Goal: Transaction & Acquisition: Book appointment/travel/reservation

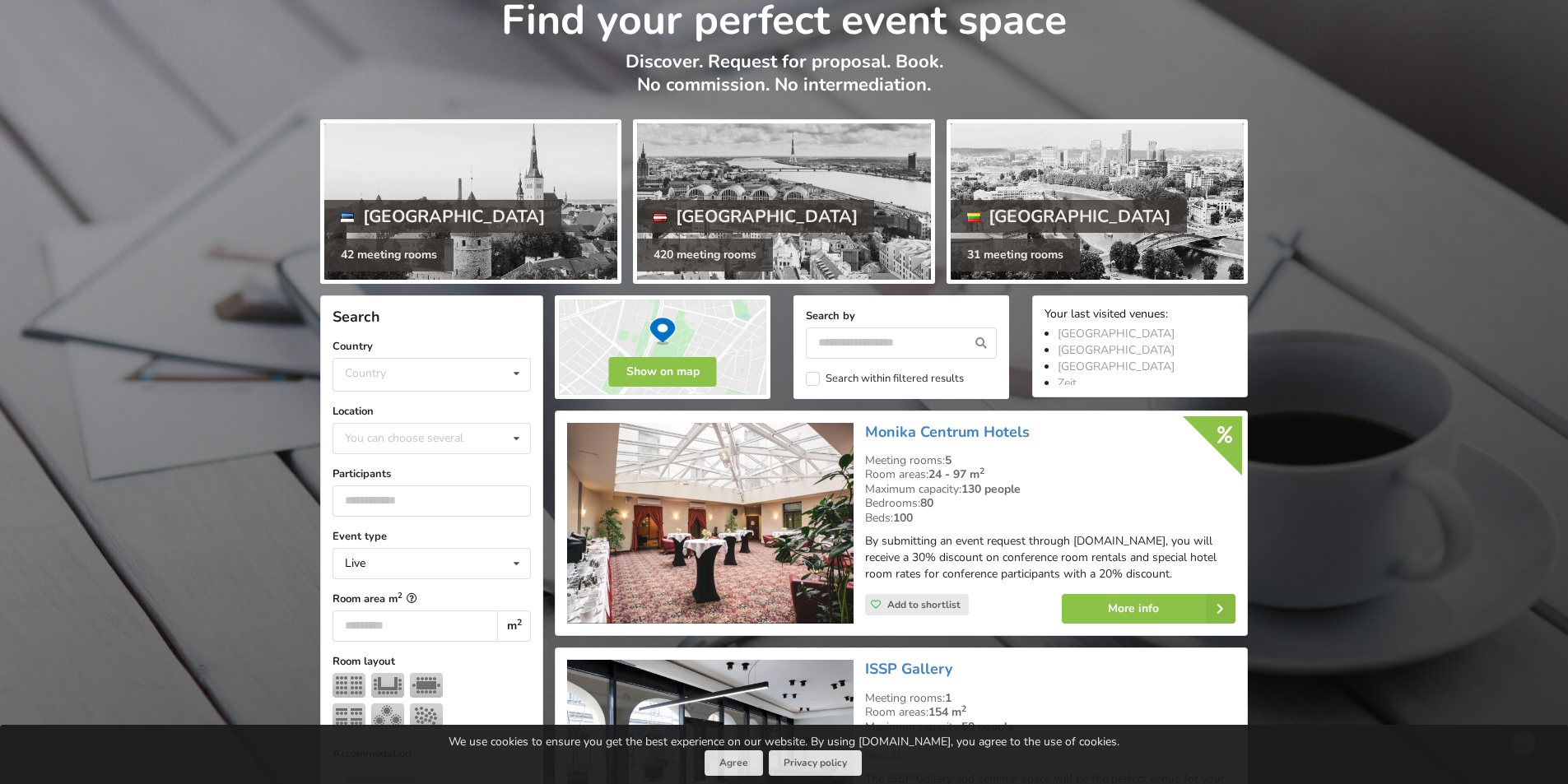
scroll to position [82, 0]
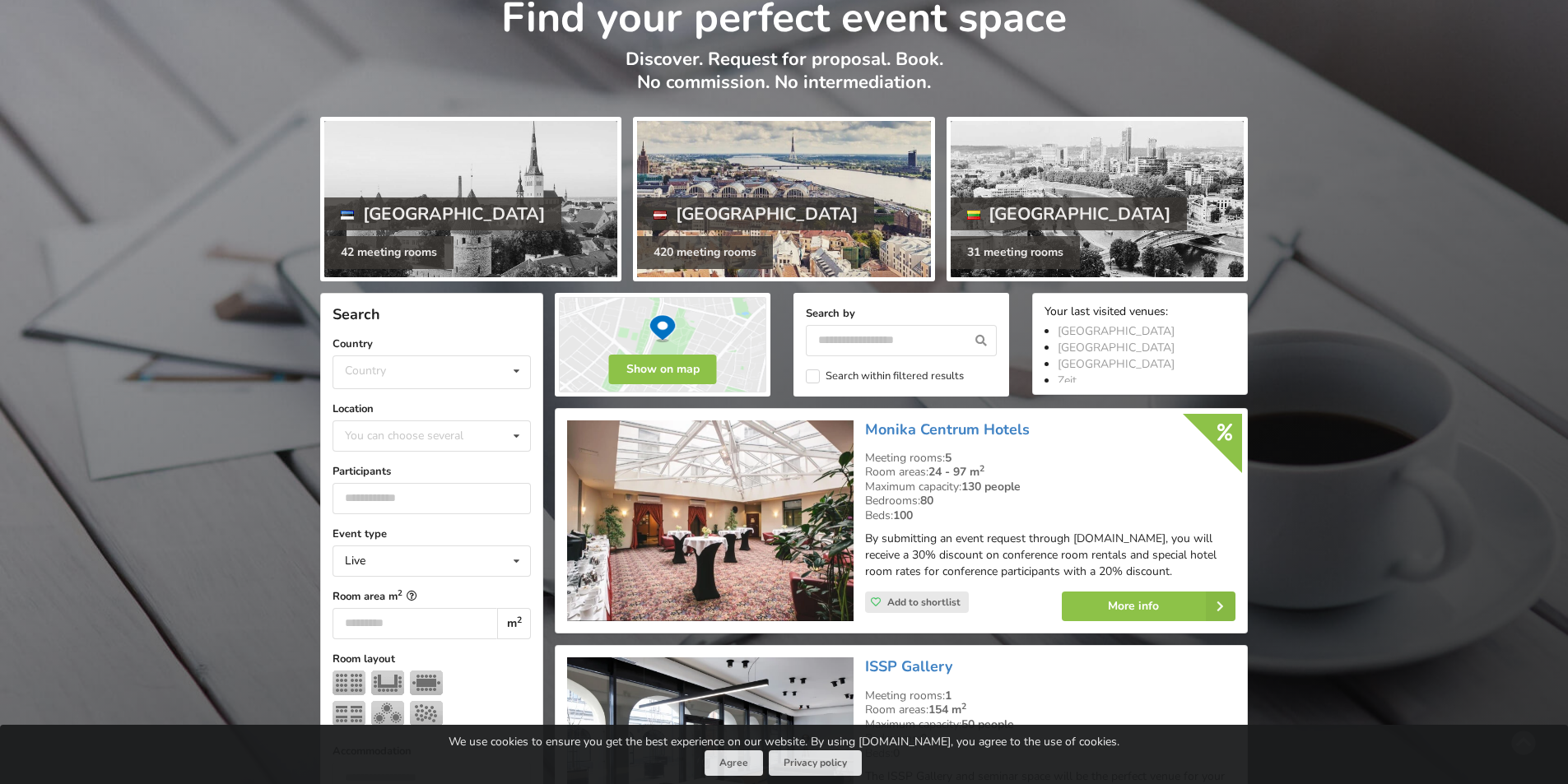
click at [768, 197] on div at bounding box center [784, 199] width 293 height 156
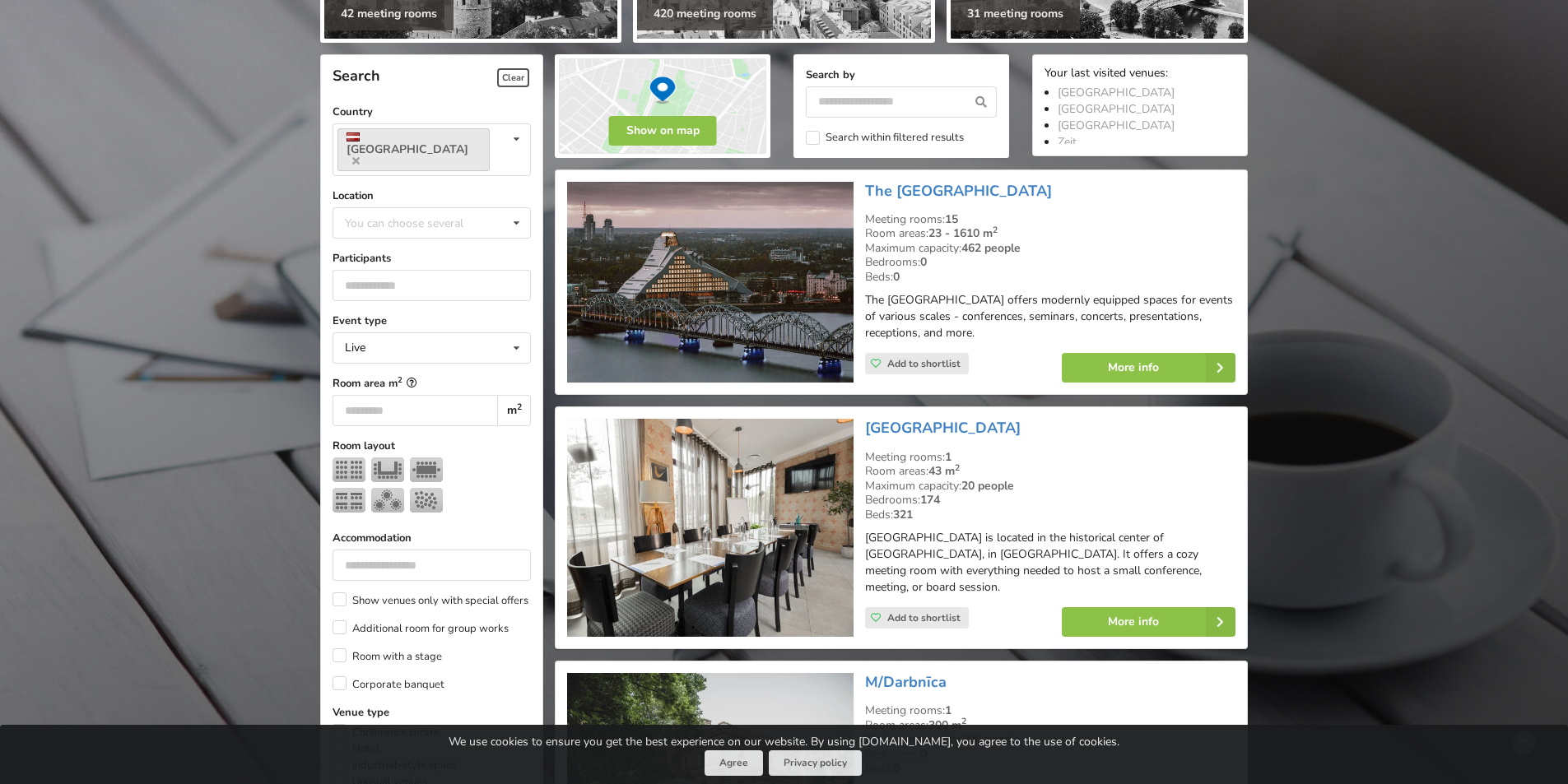
scroll to position [411, 0]
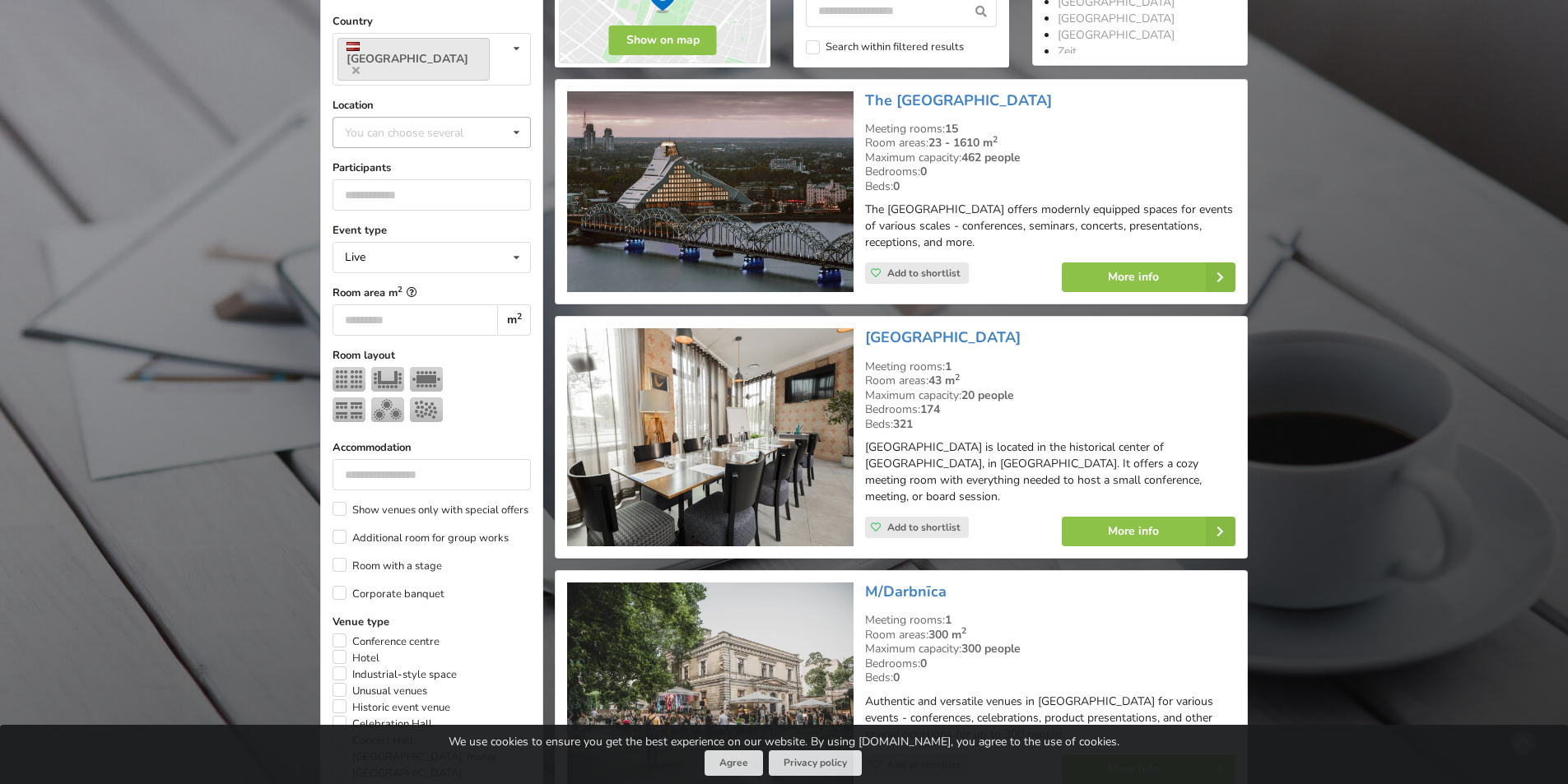
click at [468, 122] on div "You can choose several" at bounding box center [420, 132] width 159 height 19
click at [468, 117] on div "You can choose several Pardaugava Teika Apsuciems Jurkalne Marupe Municipality …" at bounding box center [432, 132] width 198 height 31
click at [378, 179] on input "number" at bounding box center [432, 194] width 198 height 31
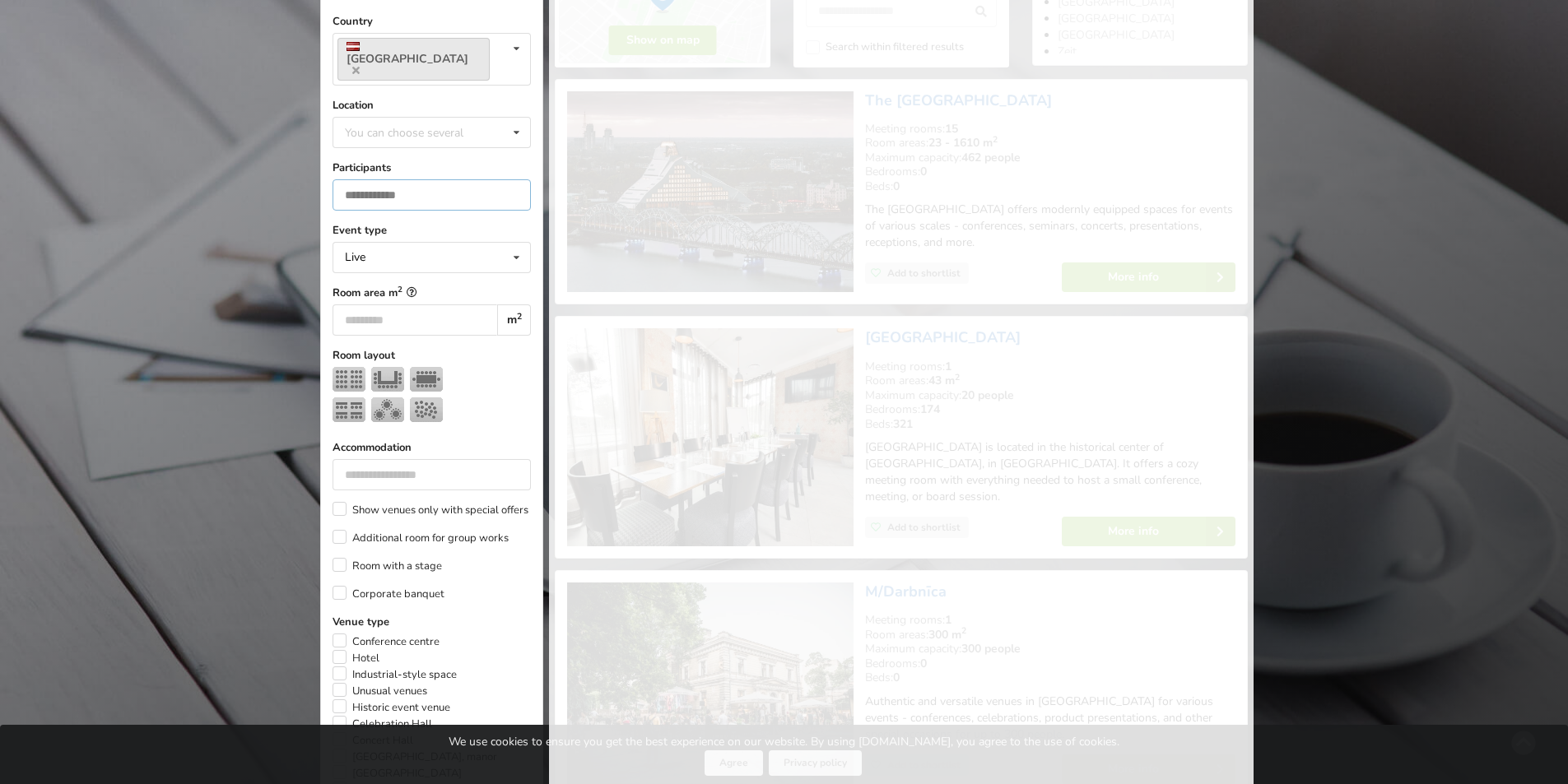
click at [515, 179] on input "*" at bounding box center [432, 194] width 198 height 31
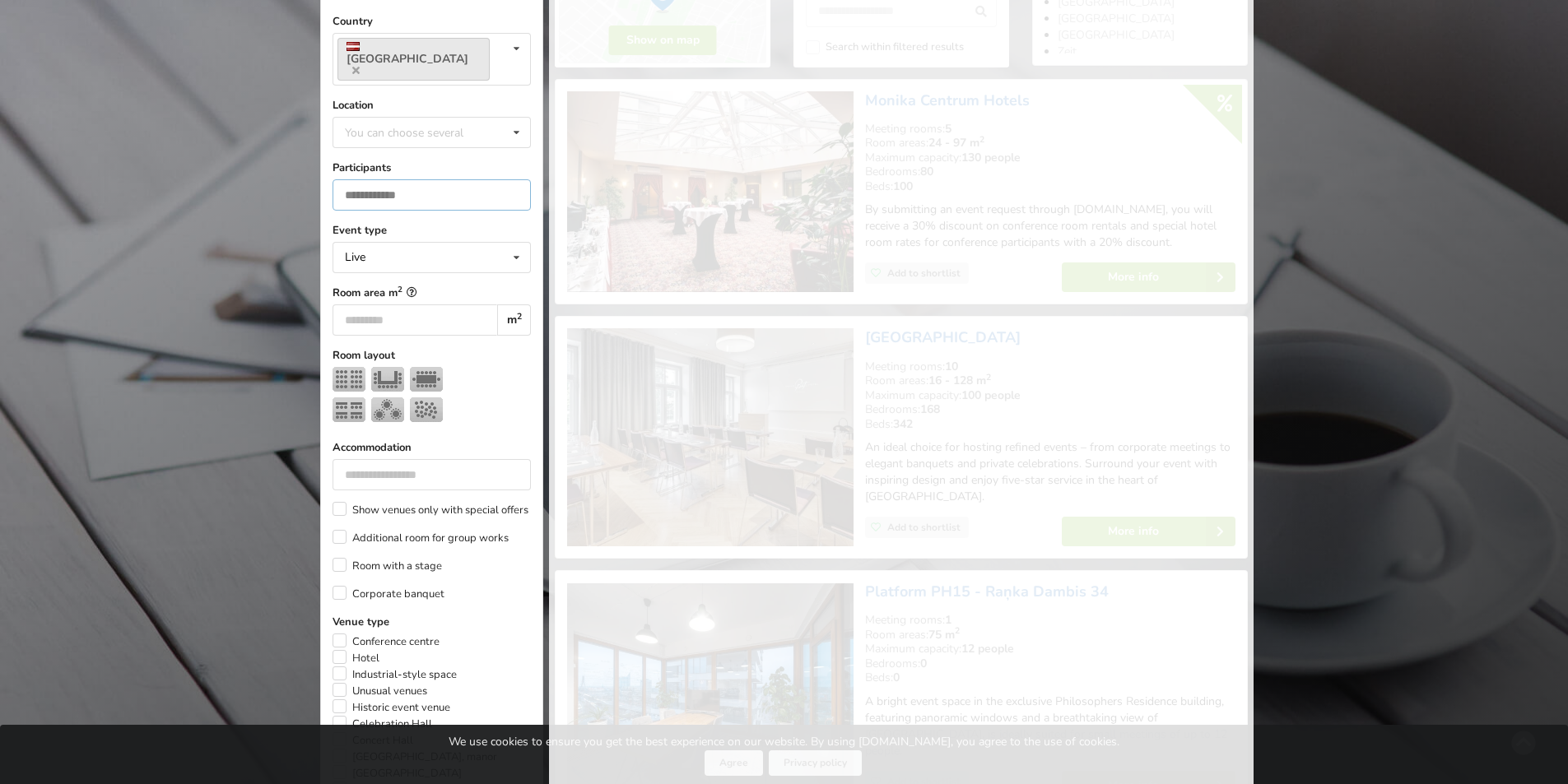
click at [515, 179] on input "*" at bounding box center [432, 194] width 198 height 31
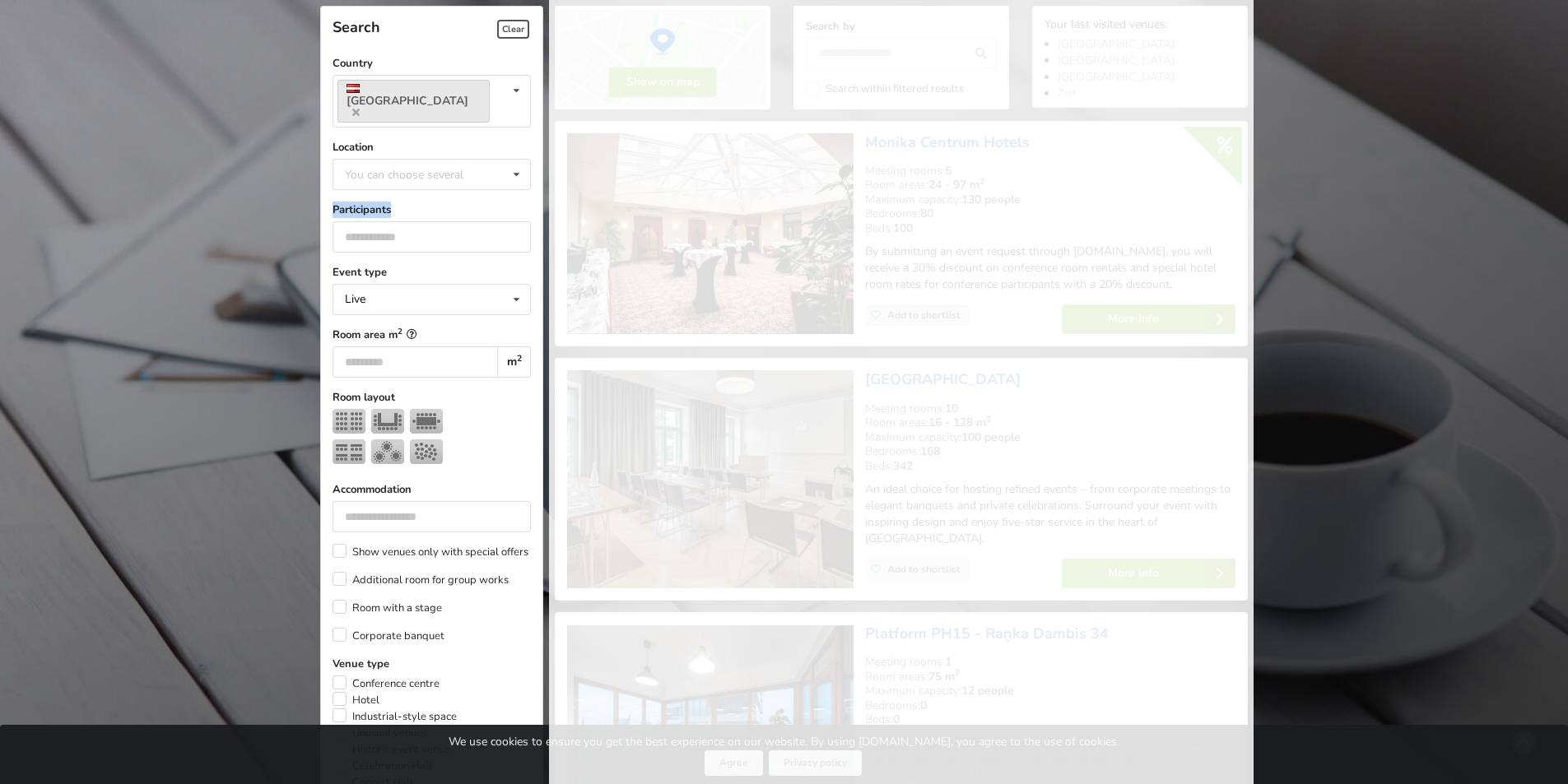
click at [515, 171] on form "Search Clear Country Latvia Country Estonia Latvia Lithuania Location You can c…" at bounding box center [432, 611] width 198 height 1209
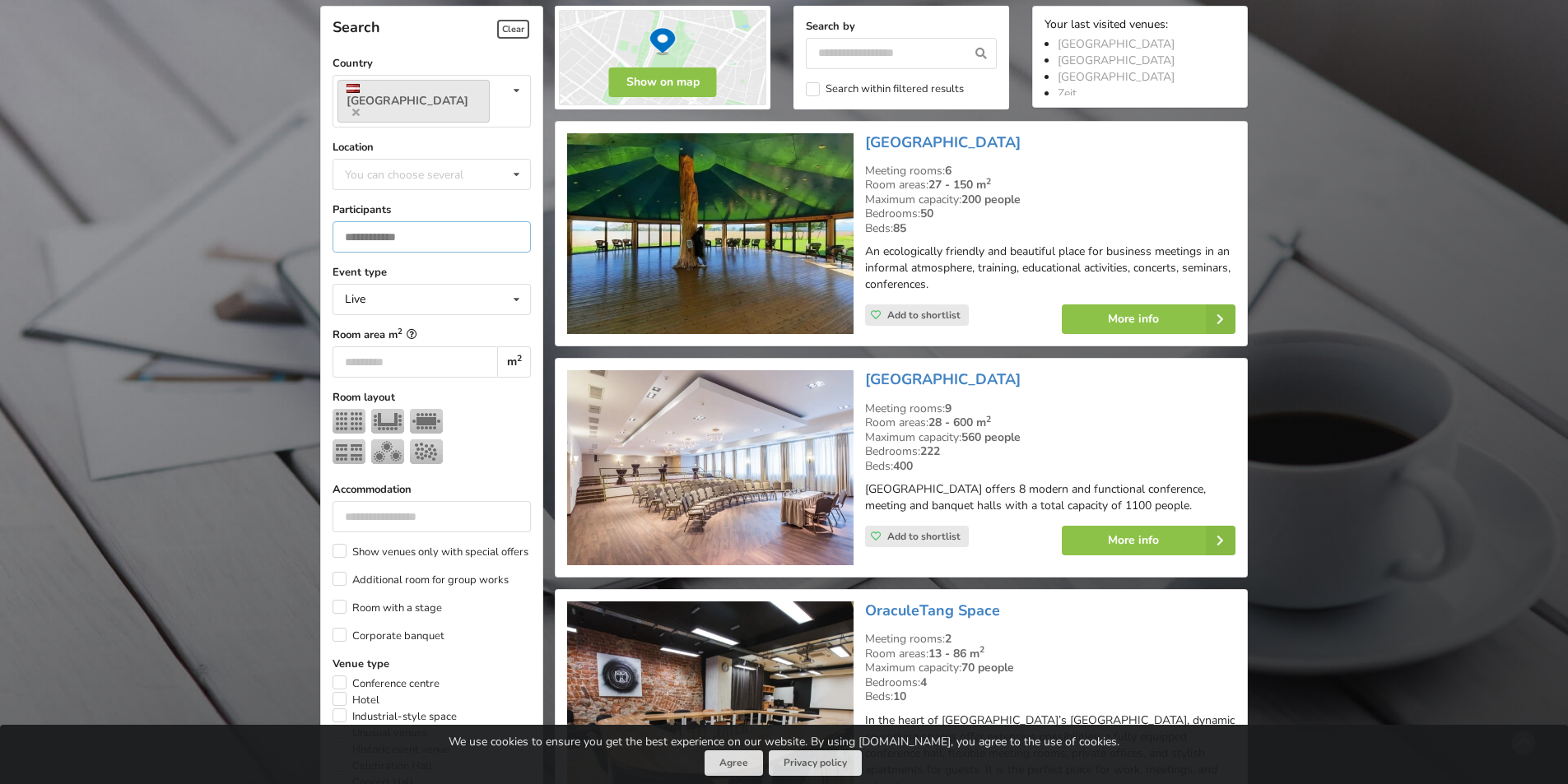
drag, startPoint x: 385, startPoint y: 215, endPoint x: 316, endPoint y: 210, distance: 69.2
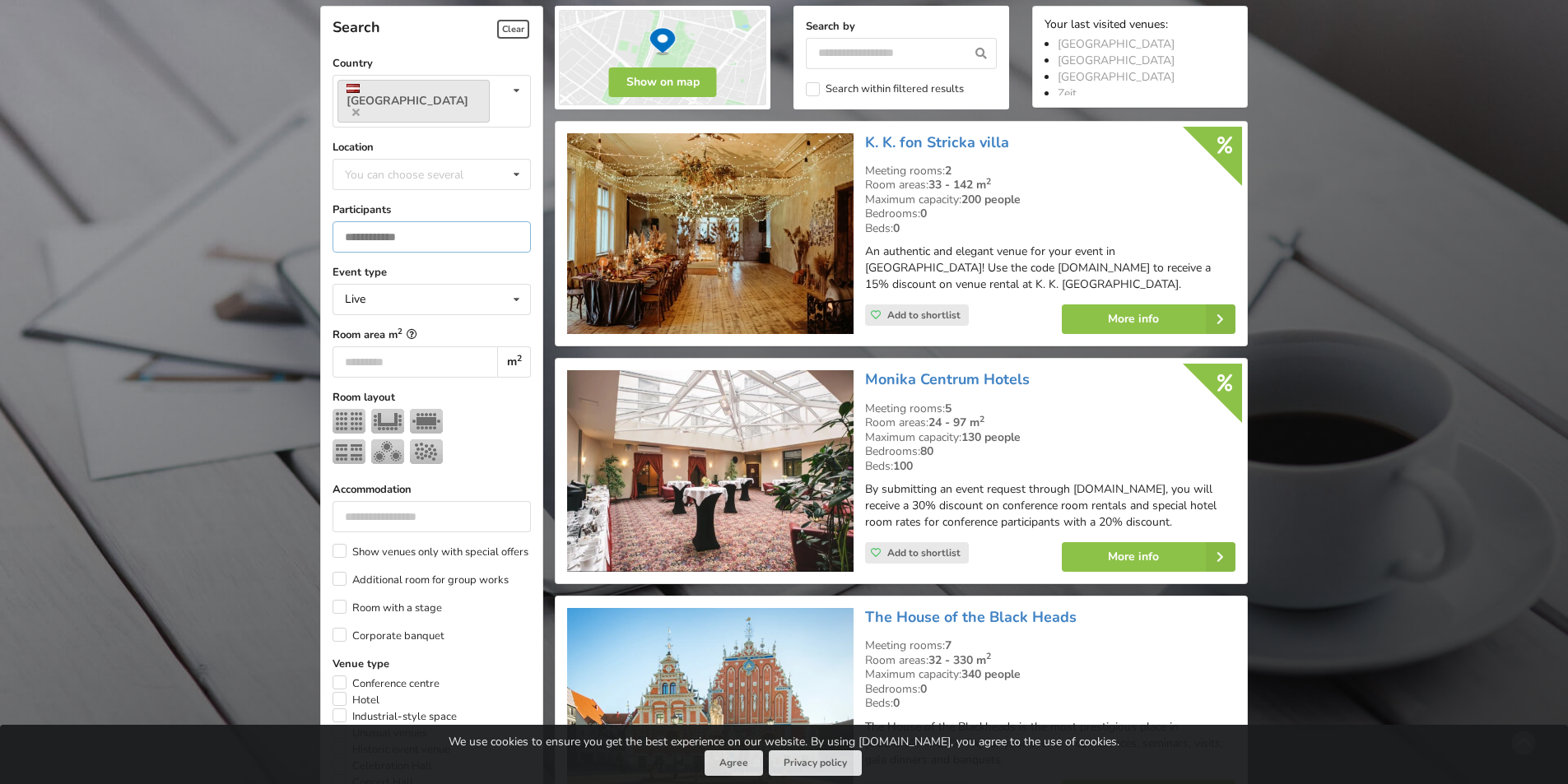
type input "**"
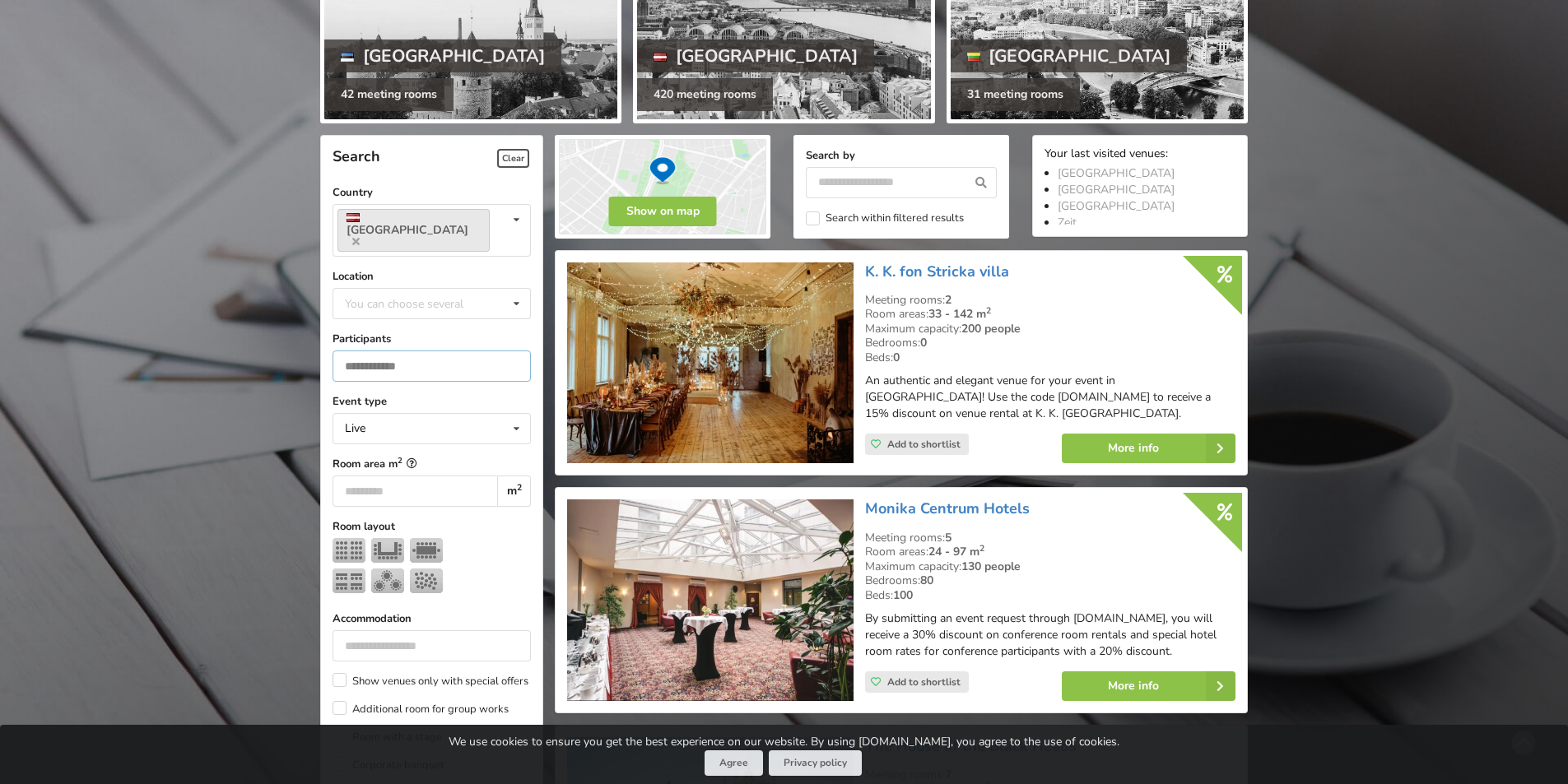
scroll to position [246, 0]
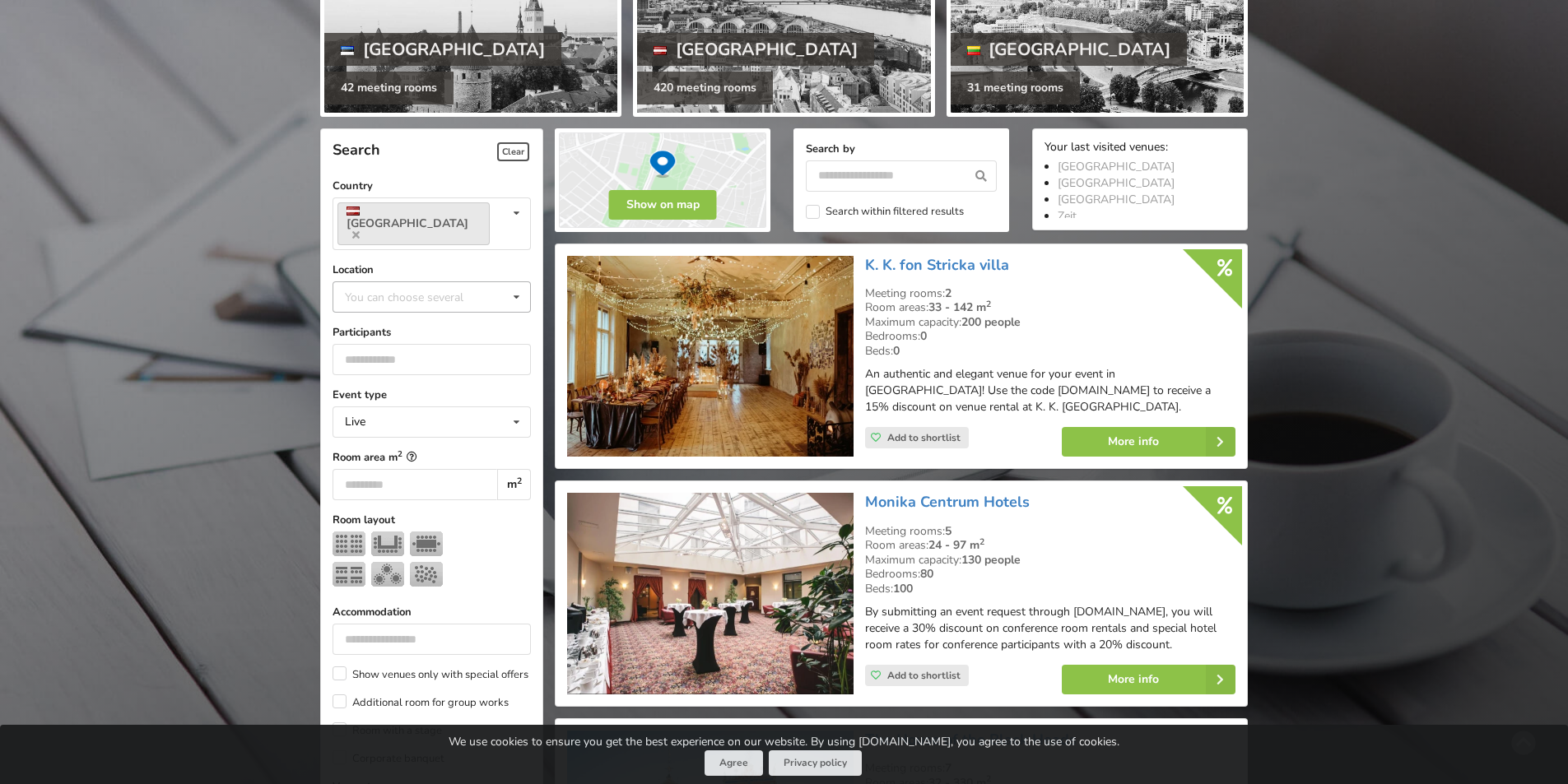
click at [514, 283] on icon at bounding box center [516, 298] width 24 height 30
click at [368, 464] on div "[GEOGRAPHIC_DATA]" at bounding box center [431, 479] width 196 height 30
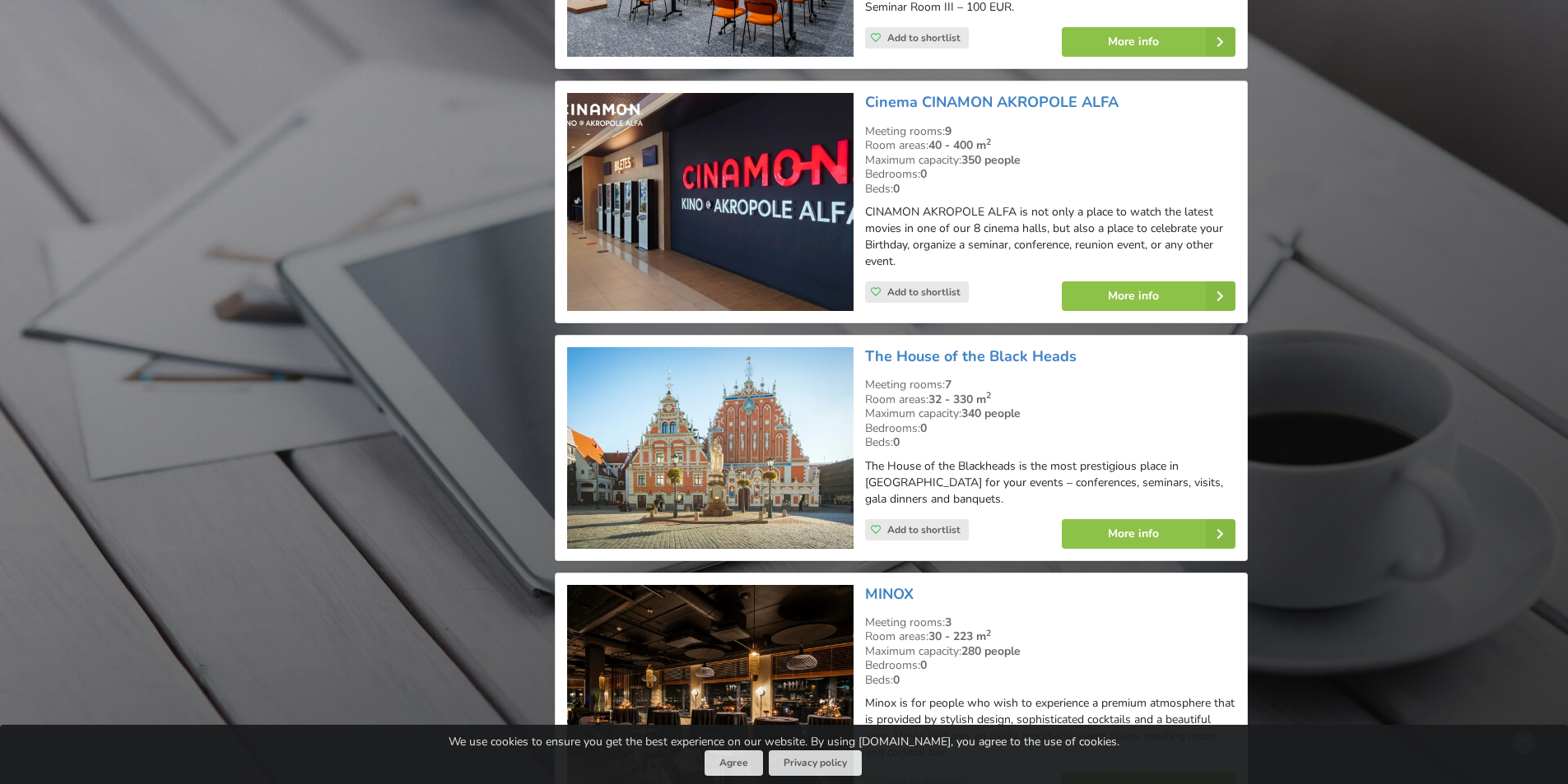
scroll to position [3495, 0]
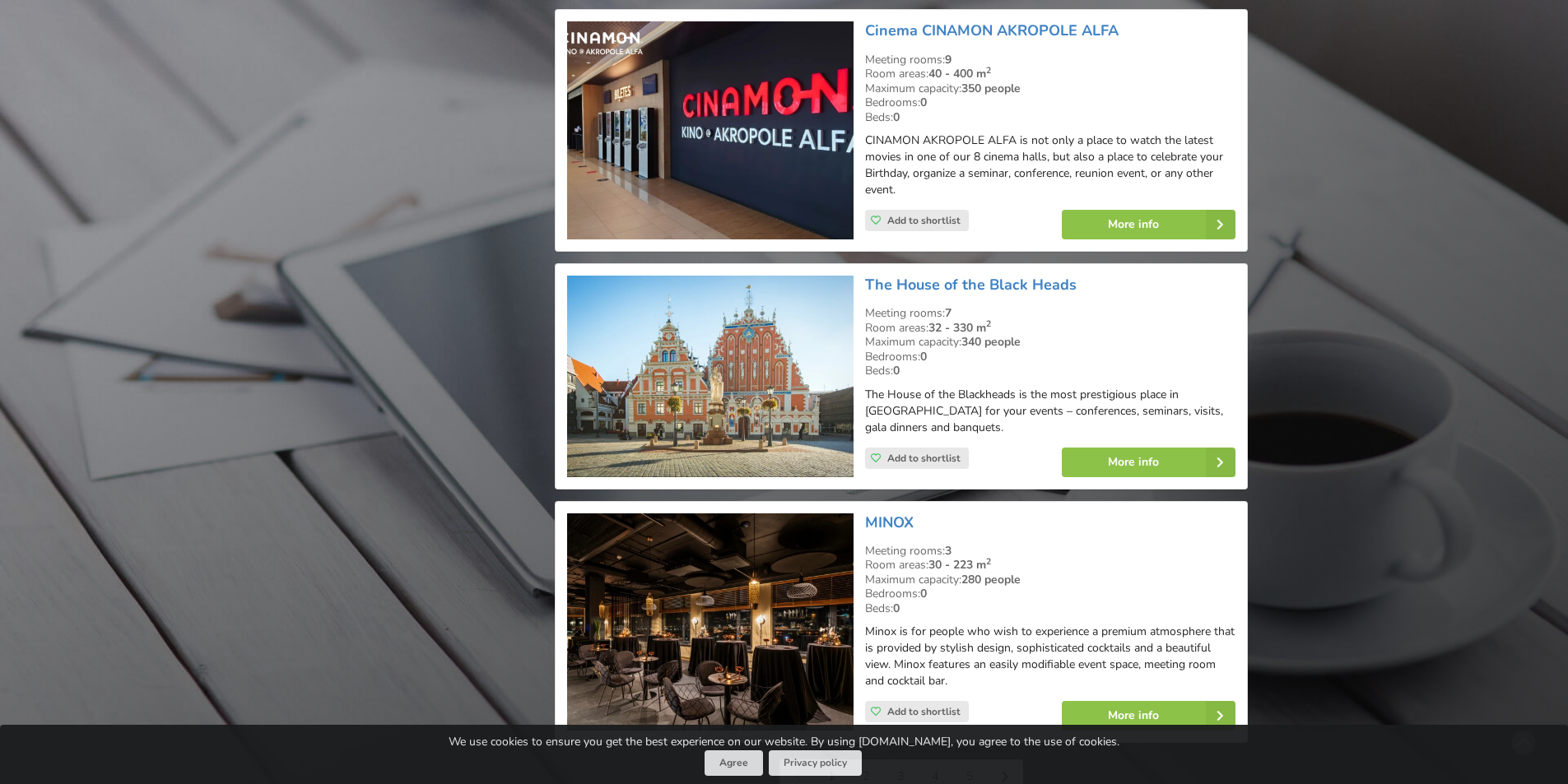
scroll to position [3660, 0]
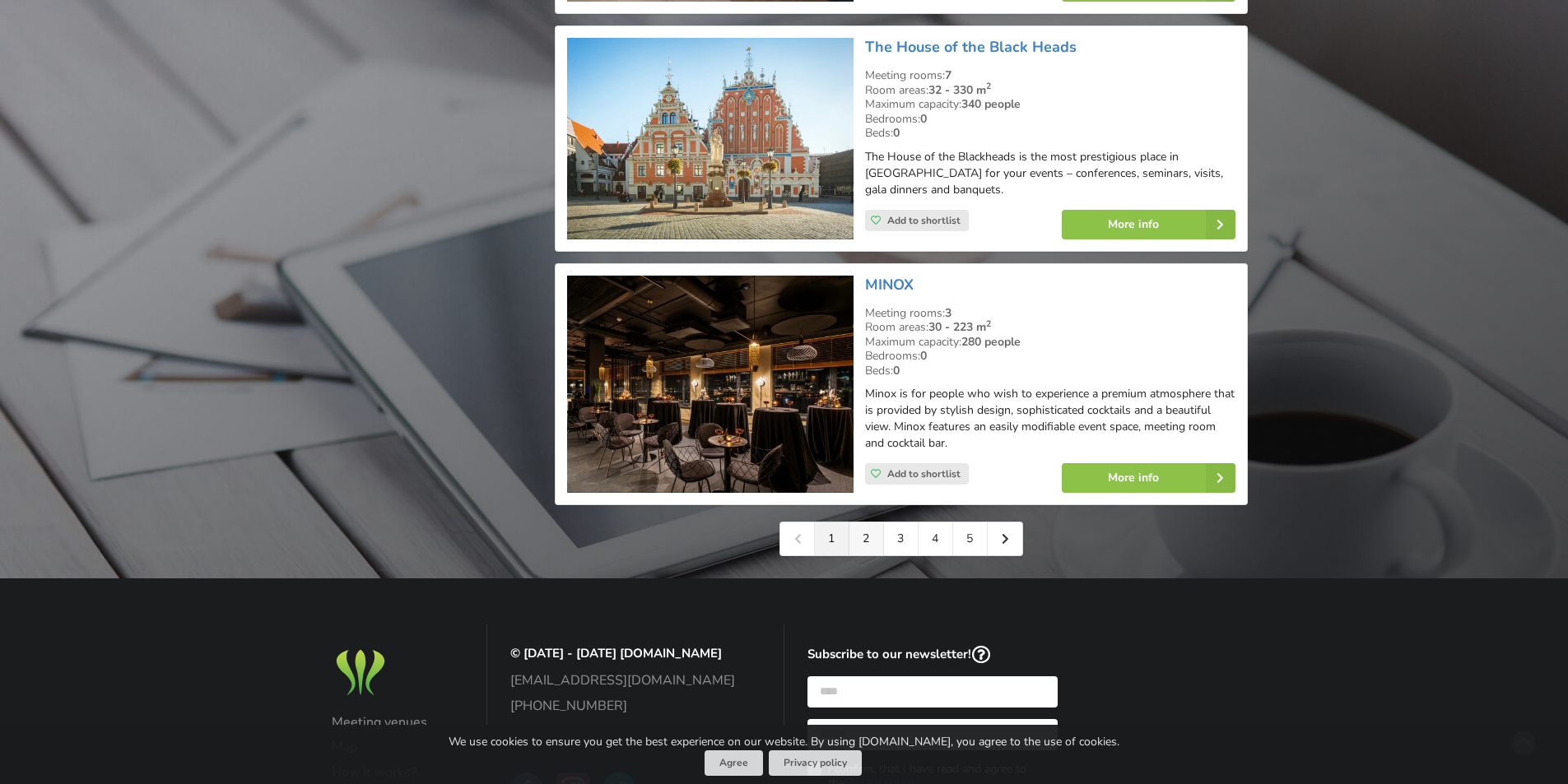
click at [870, 522] on link "2" at bounding box center [867, 538] width 34 height 33
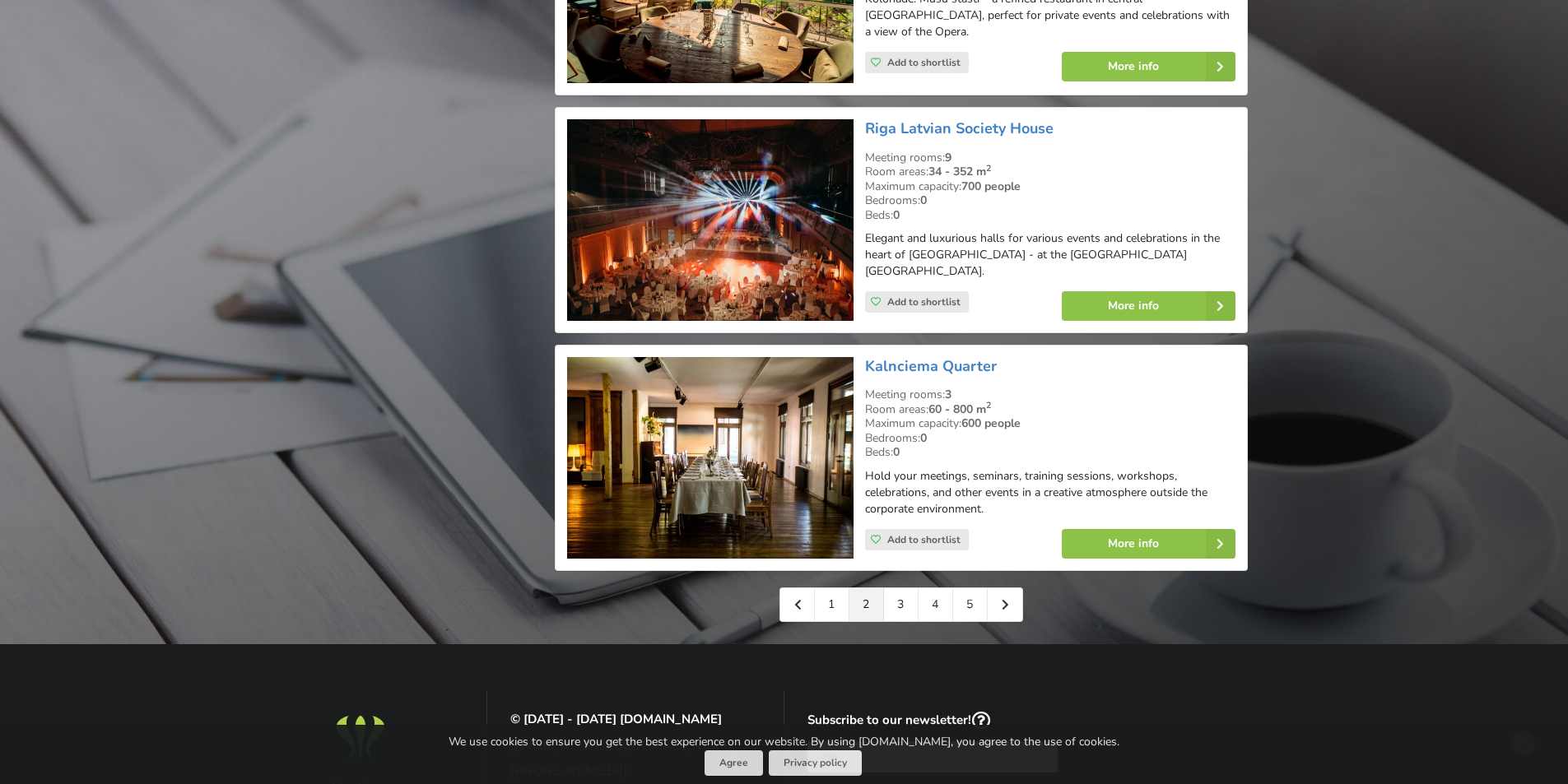
scroll to position [3619, 0]
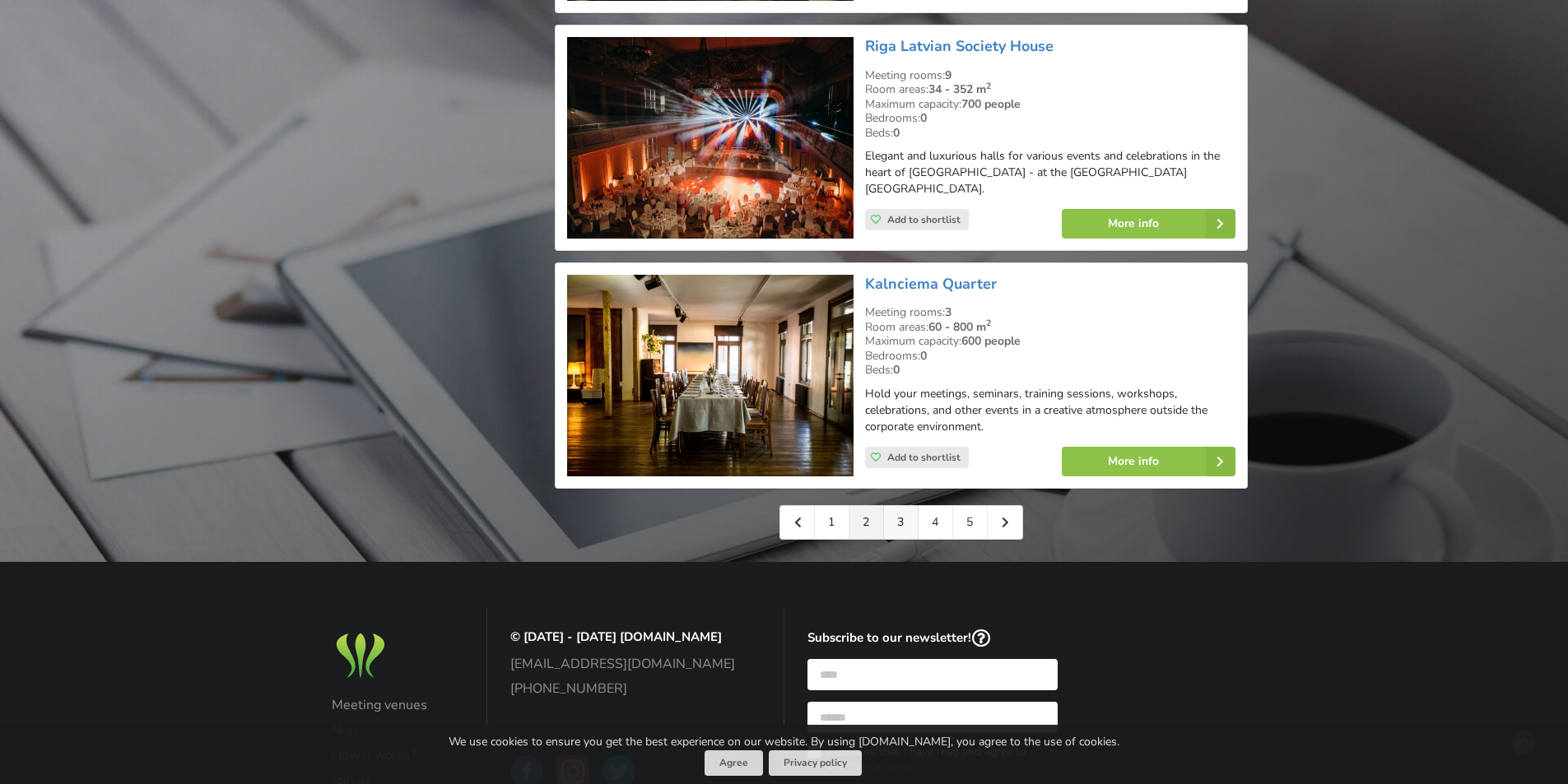
click at [891, 506] on link "3" at bounding box center [901, 522] width 34 height 33
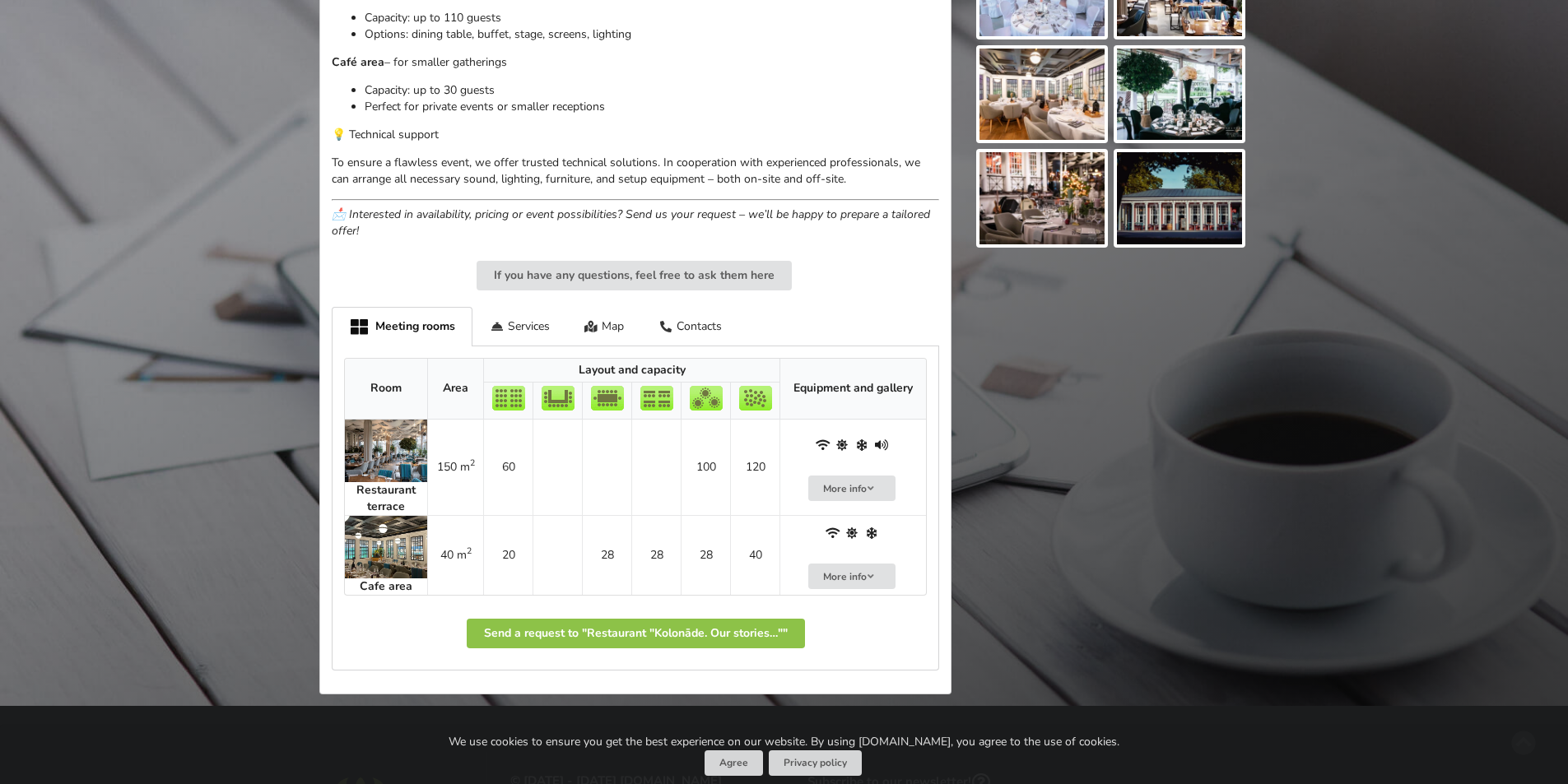
scroll to position [905, 0]
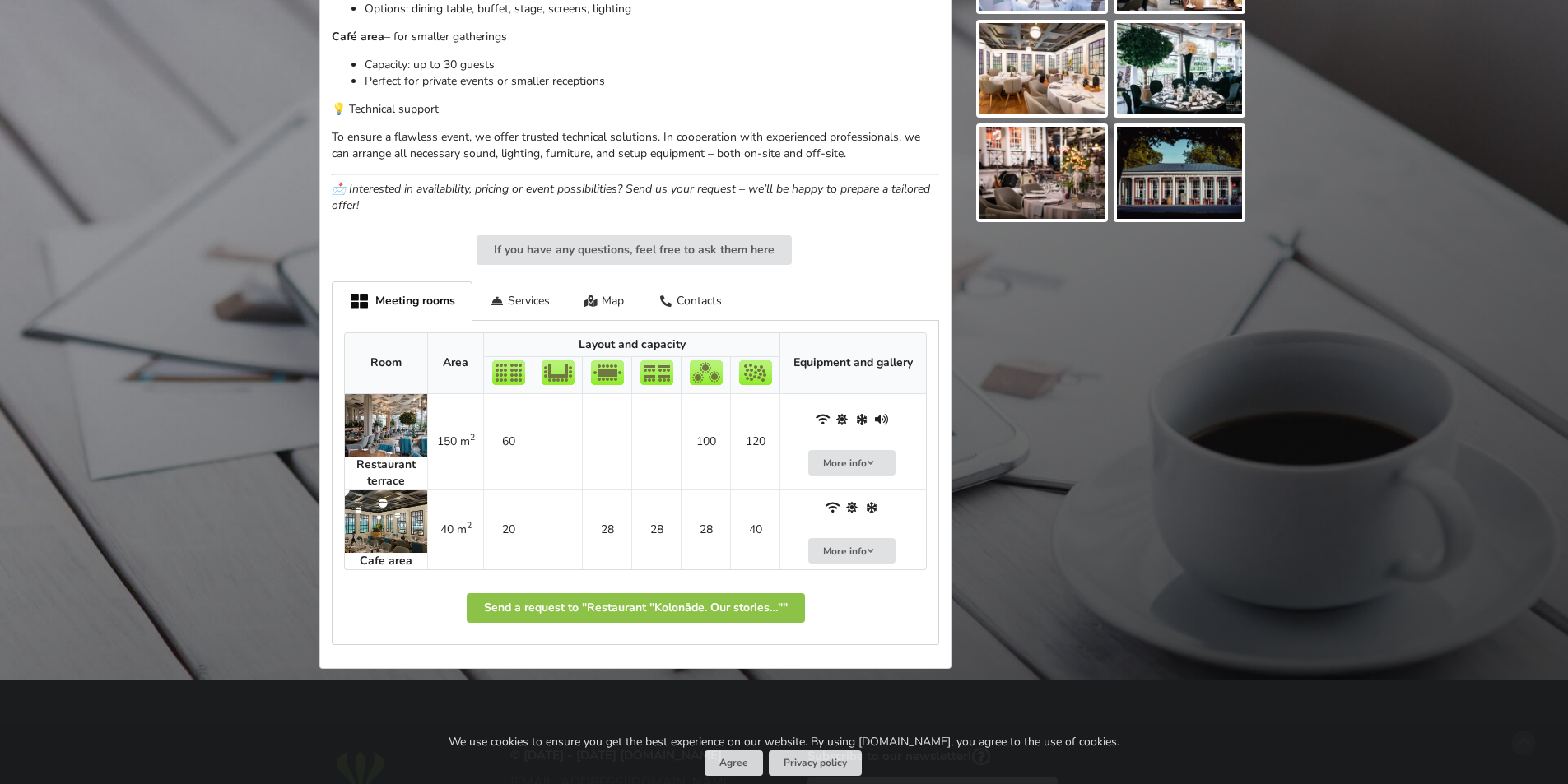
click at [387, 492] on img at bounding box center [386, 521] width 83 height 63
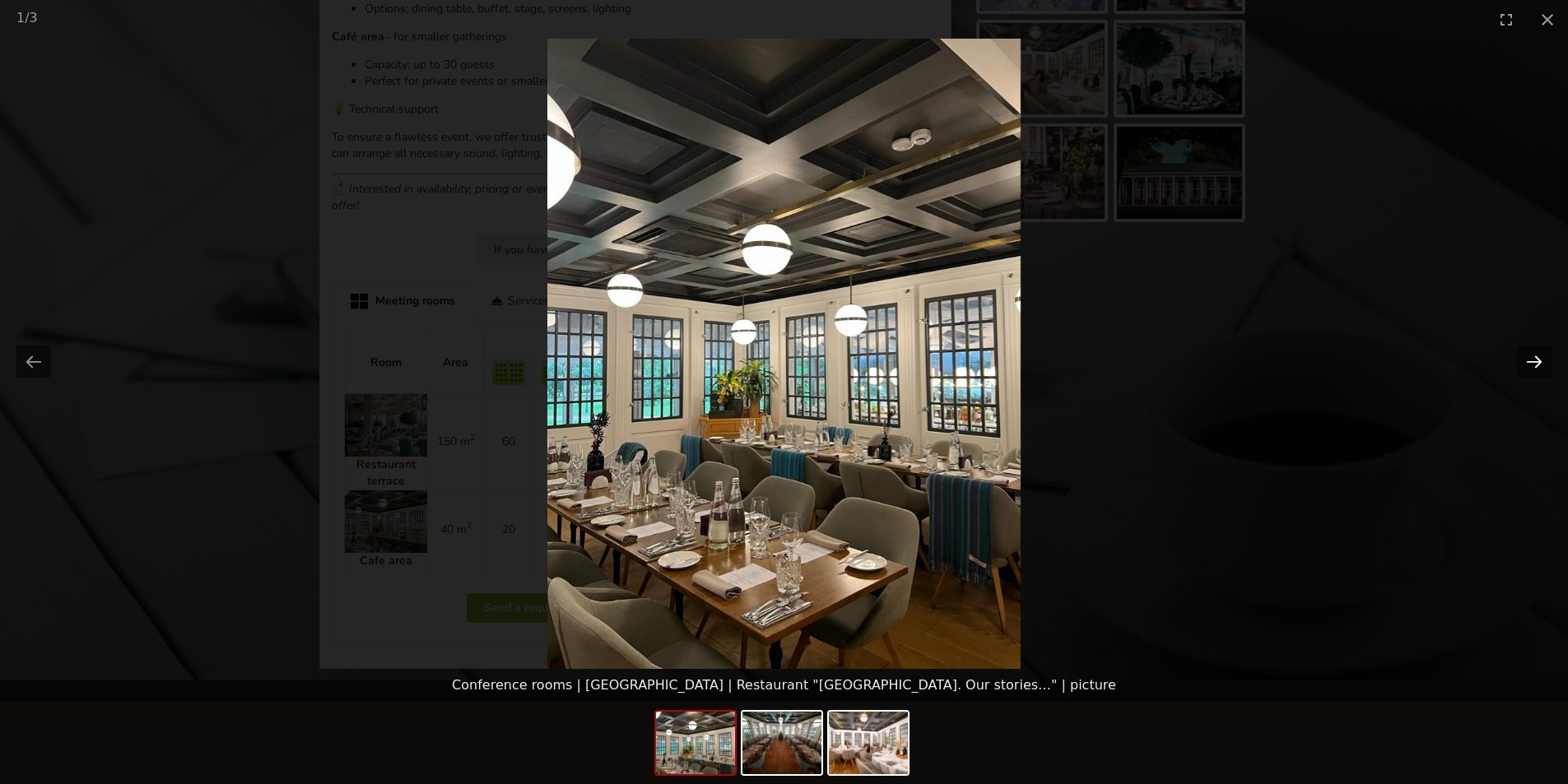
click at [1535, 357] on button "Next slide" at bounding box center [1534, 361] width 34 height 32
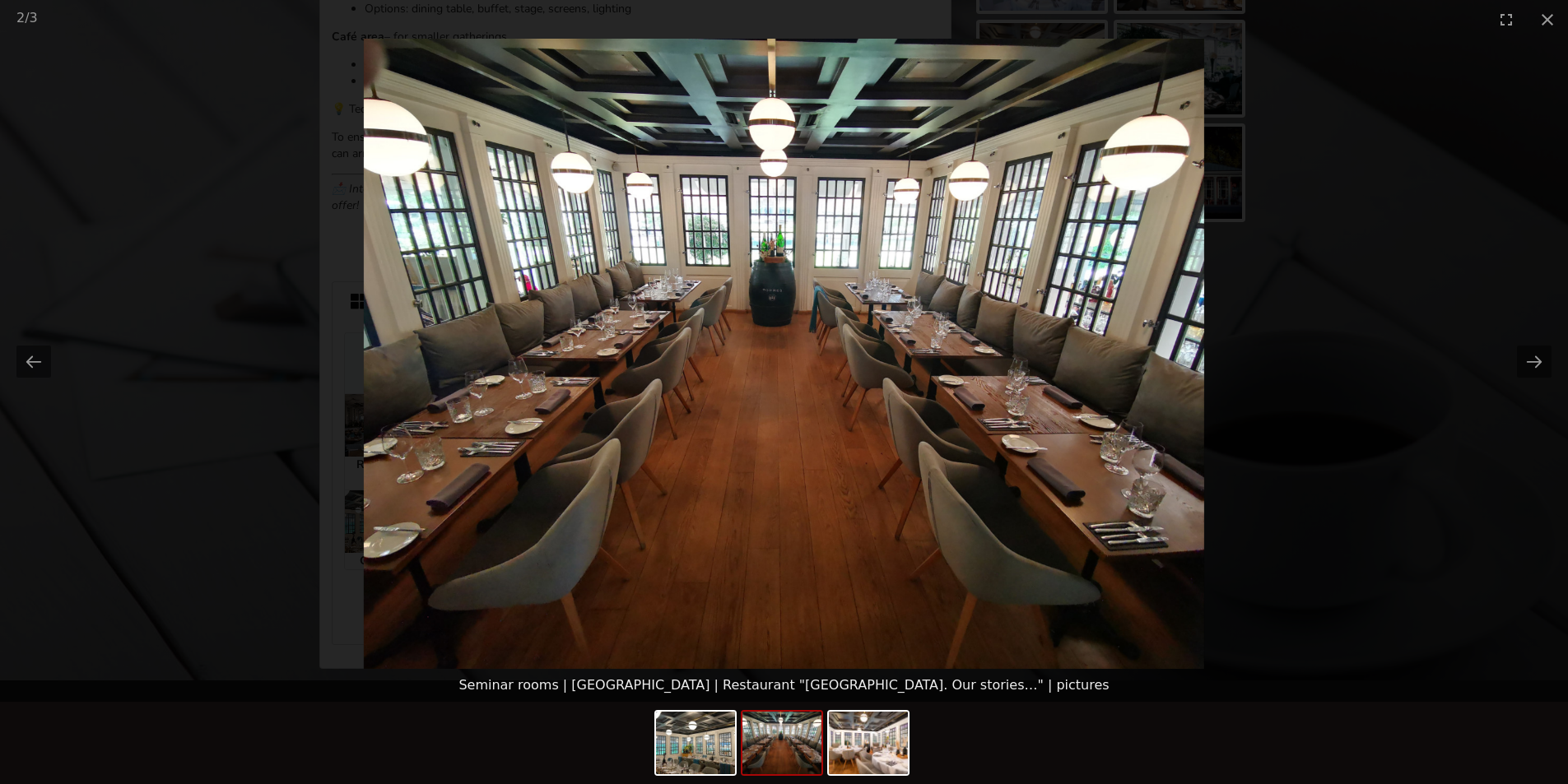
click at [1447, 280] on picture at bounding box center [784, 354] width 1568 height 630
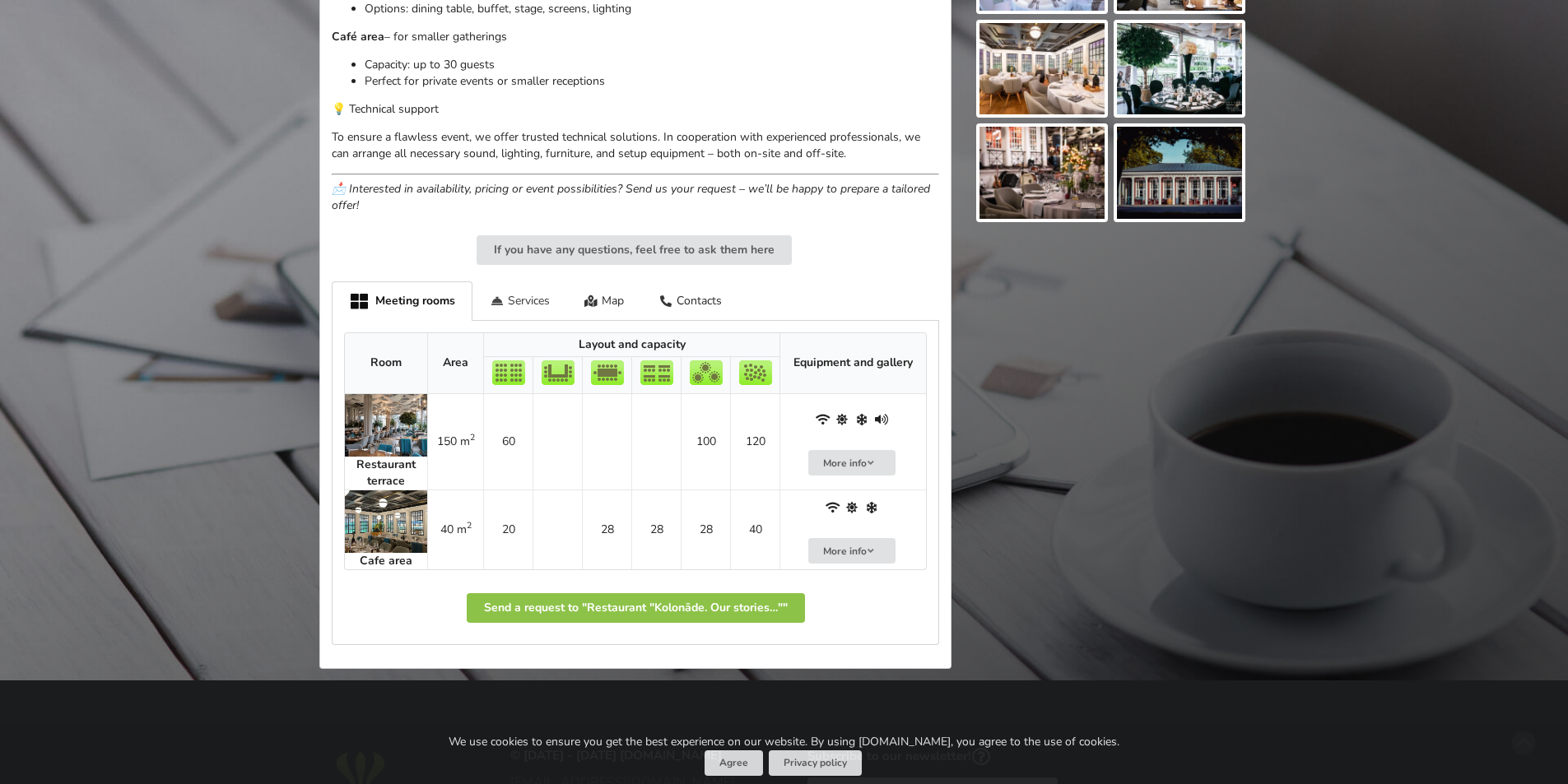
click at [527, 282] on div "Services" at bounding box center [520, 301] width 95 height 39
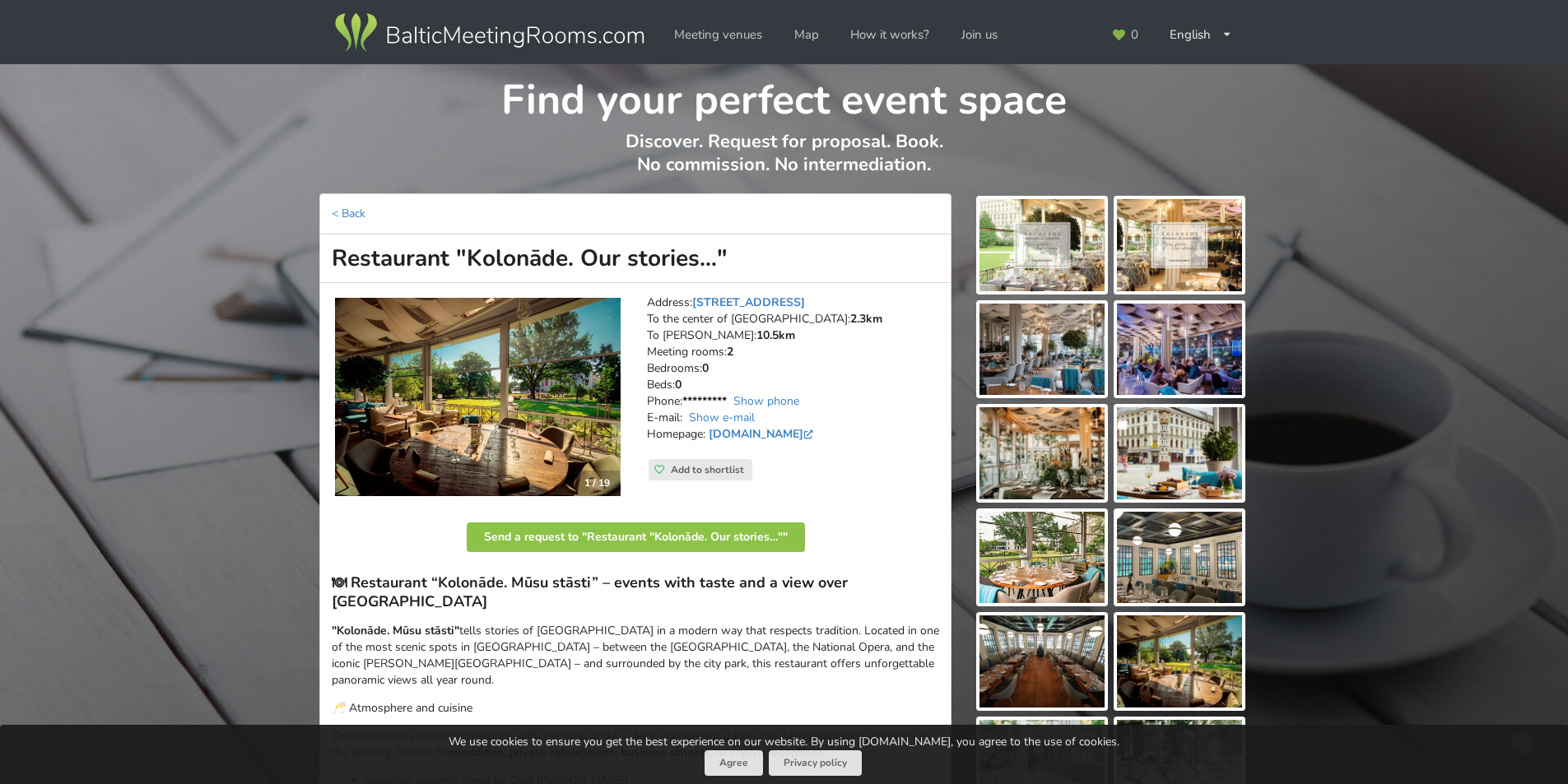
click at [584, 389] on img at bounding box center [477, 396] width 286 height 198
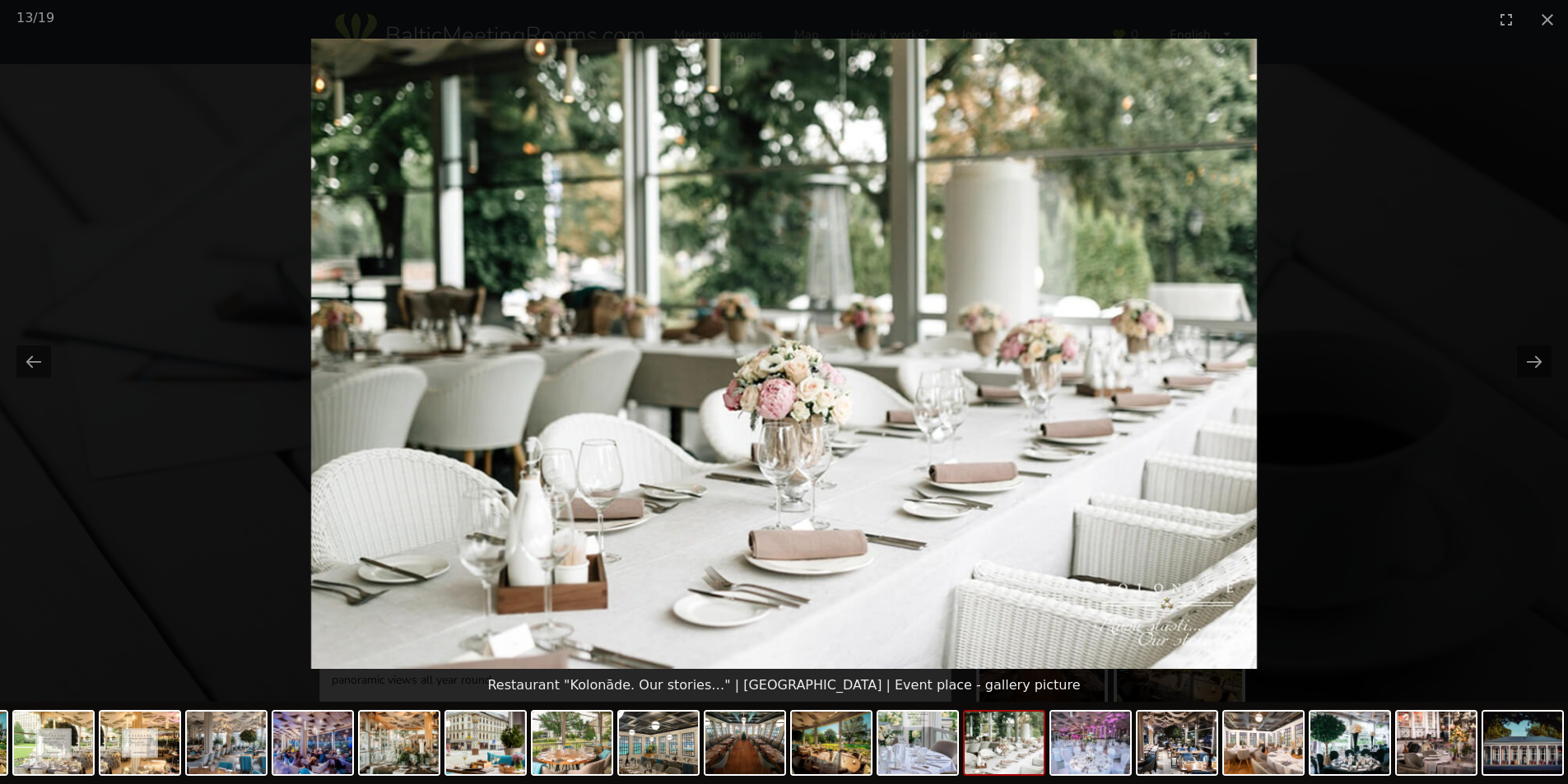
click at [1421, 327] on picture at bounding box center [784, 354] width 1568 height 630
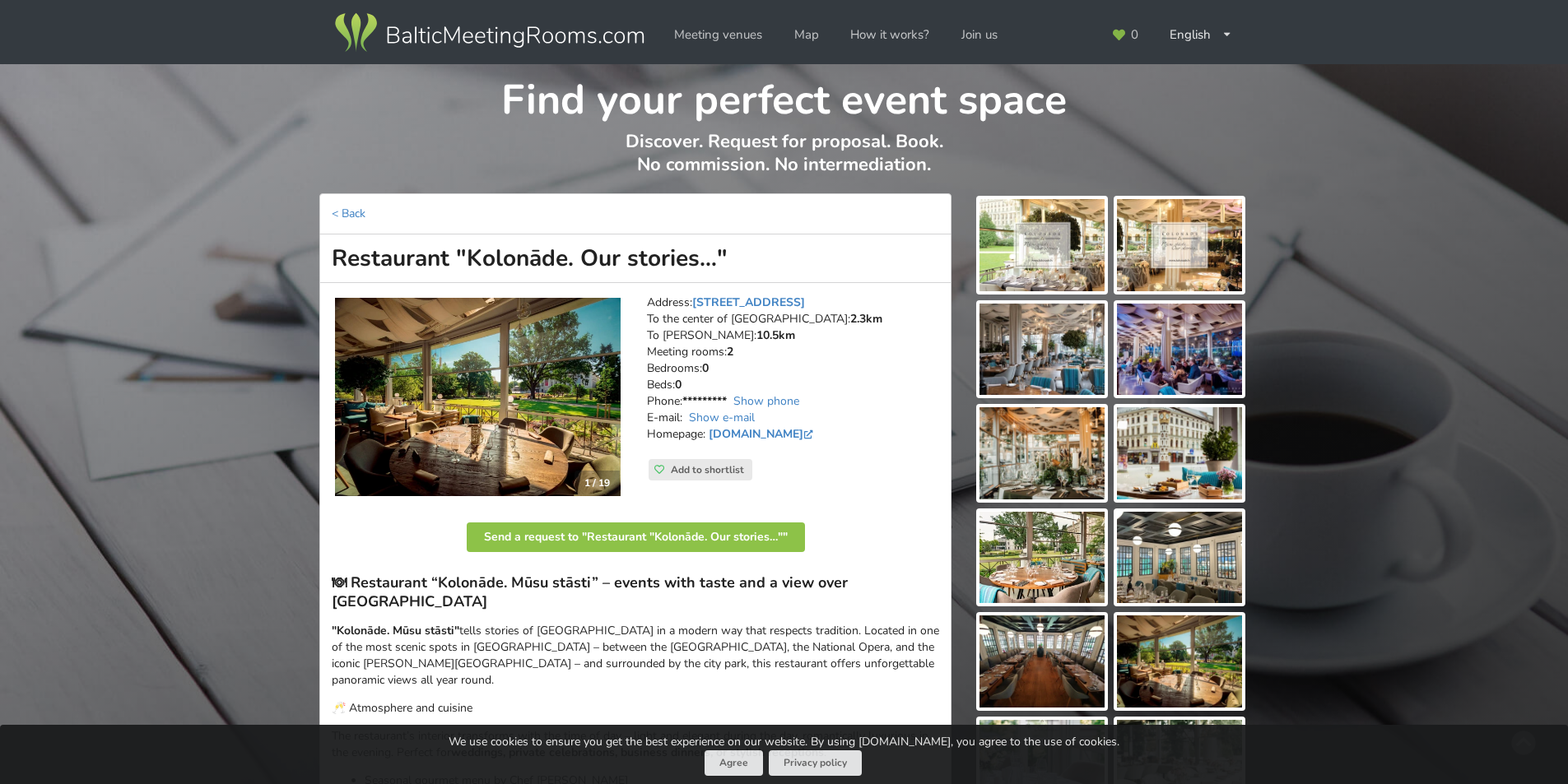
click at [1362, 94] on div "Find your perfect event space Discover. Request for proposal. Book. No commissi…" at bounding box center [784, 129] width 1568 height 129
click at [756, 401] on link "Show phone" at bounding box center [766, 401] width 65 height 15
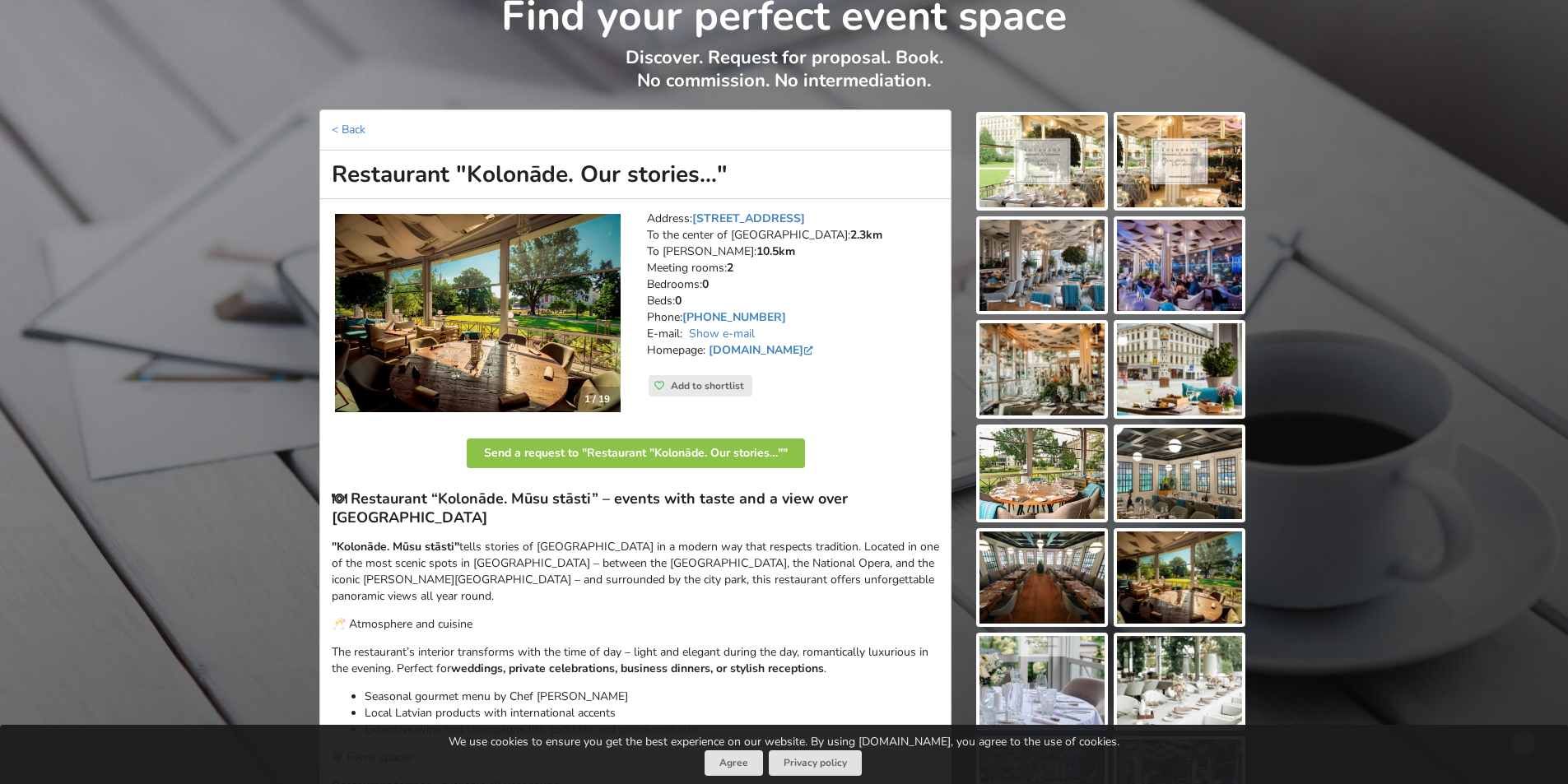
scroll to position [82, 0]
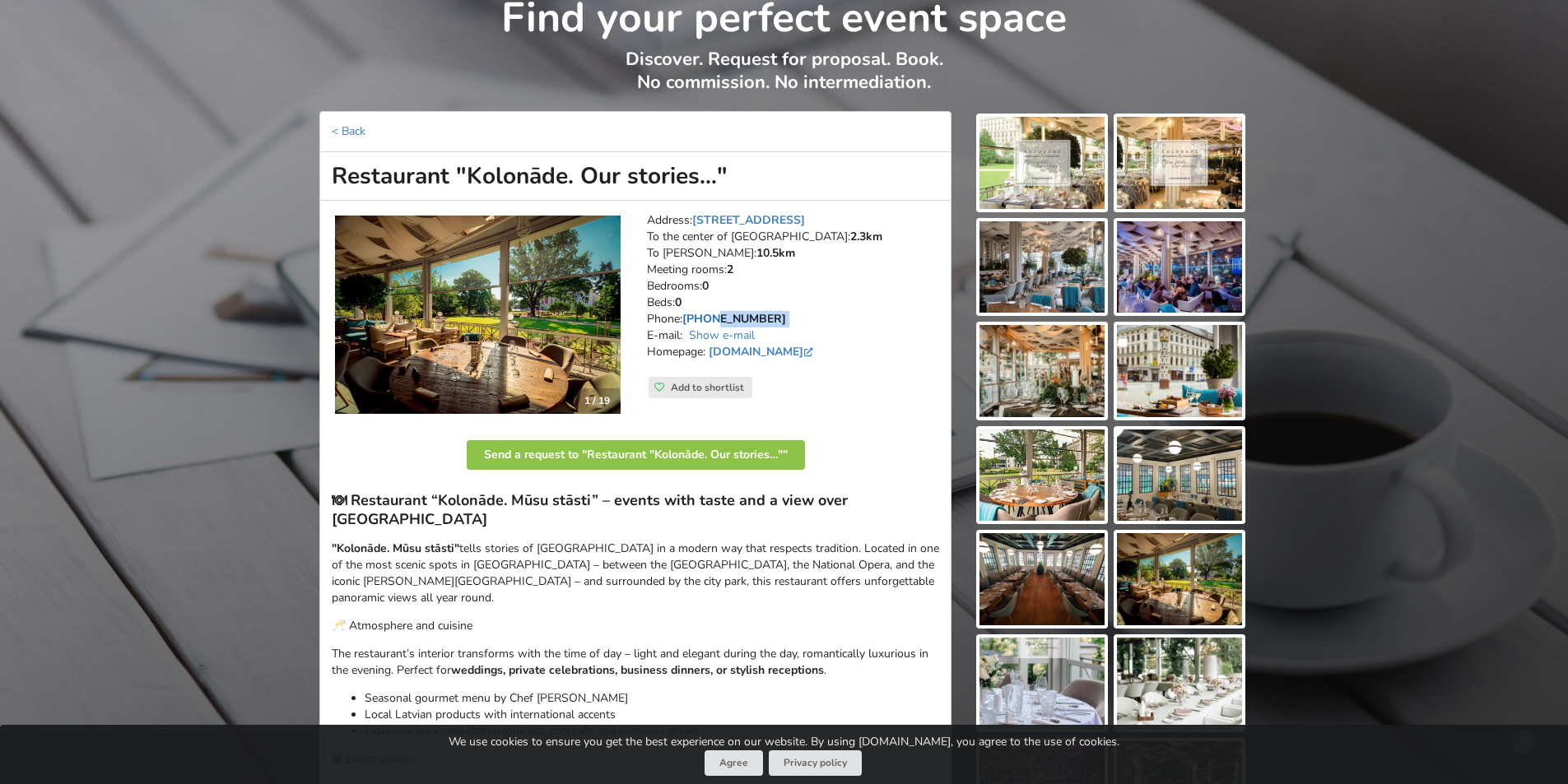
drag, startPoint x: 788, startPoint y: 317, endPoint x: 717, endPoint y: 320, distance: 71.1
click at [717, 320] on address "Address: Brīvības laukums 1, Riga To the center of Riga: 2.3km To RIX: 10.5km M…" at bounding box center [793, 295] width 292 height 165
copy address "26608882"
click at [874, 195] on h1 "Restaurant "Kolonāde. Our stories…"" at bounding box center [636, 176] width 632 height 48
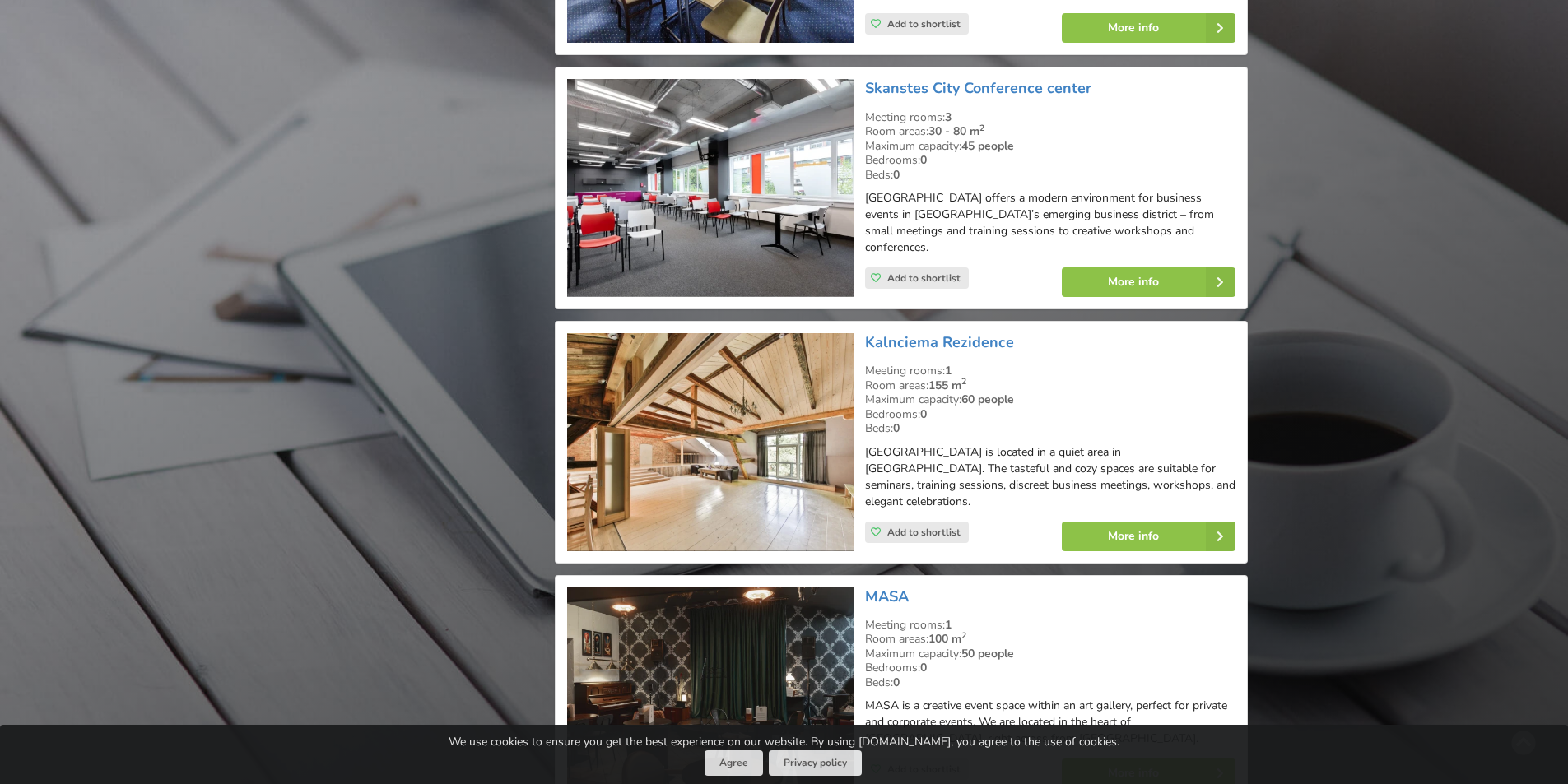
scroll to position [3455, 0]
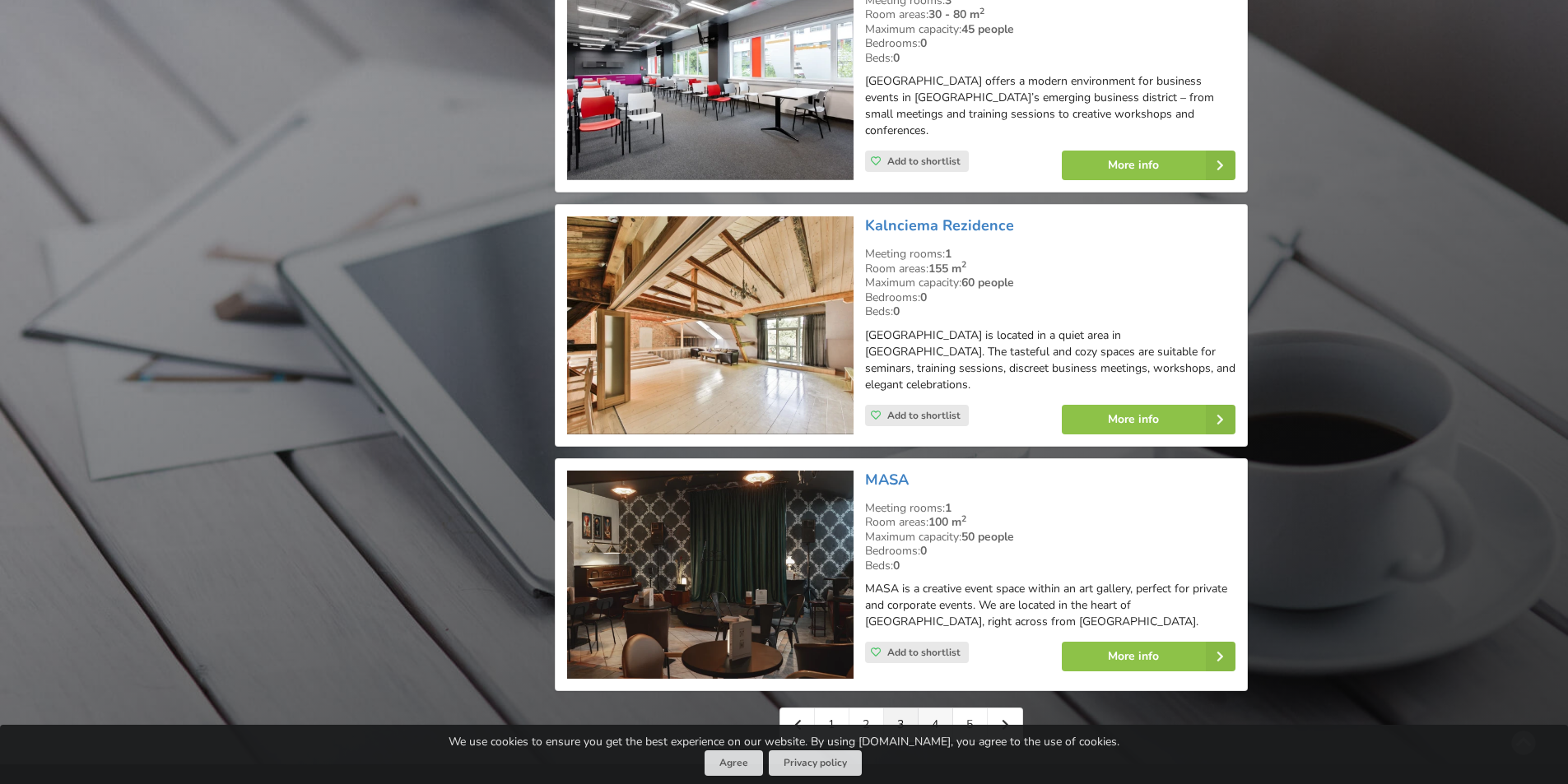
click at [925, 708] on link "4" at bounding box center [935, 724] width 34 height 33
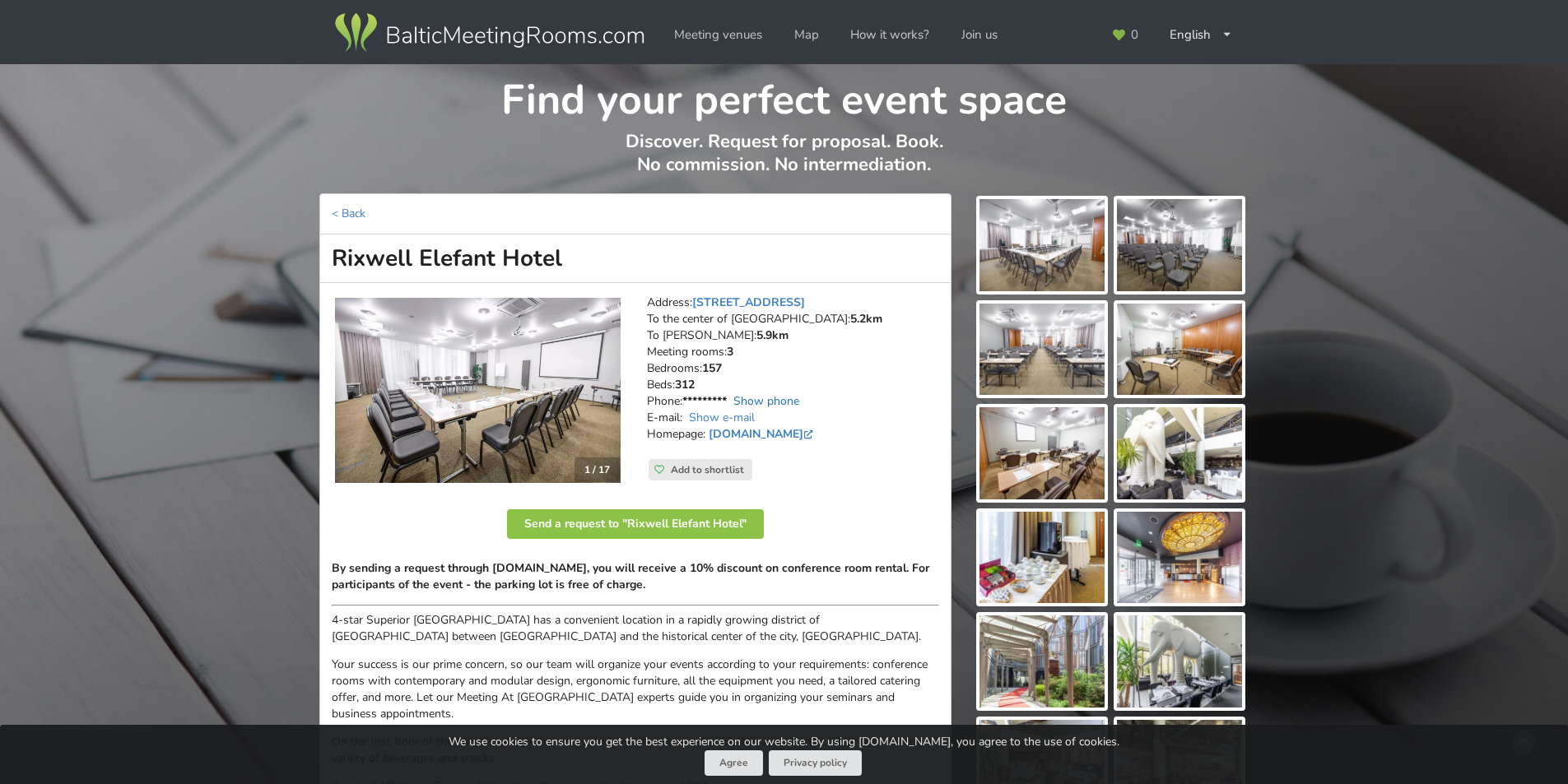
click at [748, 405] on link "Show phone" at bounding box center [766, 401] width 65 height 15
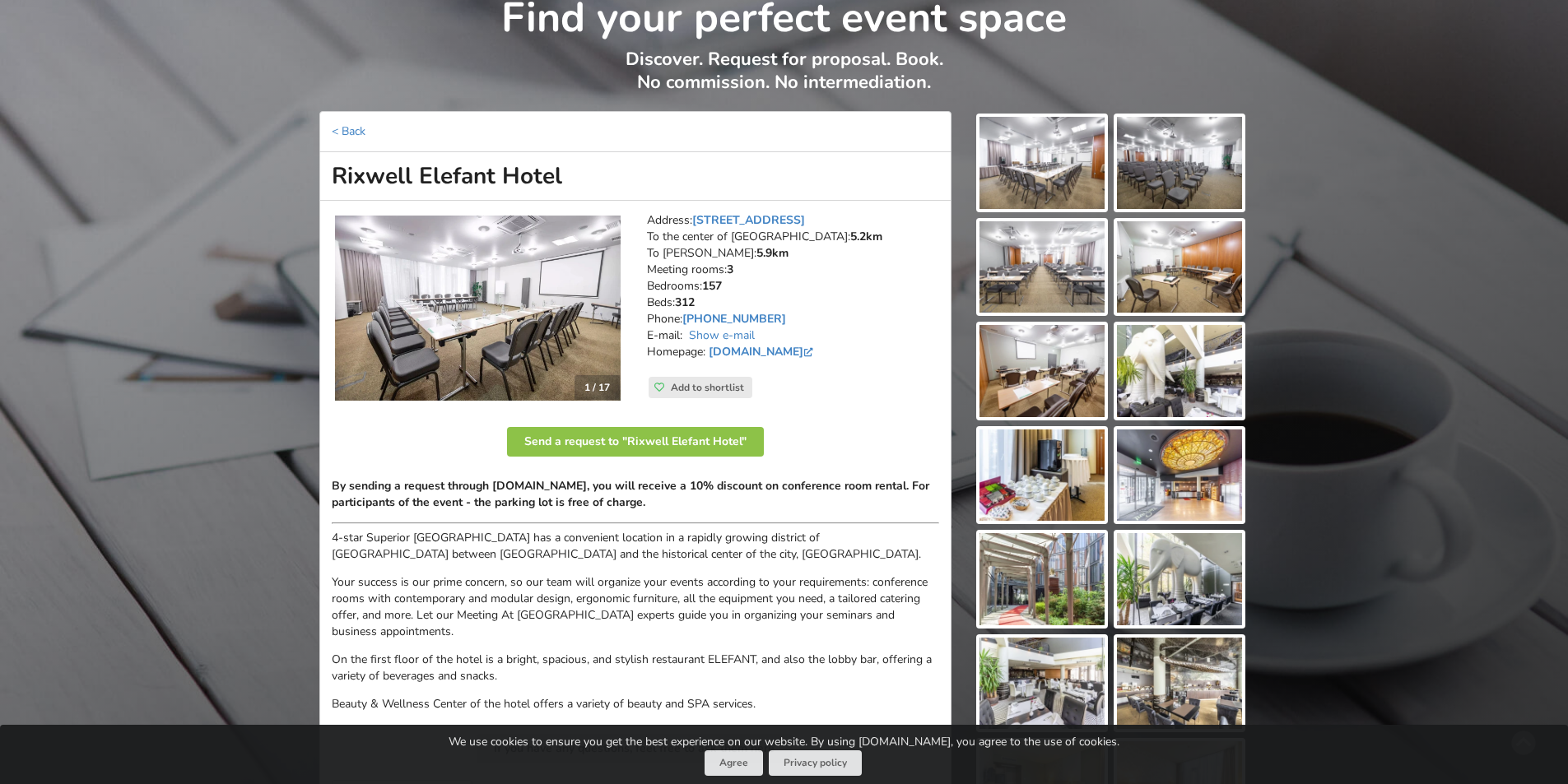
click at [1049, 156] on img at bounding box center [1042, 162] width 125 height 92
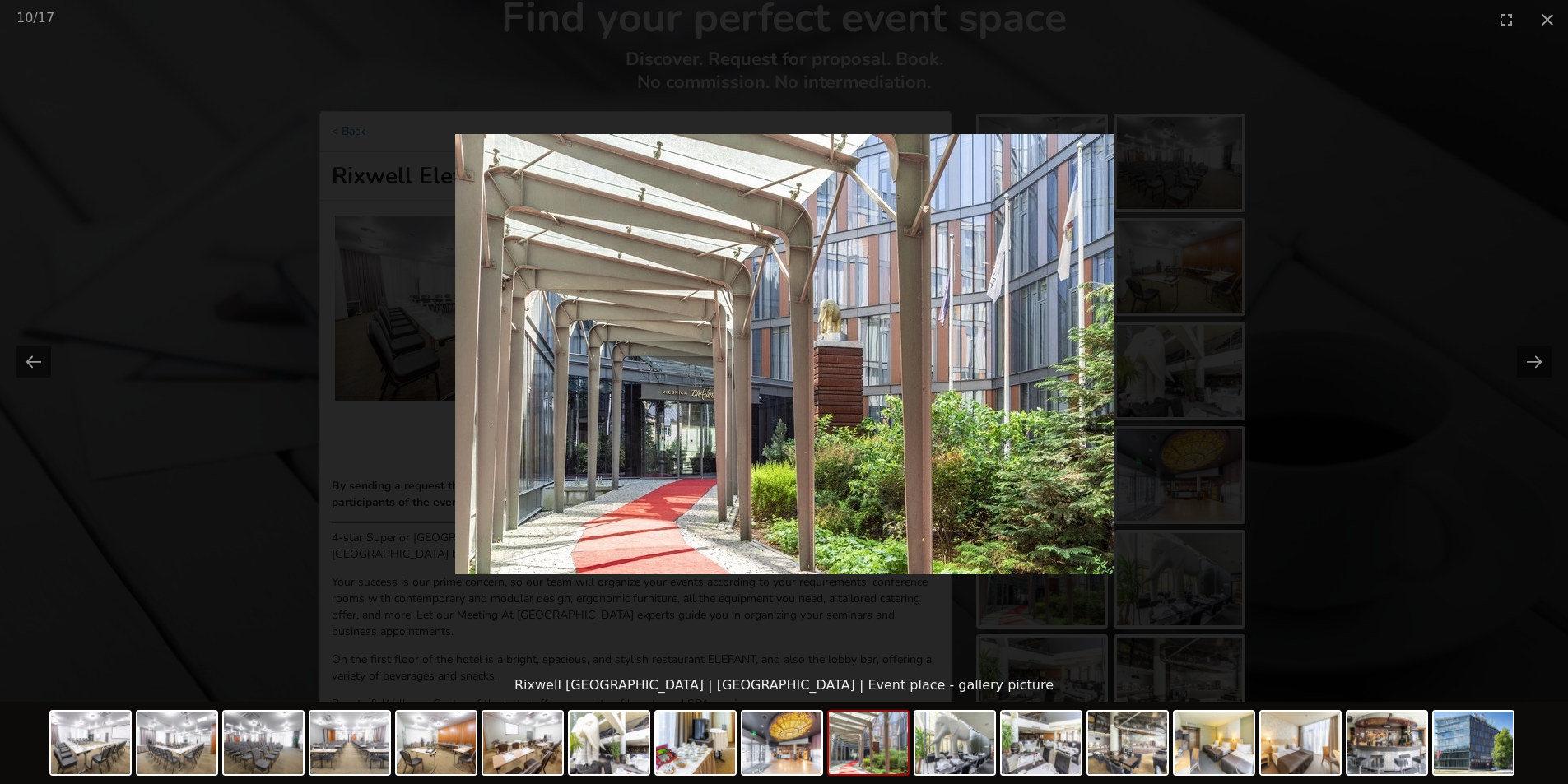
click at [1500, 186] on picture at bounding box center [784, 354] width 1568 height 630
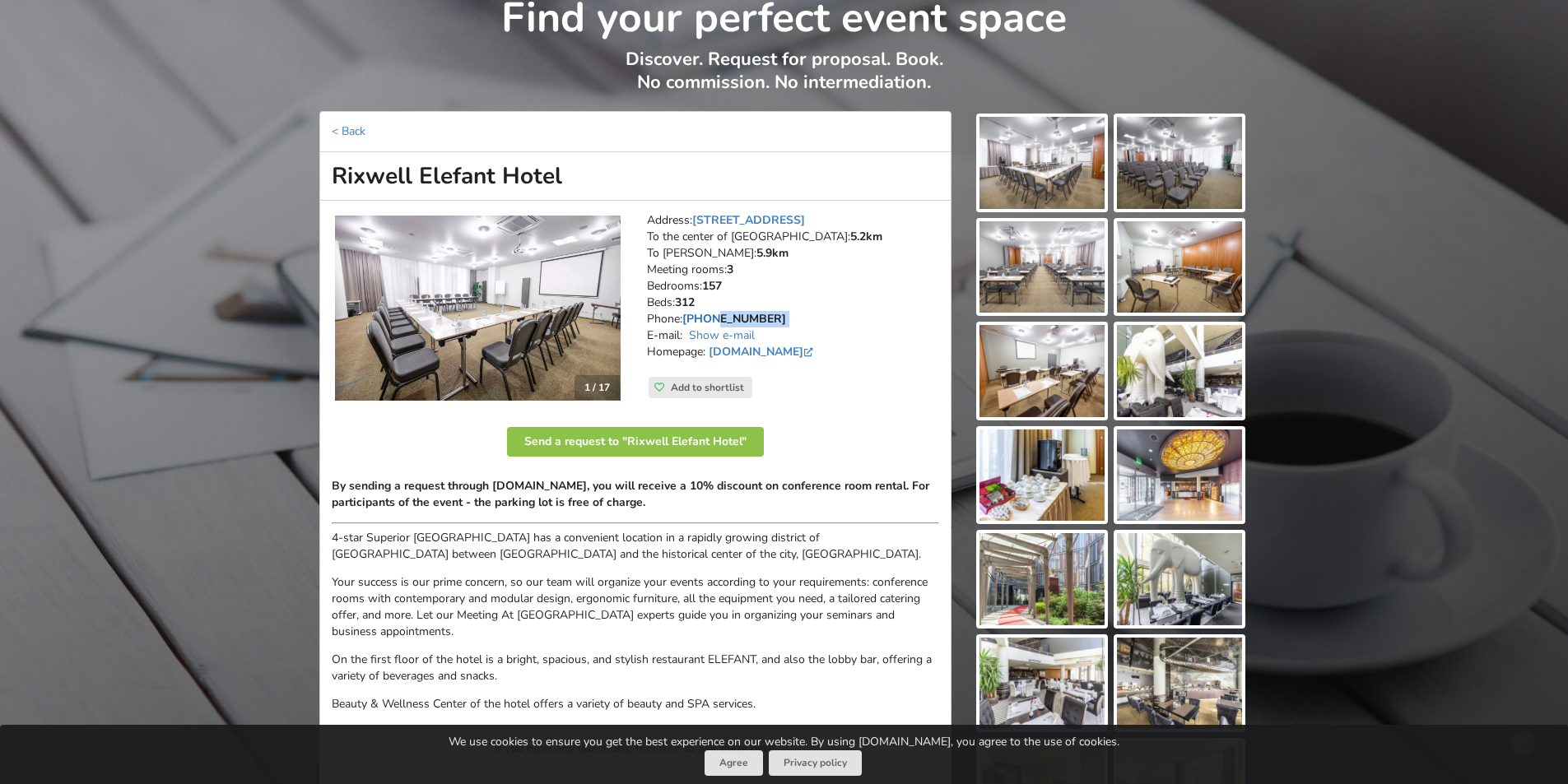
drag, startPoint x: 785, startPoint y: 318, endPoint x: 718, endPoint y: 324, distance: 67.3
click at [718, 324] on address "Address: [STREET_ADDRESS] To the center of [GEOGRAPHIC_DATA]: 5.2km To [PERSON_…" at bounding box center [793, 295] width 292 height 165
copy address "29414483"
click at [881, 296] on address "Address: [STREET_ADDRESS] To the center of [GEOGRAPHIC_DATA]: 5.2km To [PERSON_…" at bounding box center [793, 295] width 292 height 165
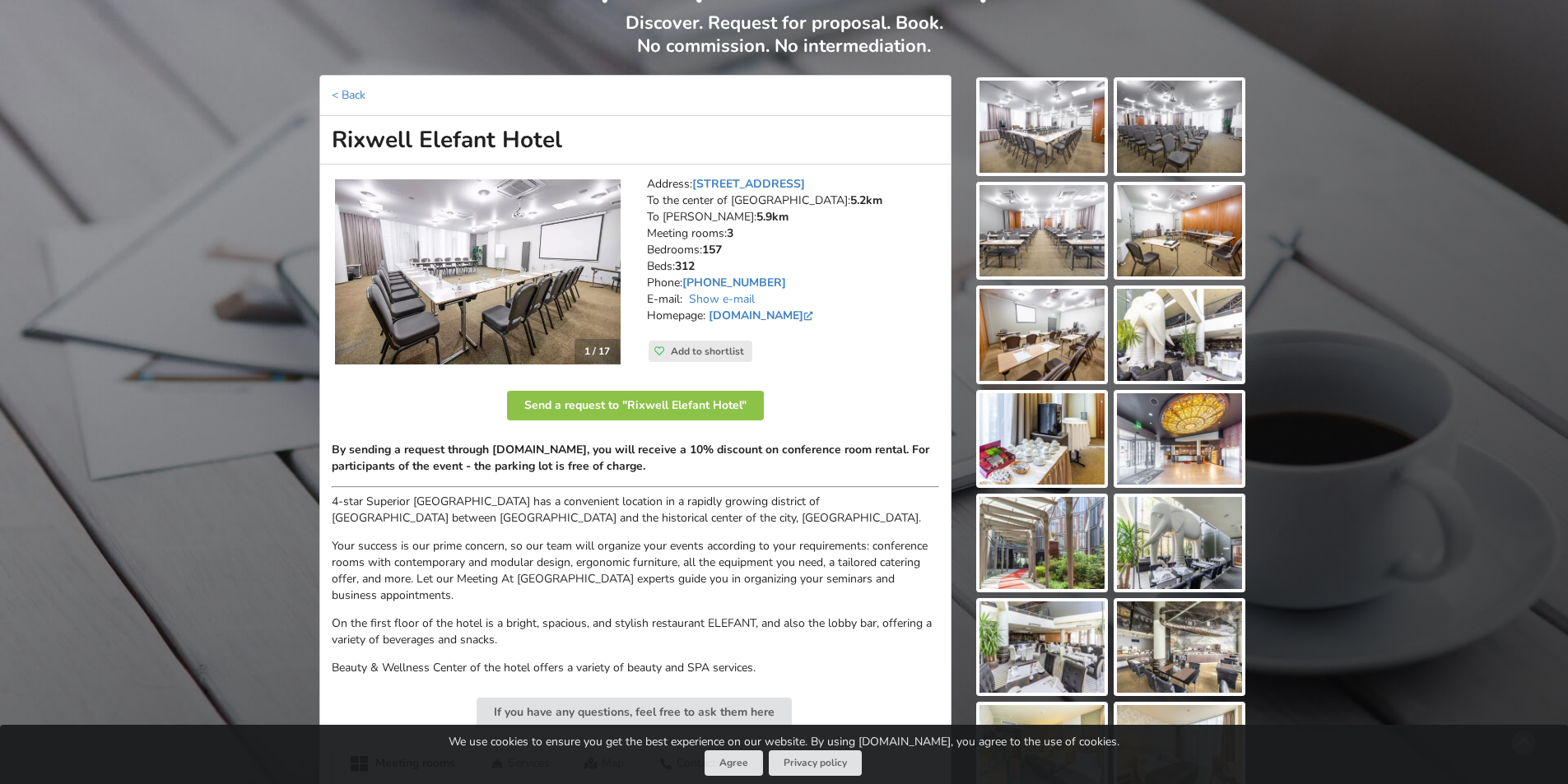
scroll to position [165, 0]
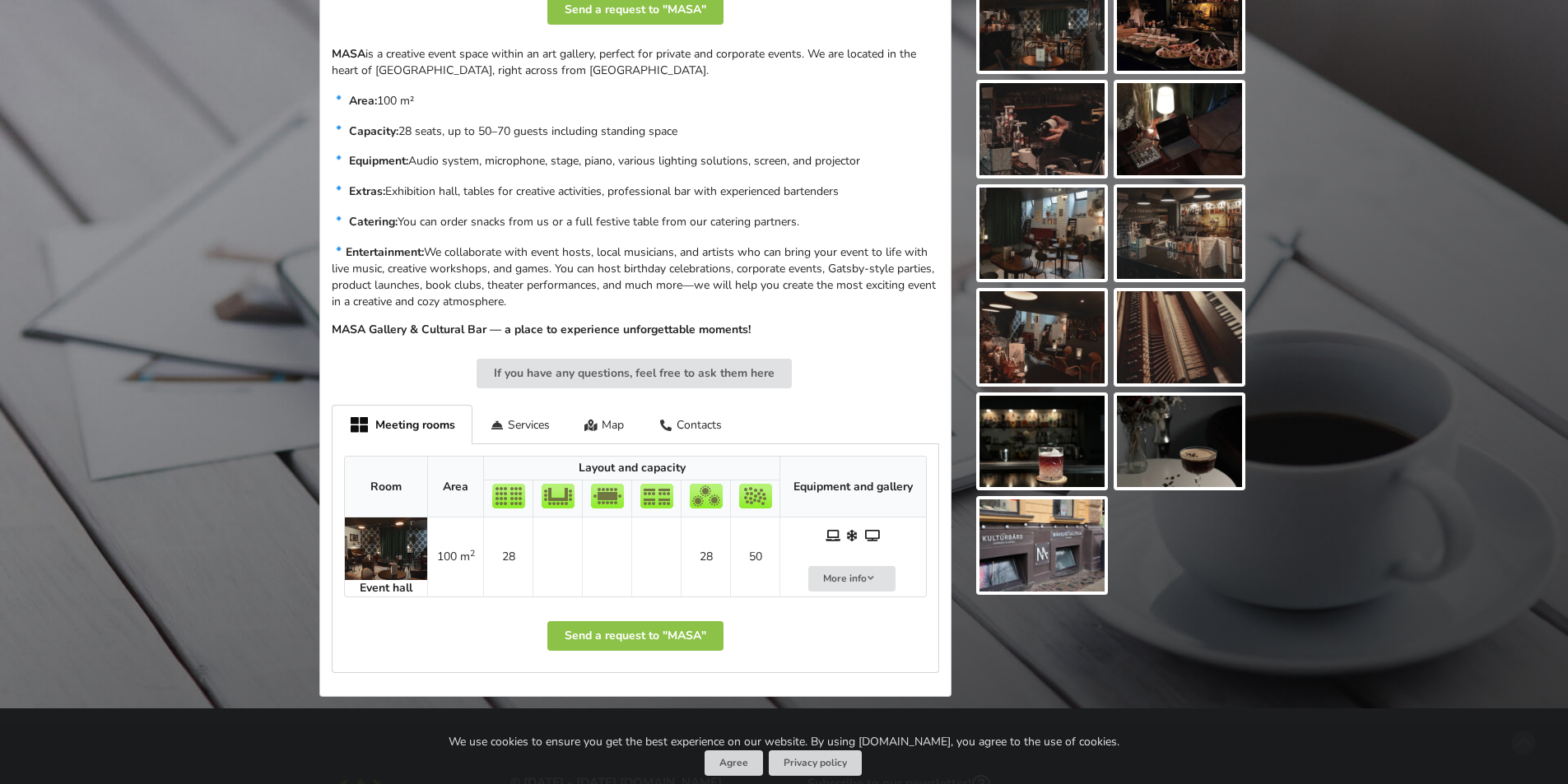
scroll to position [575, 0]
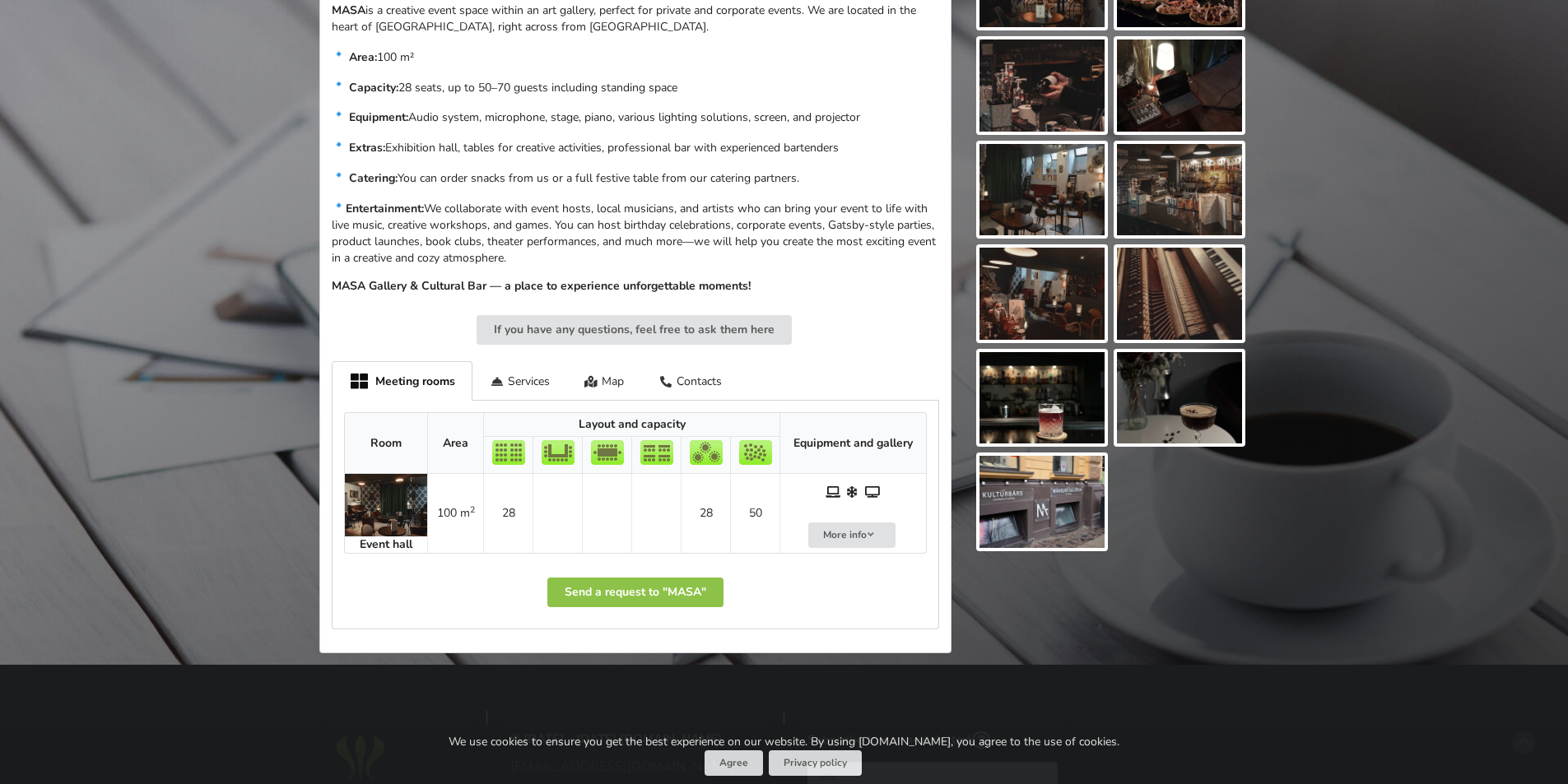
click at [383, 509] on img at bounding box center [386, 505] width 83 height 63
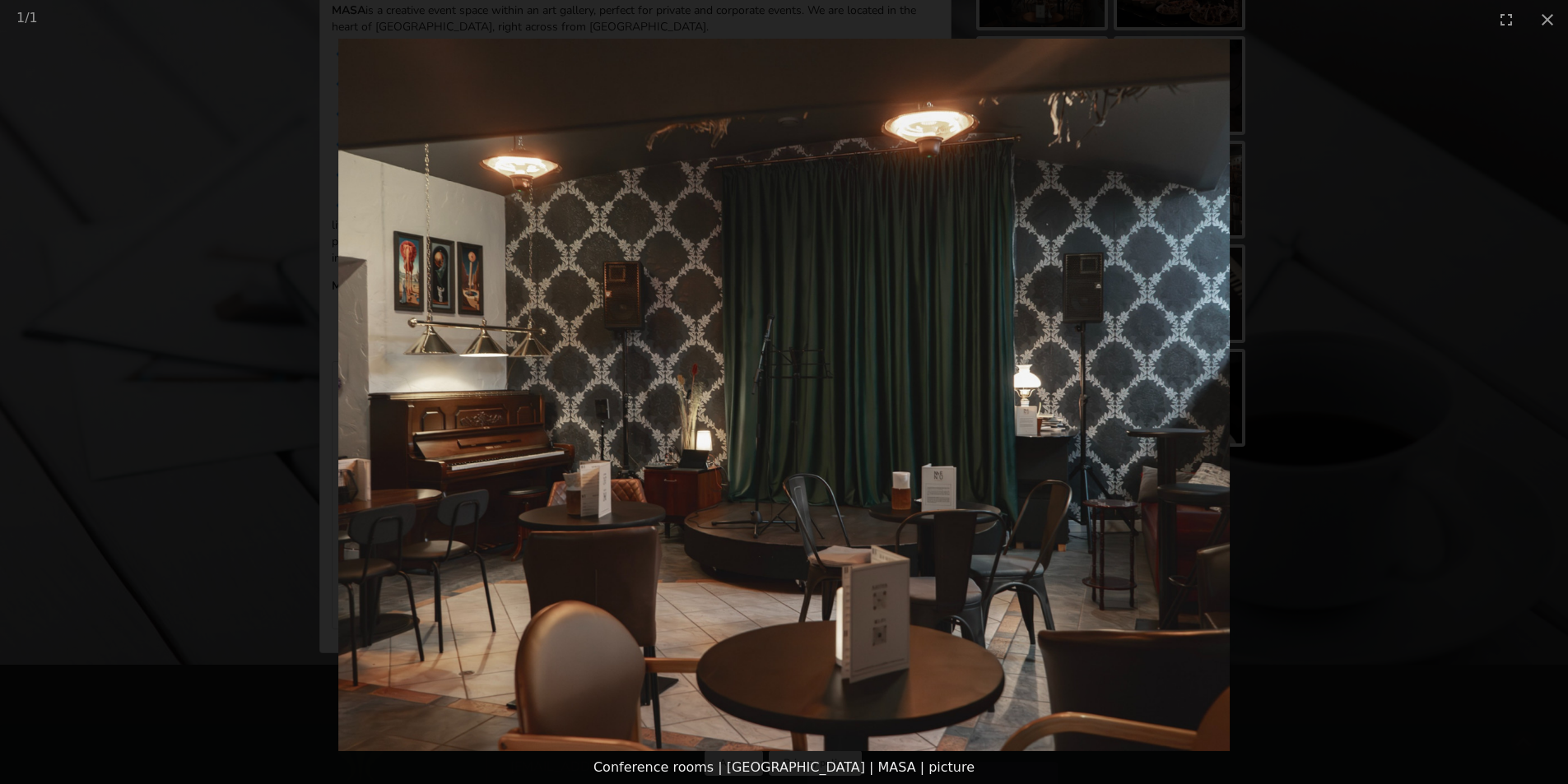
scroll to position [658, 0]
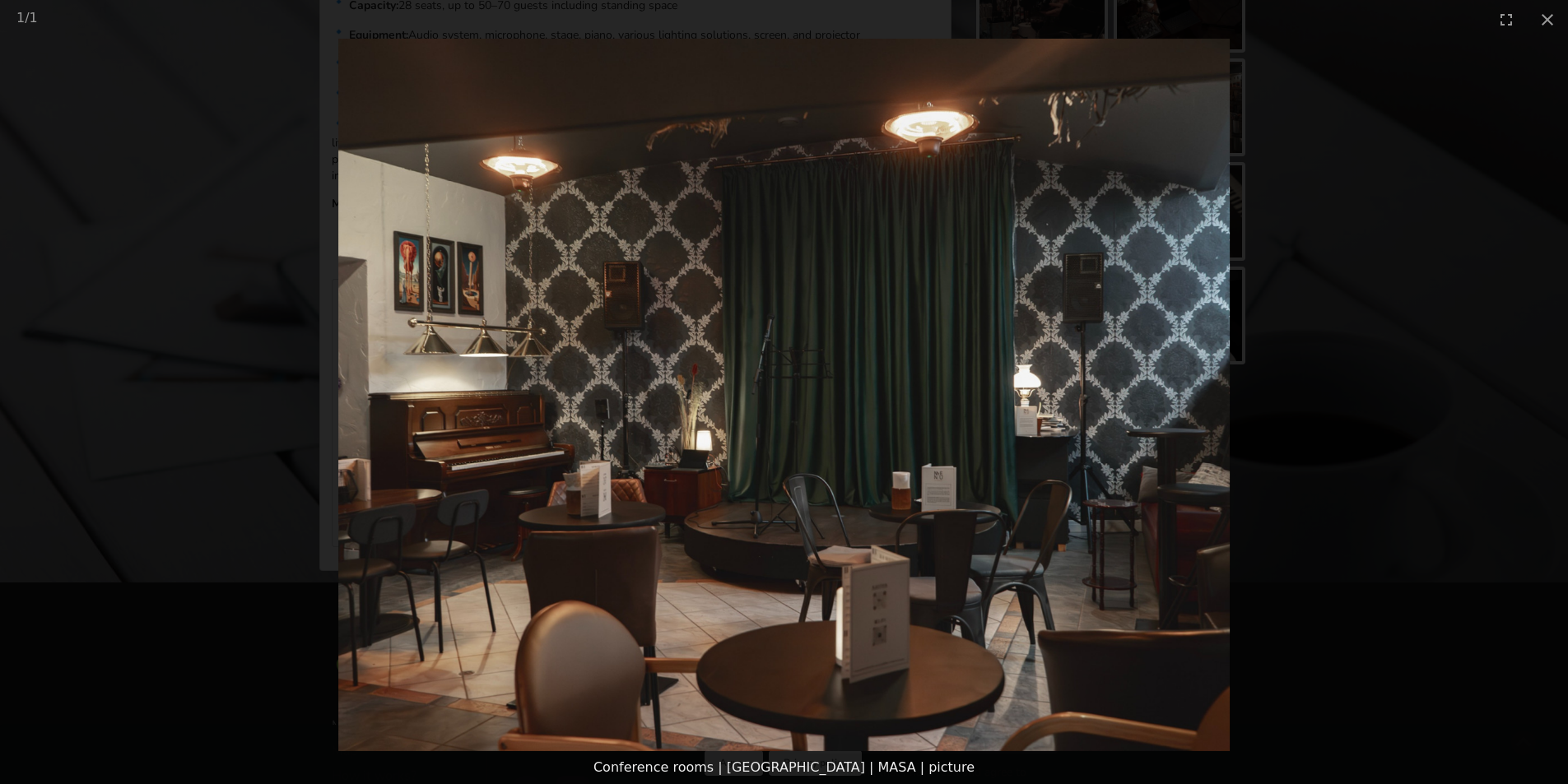
click at [1378, 237] on picture at bounding box center [784, 395] width 1568 height 713
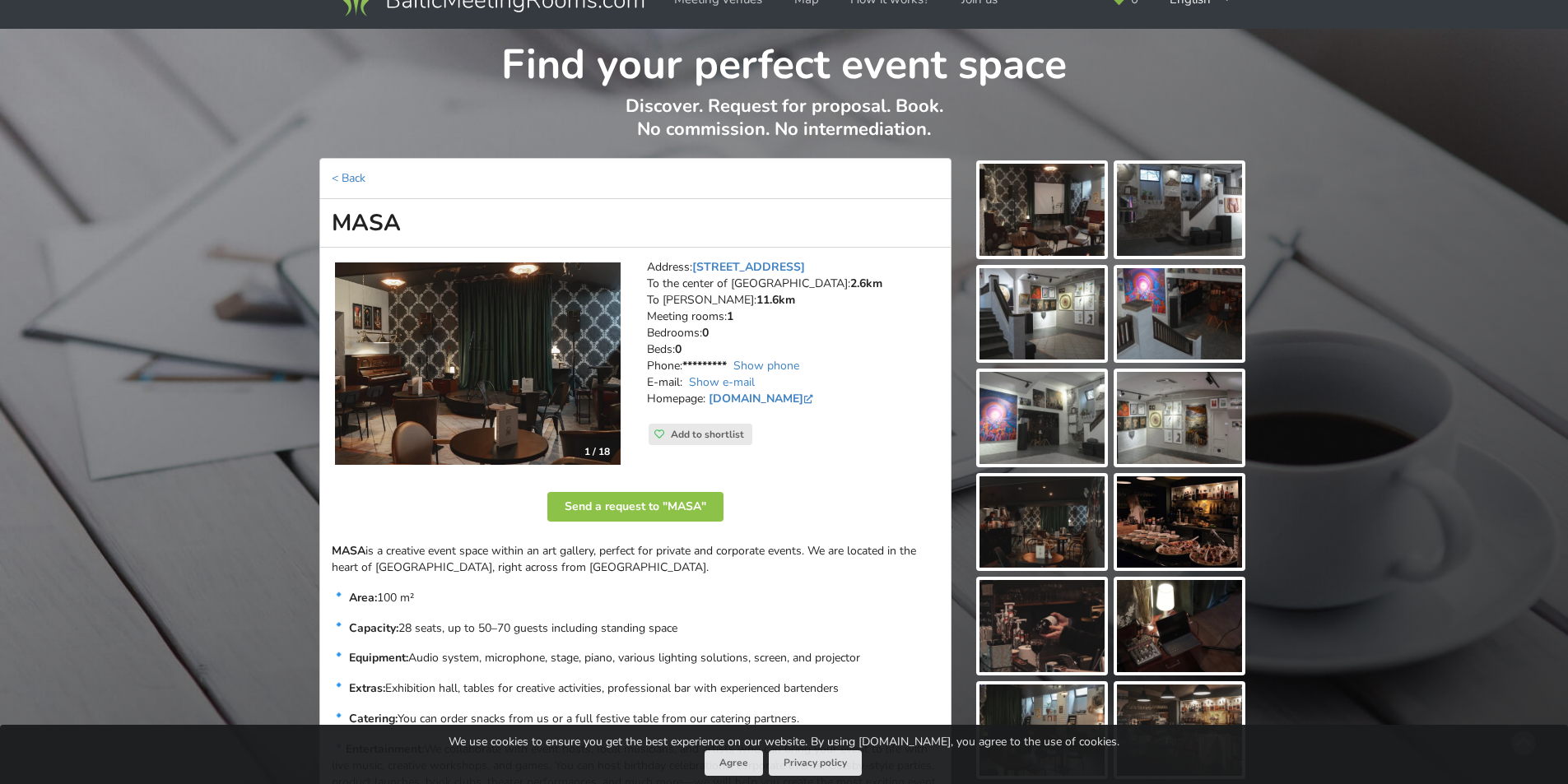
scroll to position [0, 0]
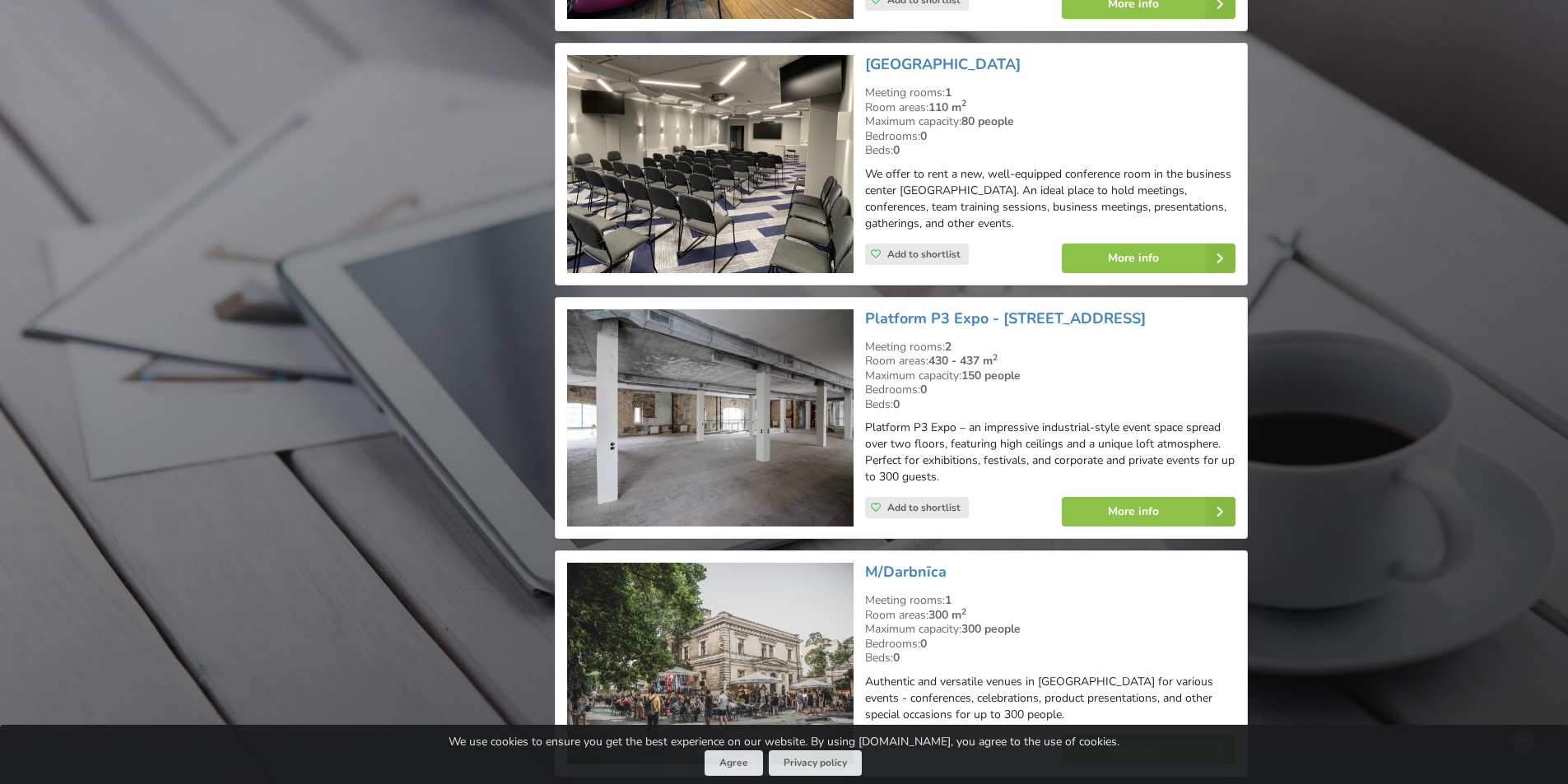
scroll to position [3702, 0]
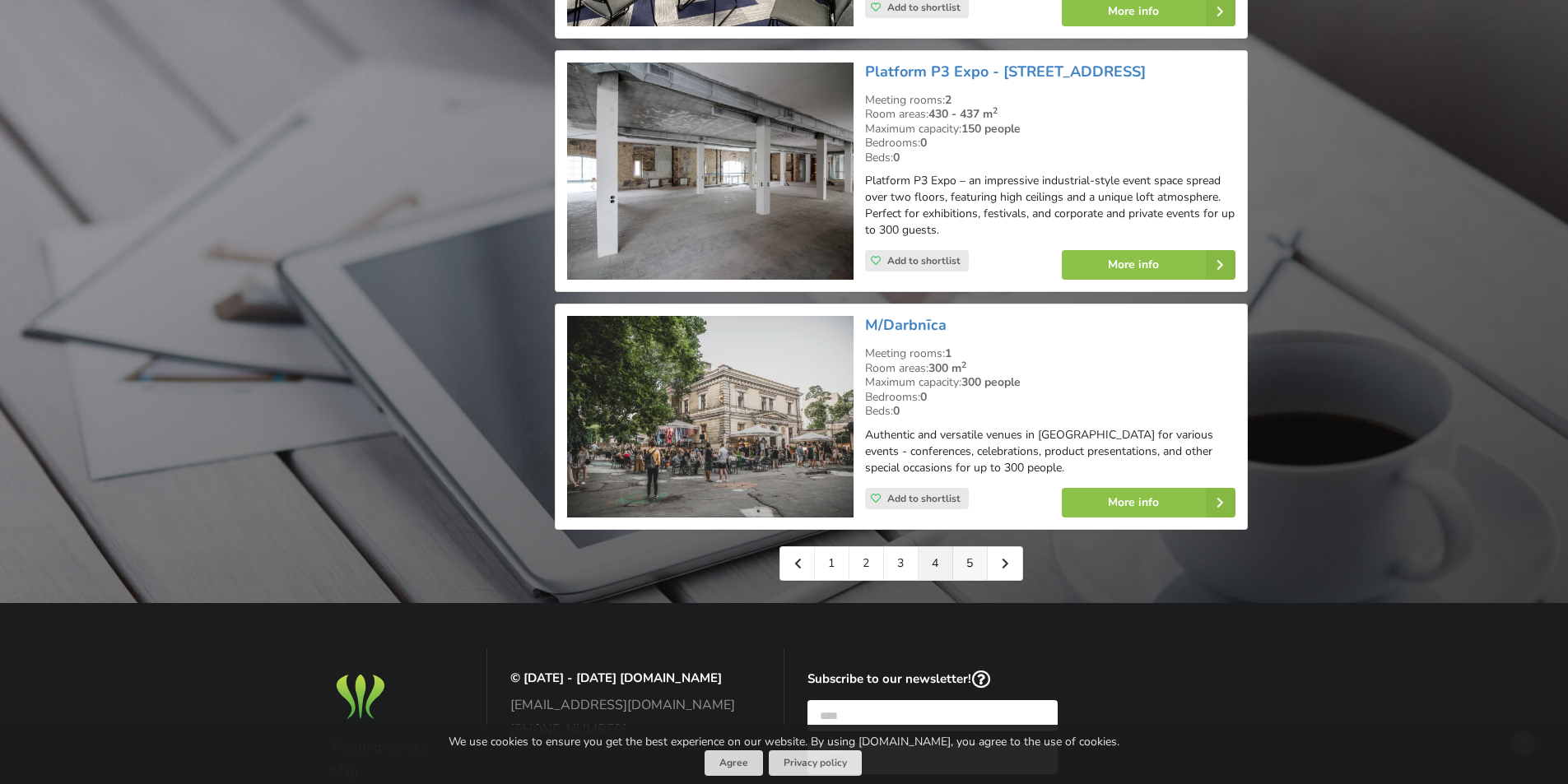
click at [970, 547] on link "5" at bounding box center [970, 563] width 34 height 33
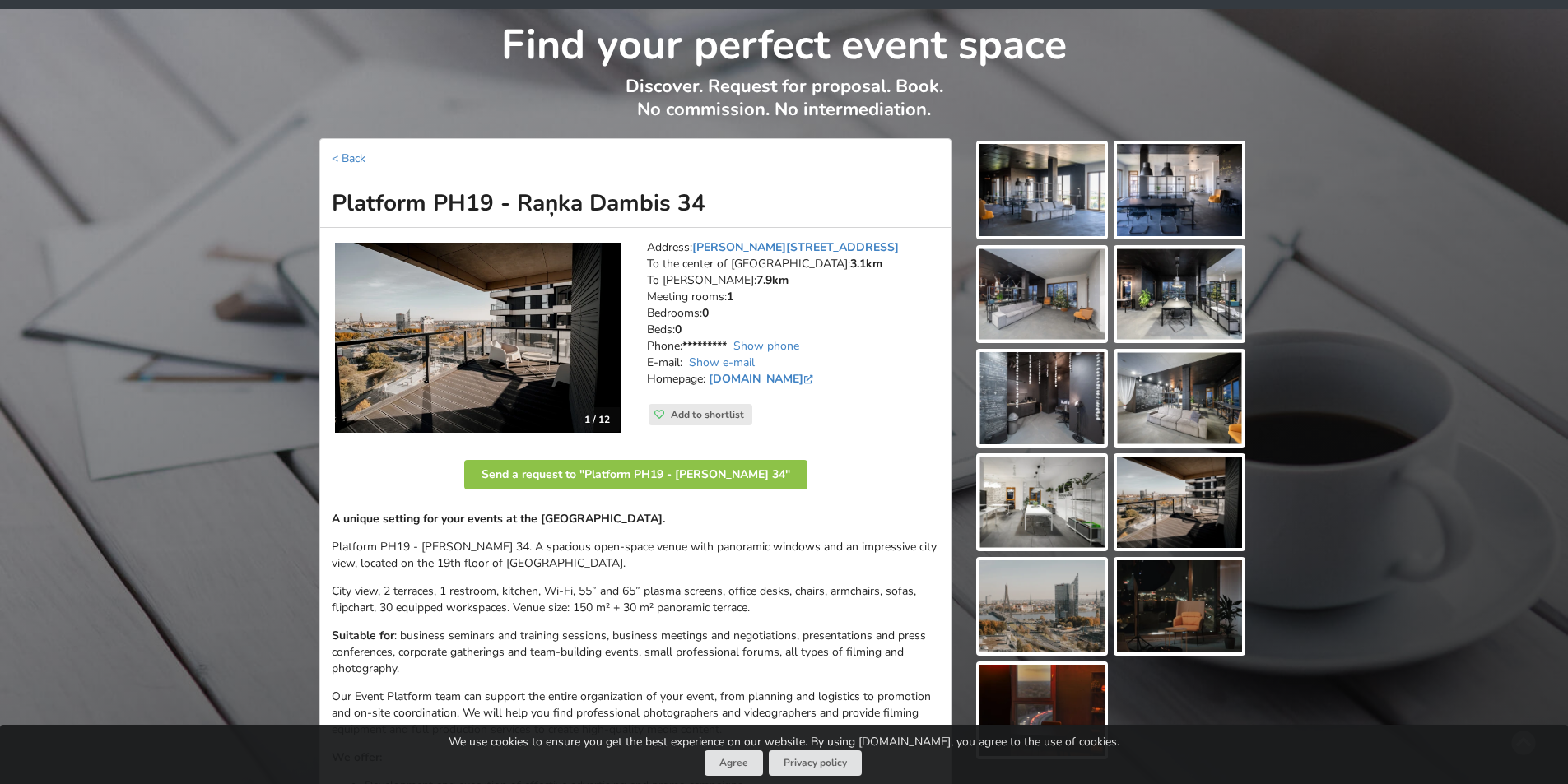
scroll to position [82, 0]
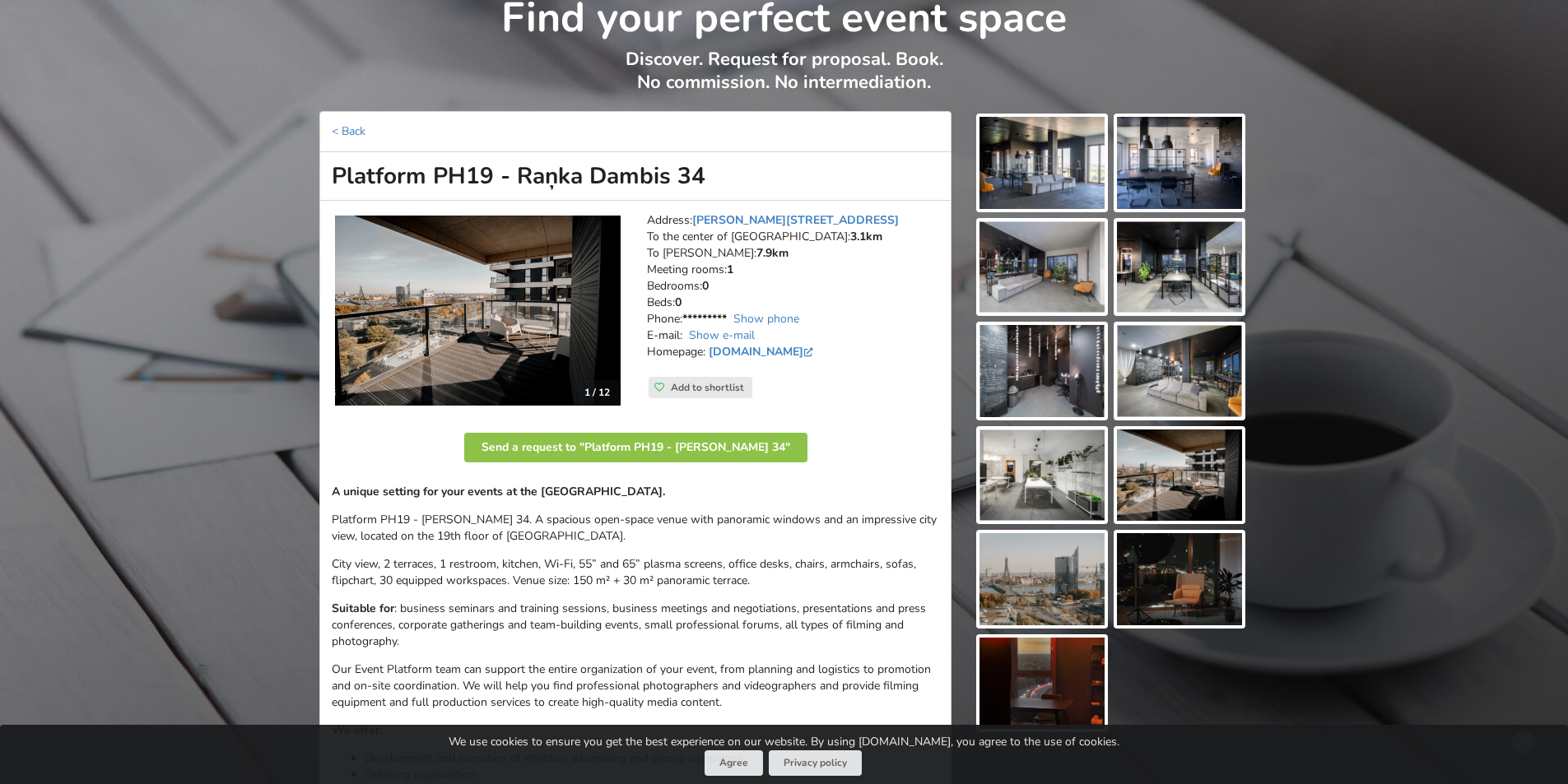
click at [1045, 164] on img at bounding box center [1042, 162] width 125 height 92
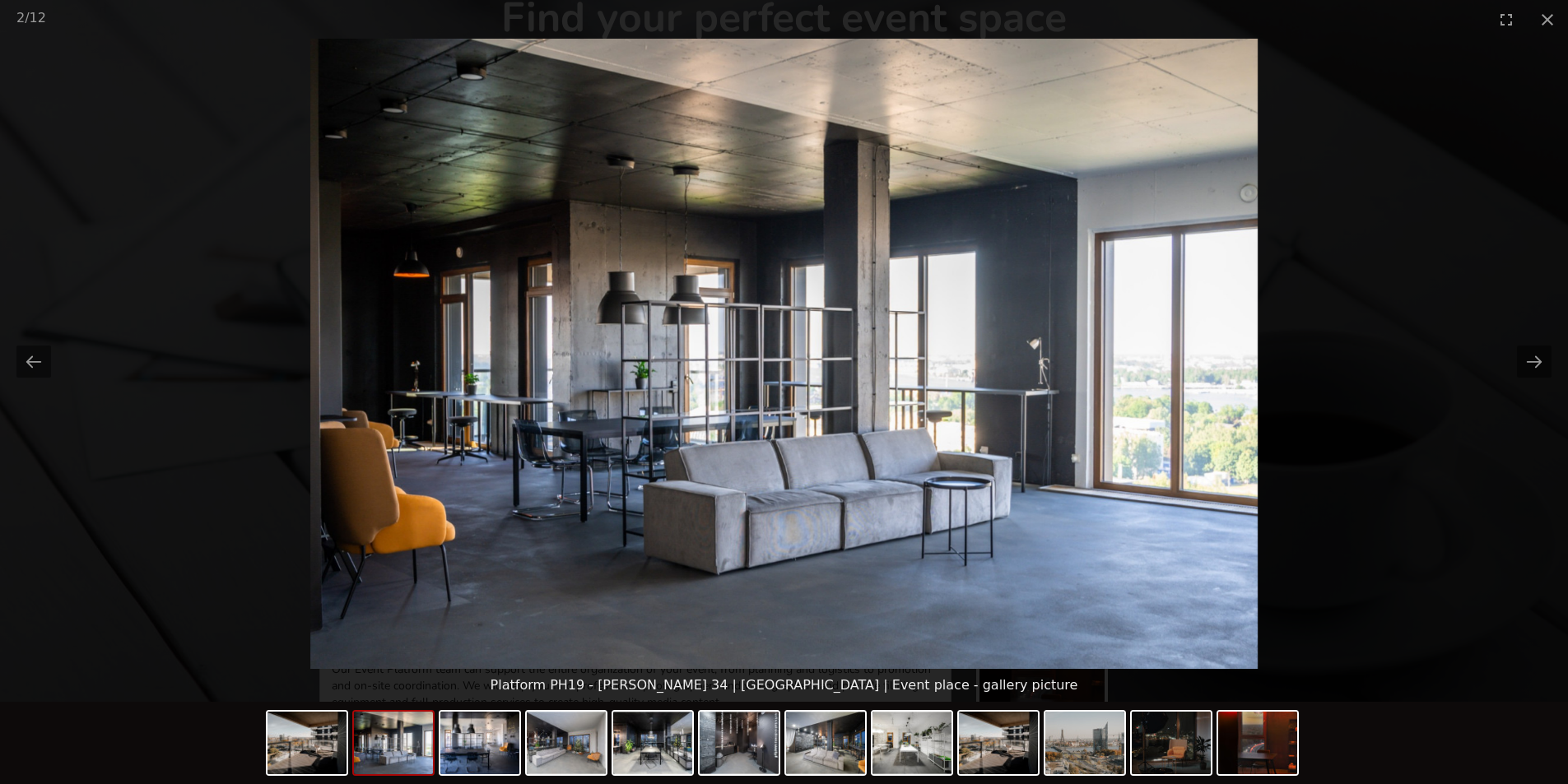
click at [1557, 177] on picture at bounding box center [784, 354] width 1568 height 630
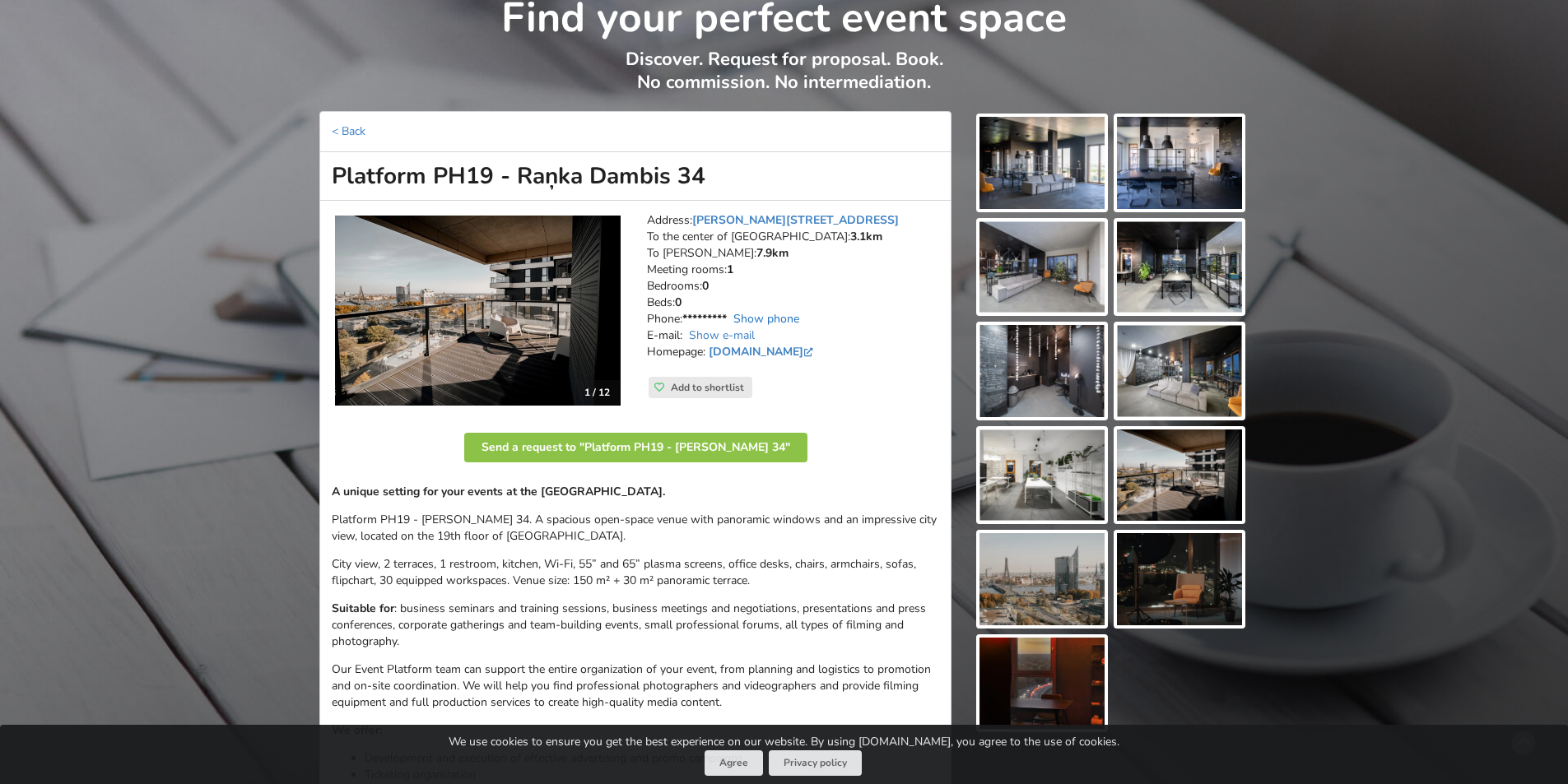
click at [745, 315] on link "Show phone" at bounding box center [766, 319] width 65 height 15
drag, startPoint x: 780, startPoint y: 316, endPoint x: 719, endPoint y: 320, distance: 61.1
click at [719, 320] on address "Address: Raņka Dambis 34, Riga To the center of Riga: 3.1km To RIX: 7.9km Meeti…" at bounding box center [793, 295] width 292 height 165
copy address "28632545"
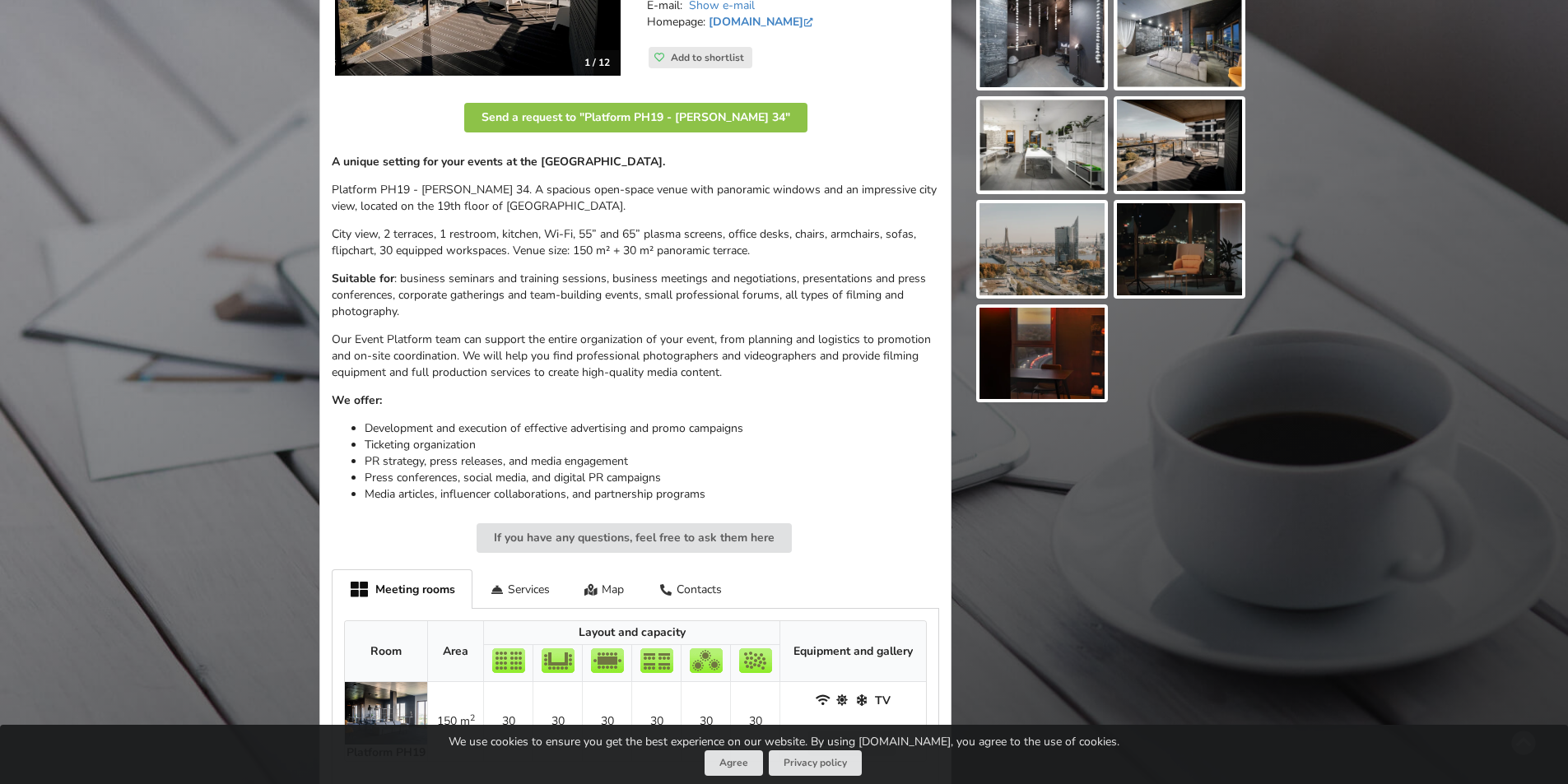
scroll to position [575, 0]
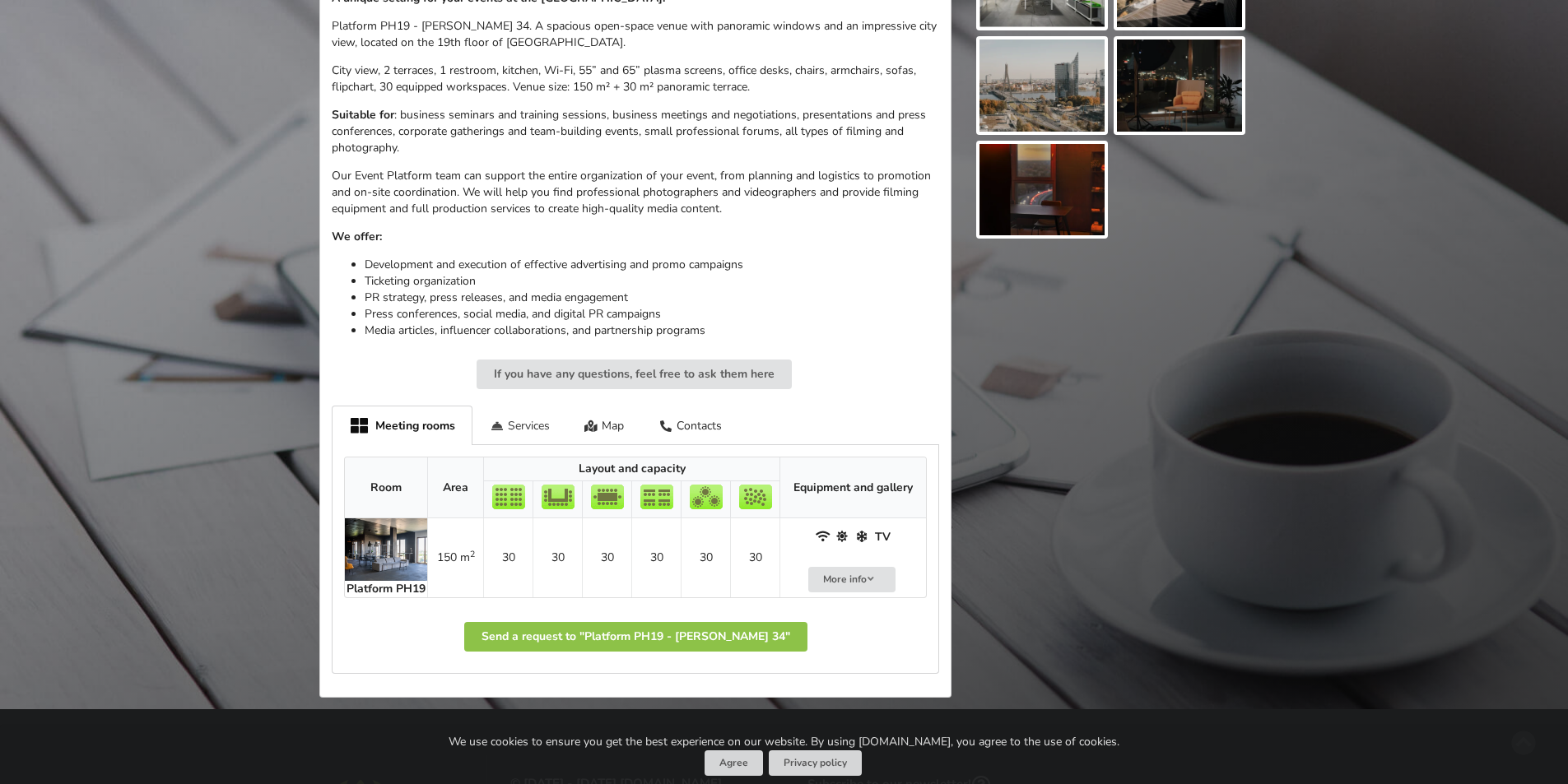
click at [536, 428] on div "Services" at bounding box center [520, 425] width 95 height 39
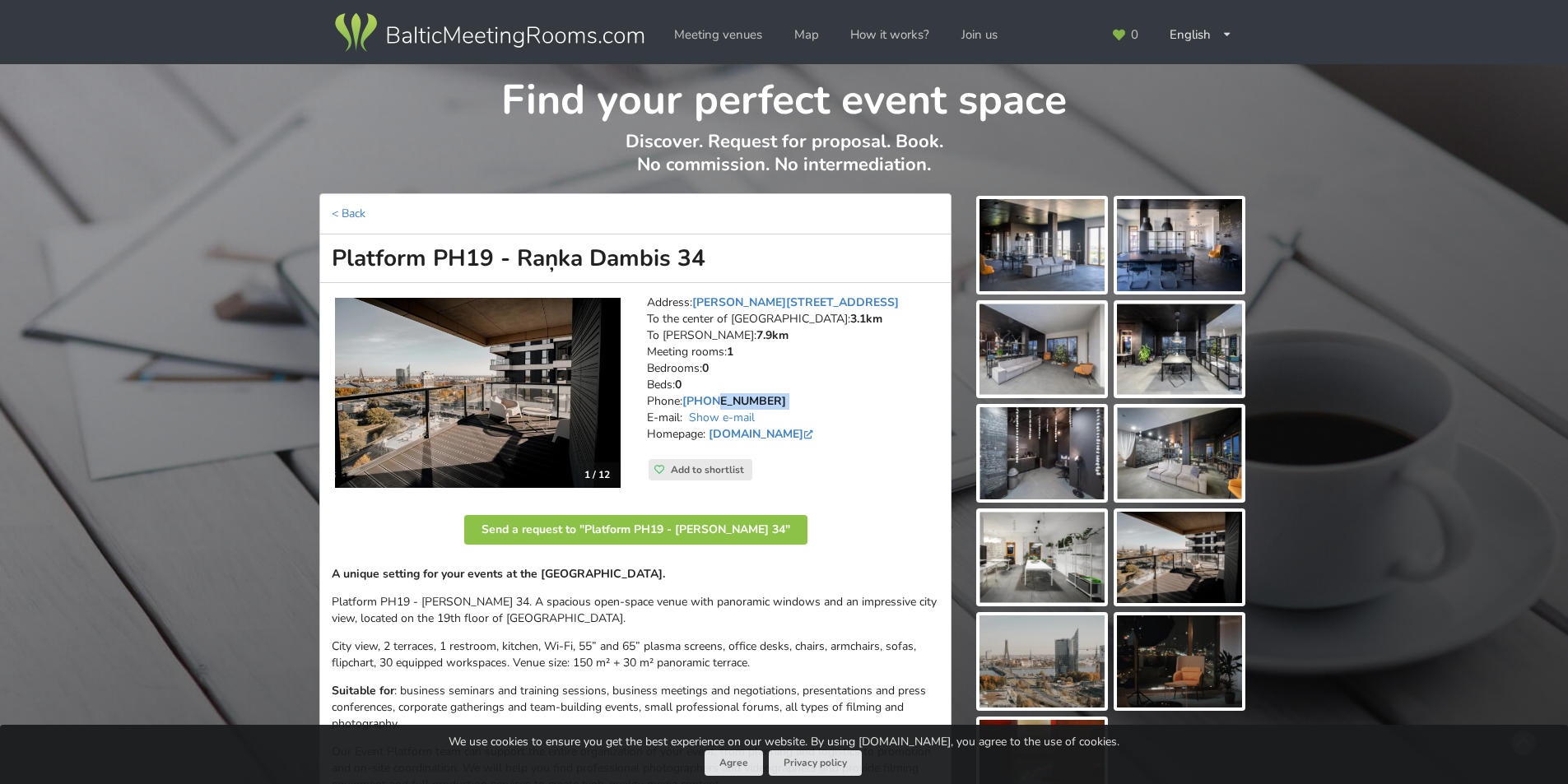
scroll to position [82, 0]
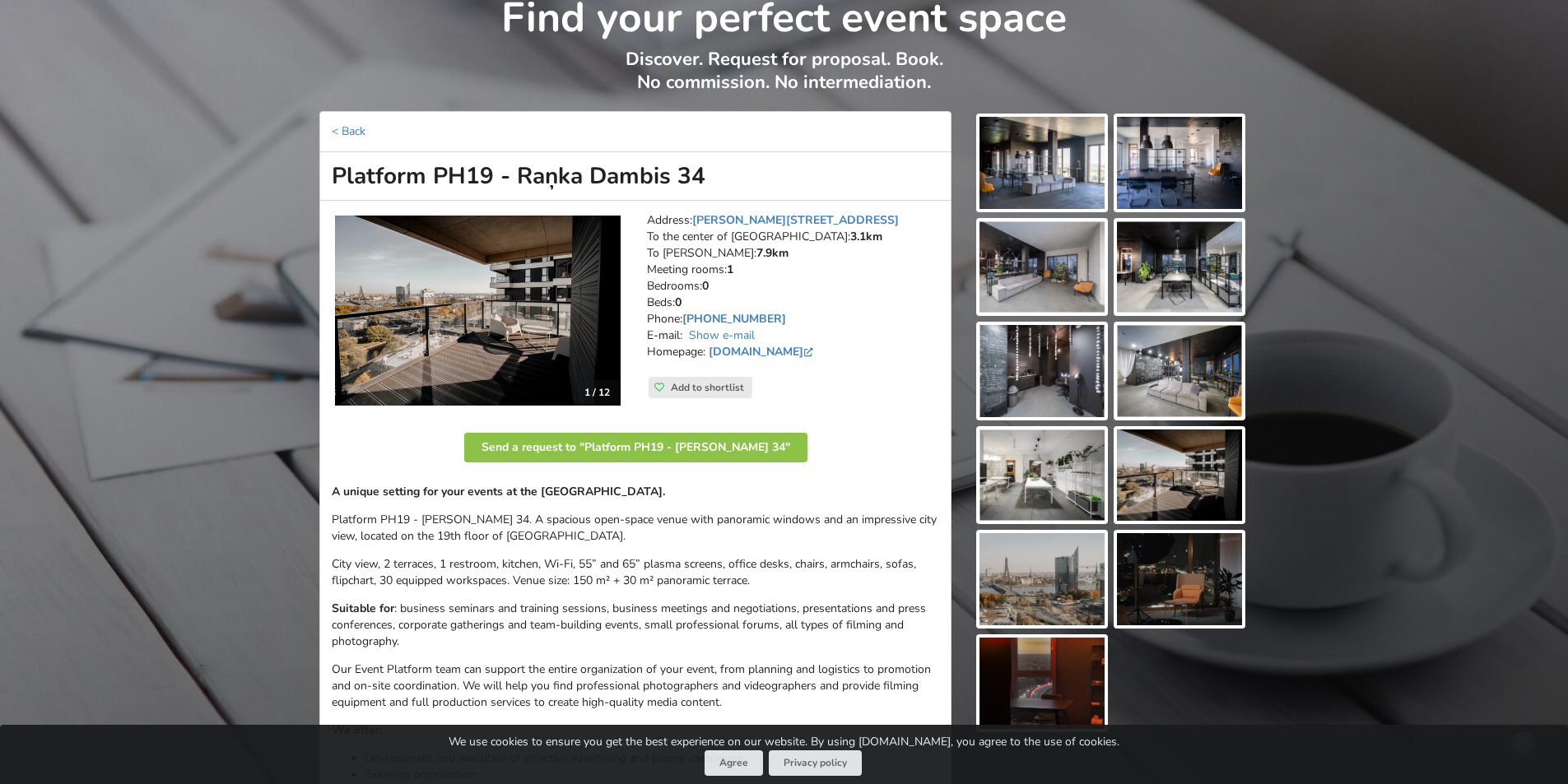
click at [863, 246] on address "Address: Raņka Dambis 34, Riga To the center of Riga: 3.1km To RIX: 7.9km Meeti…" at bounding box center [793, 295] width 292 height 165
click at [1064, 134] on img at bounding box center [1042, 162] width 125 height 92
click at [746, 350] on link "www.facebook.com" at bounding box center [763, 352] width 108 height 15
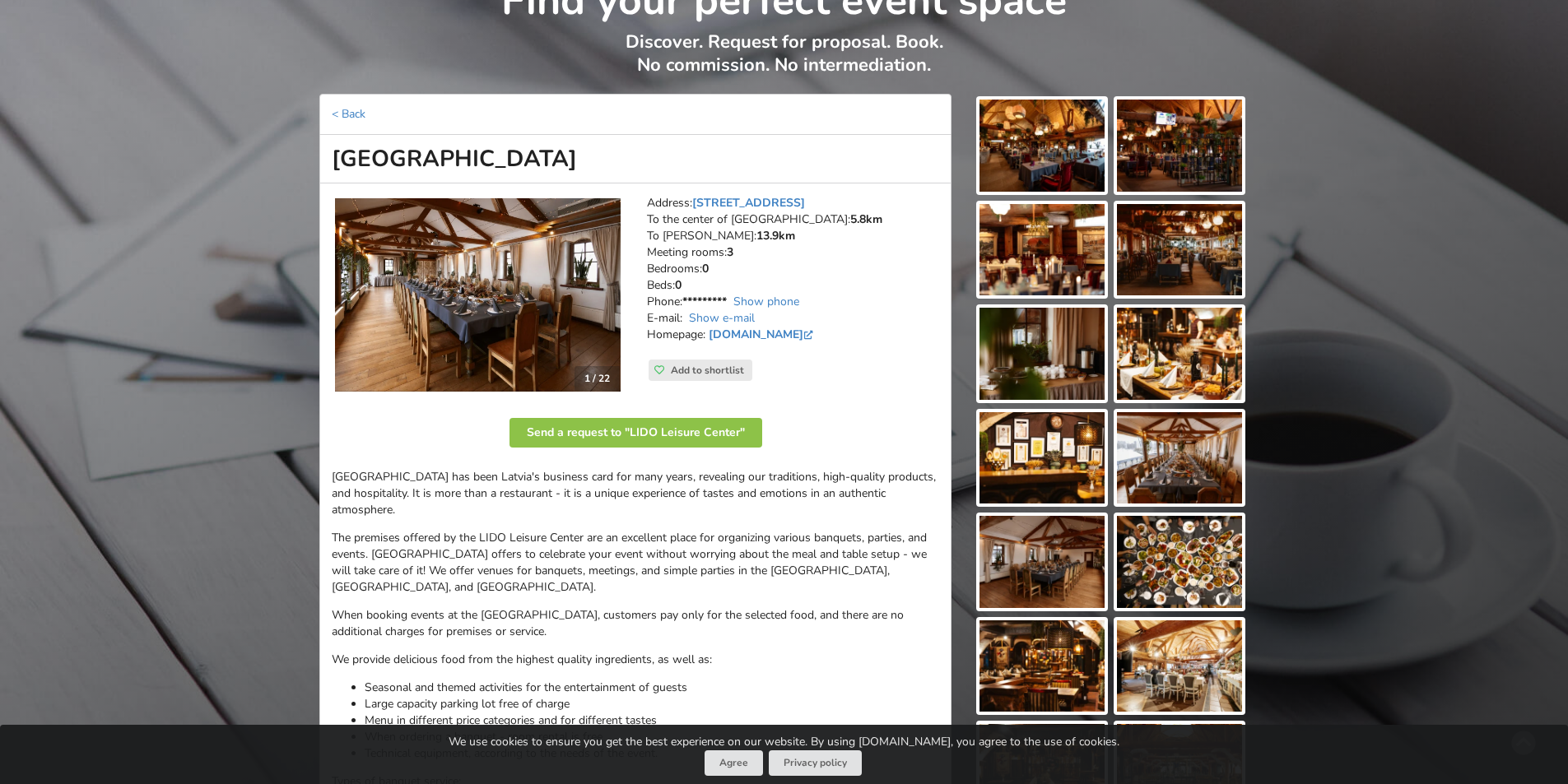
scroll to position [165, 0]
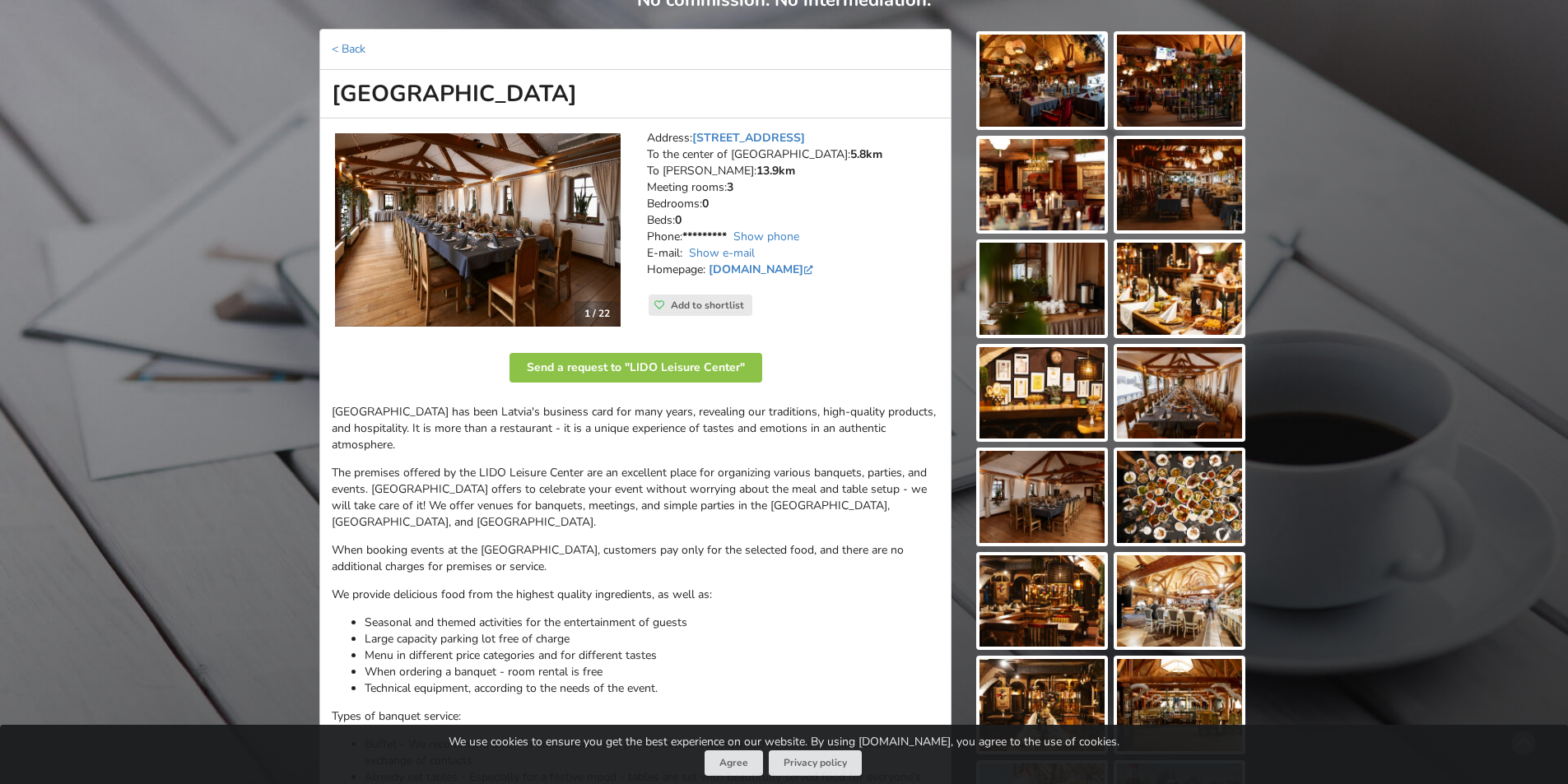
click at [498, 224] on img at bounding box center [477, 230] width 286 height 193
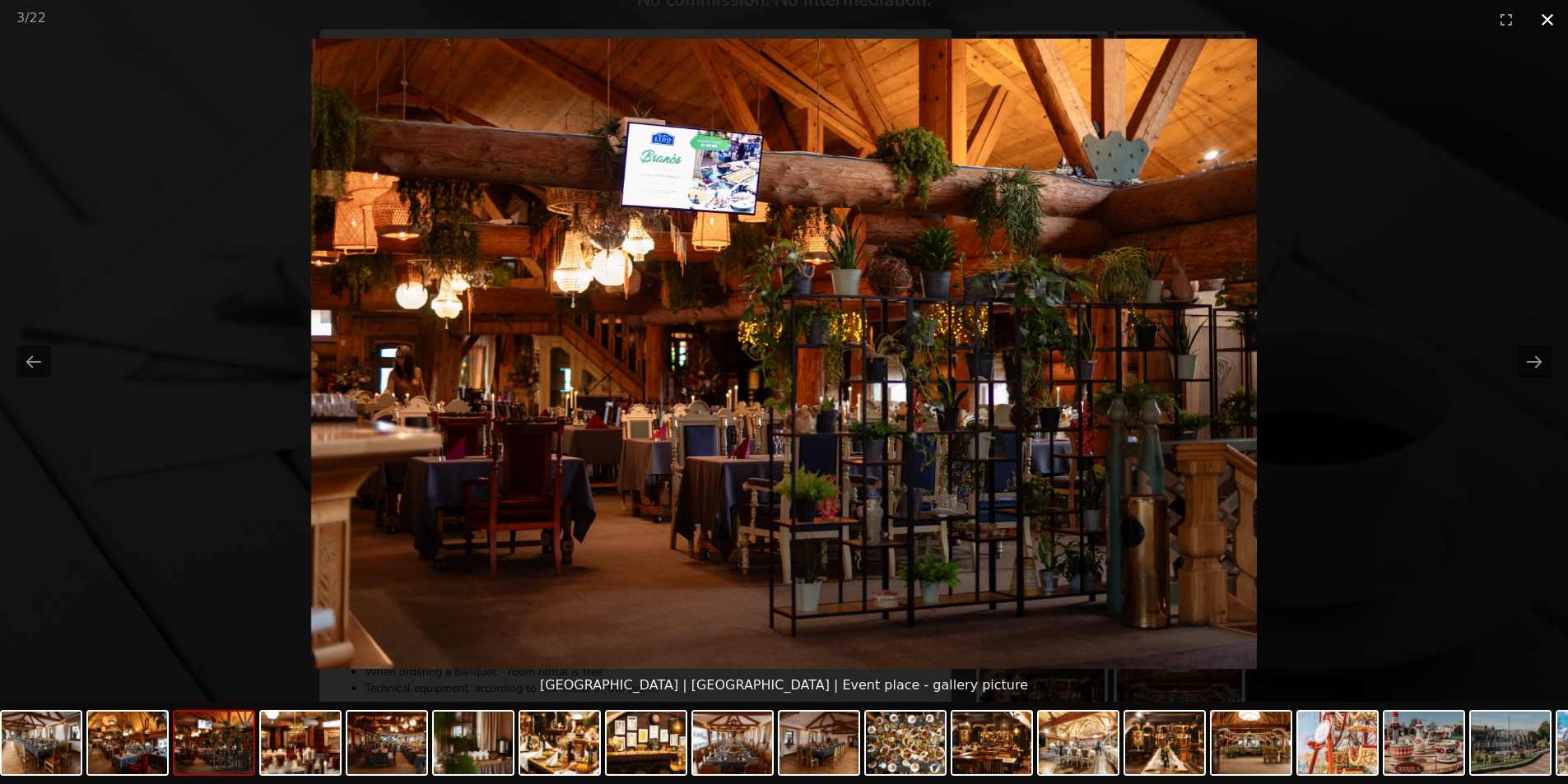
click at [1548, 18] on button "Close gallery" at bounding box center [1547, 19] width 41 height 39
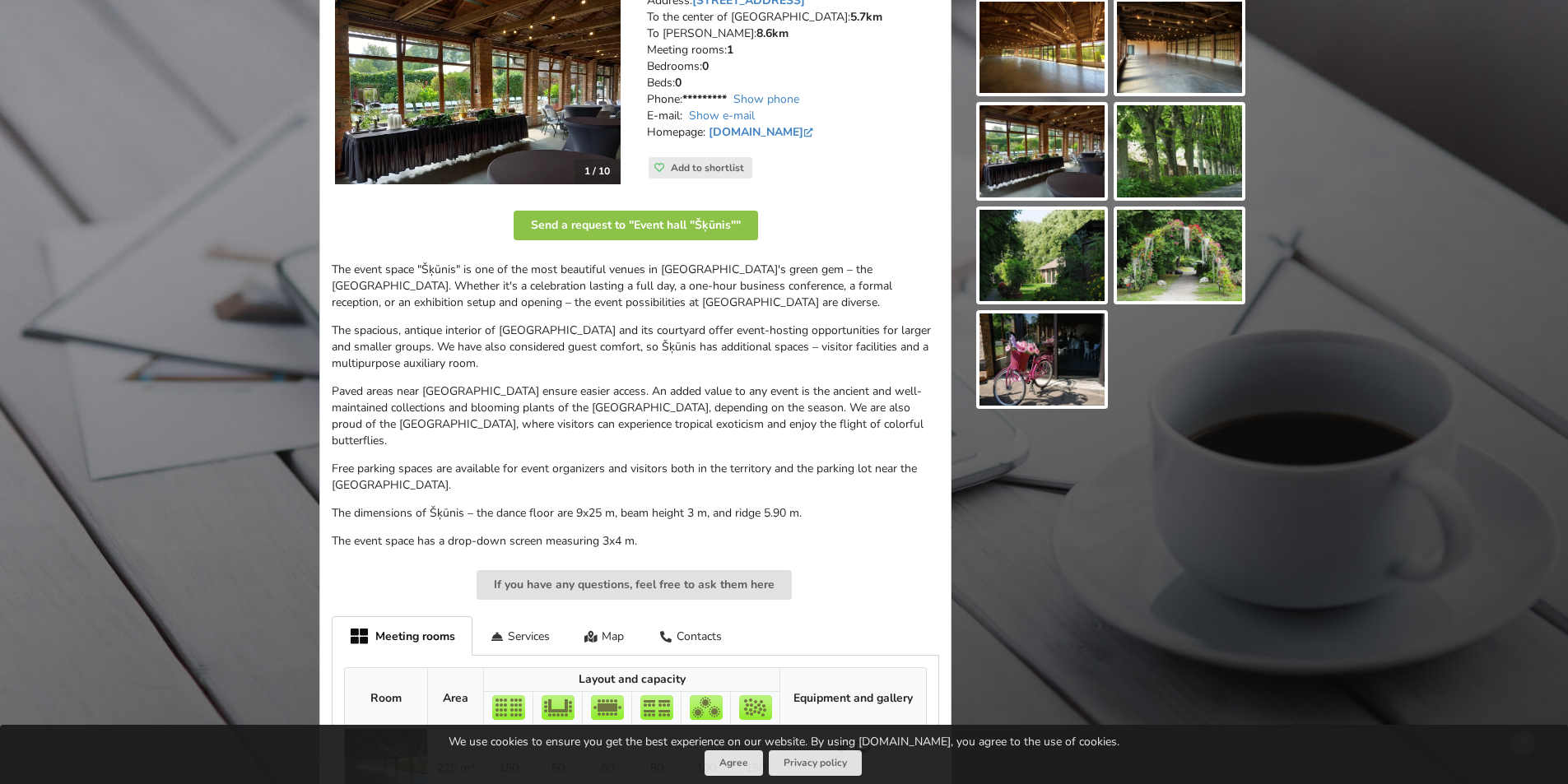
scroll to position [238, 0]
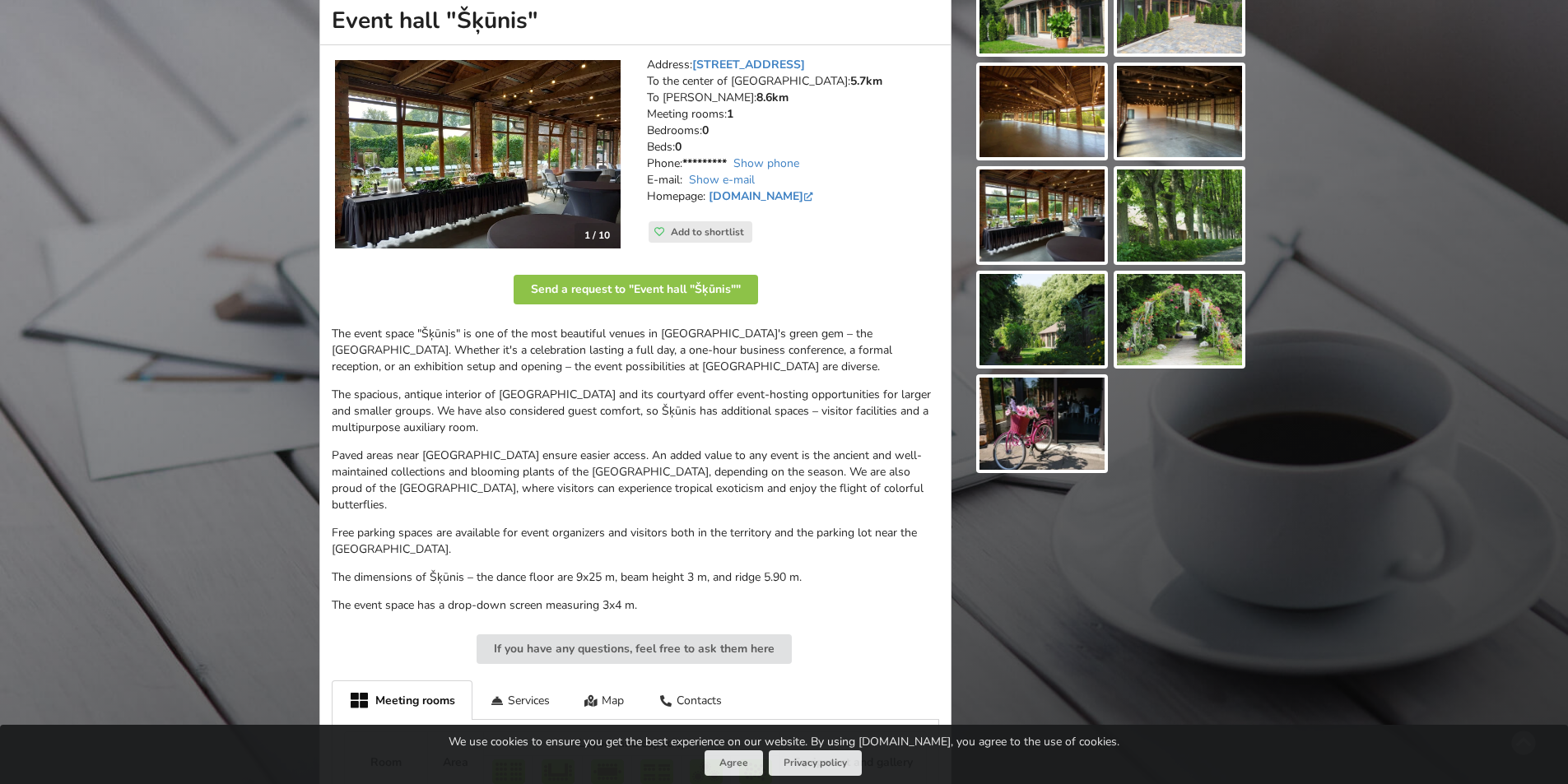
click at [381, 155] on img at bounding box center [477, 154] width 286 height 189
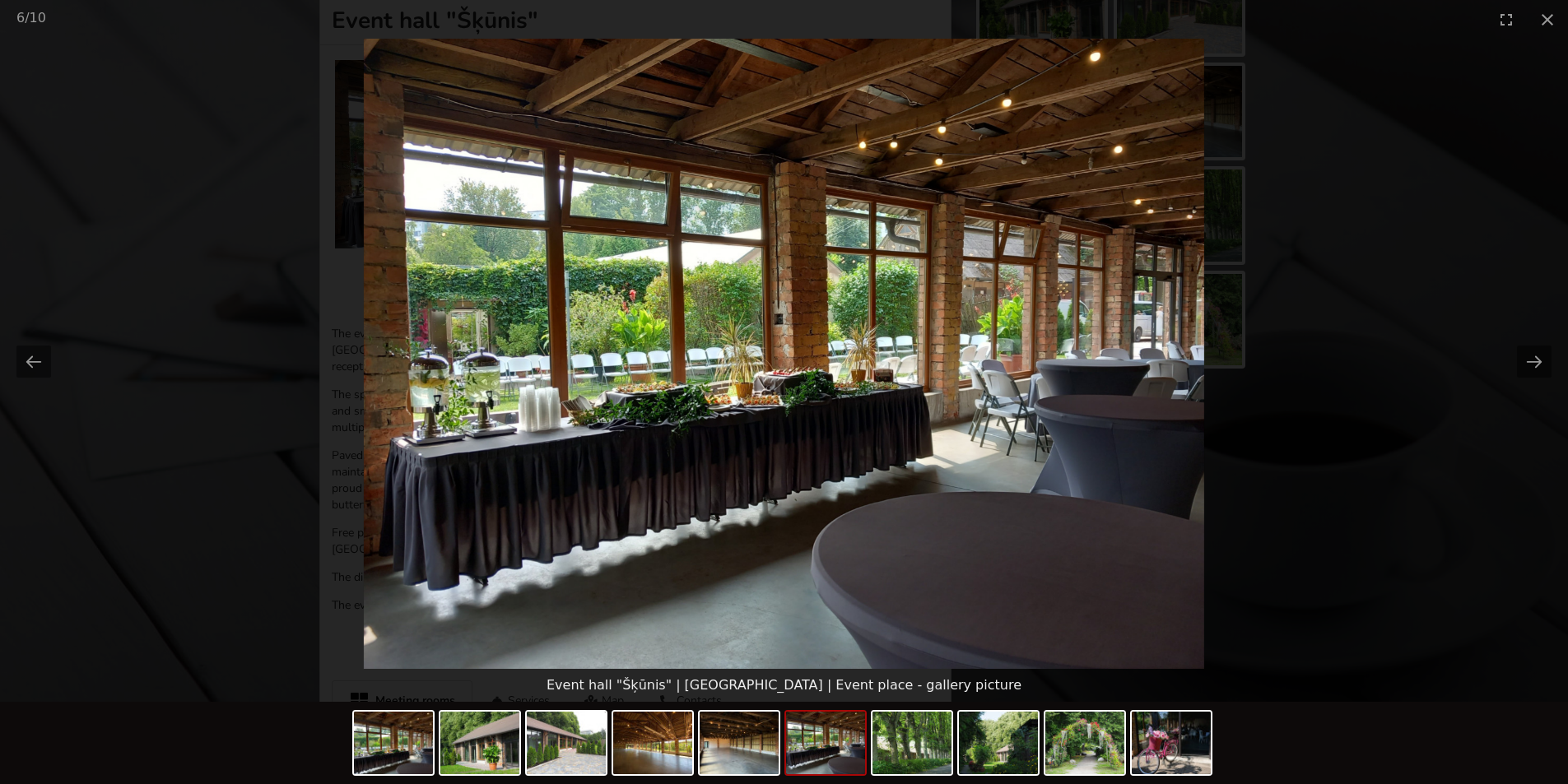
click at [1399, 205] on picture at bounding box center [784, 354] width 1568 height 630
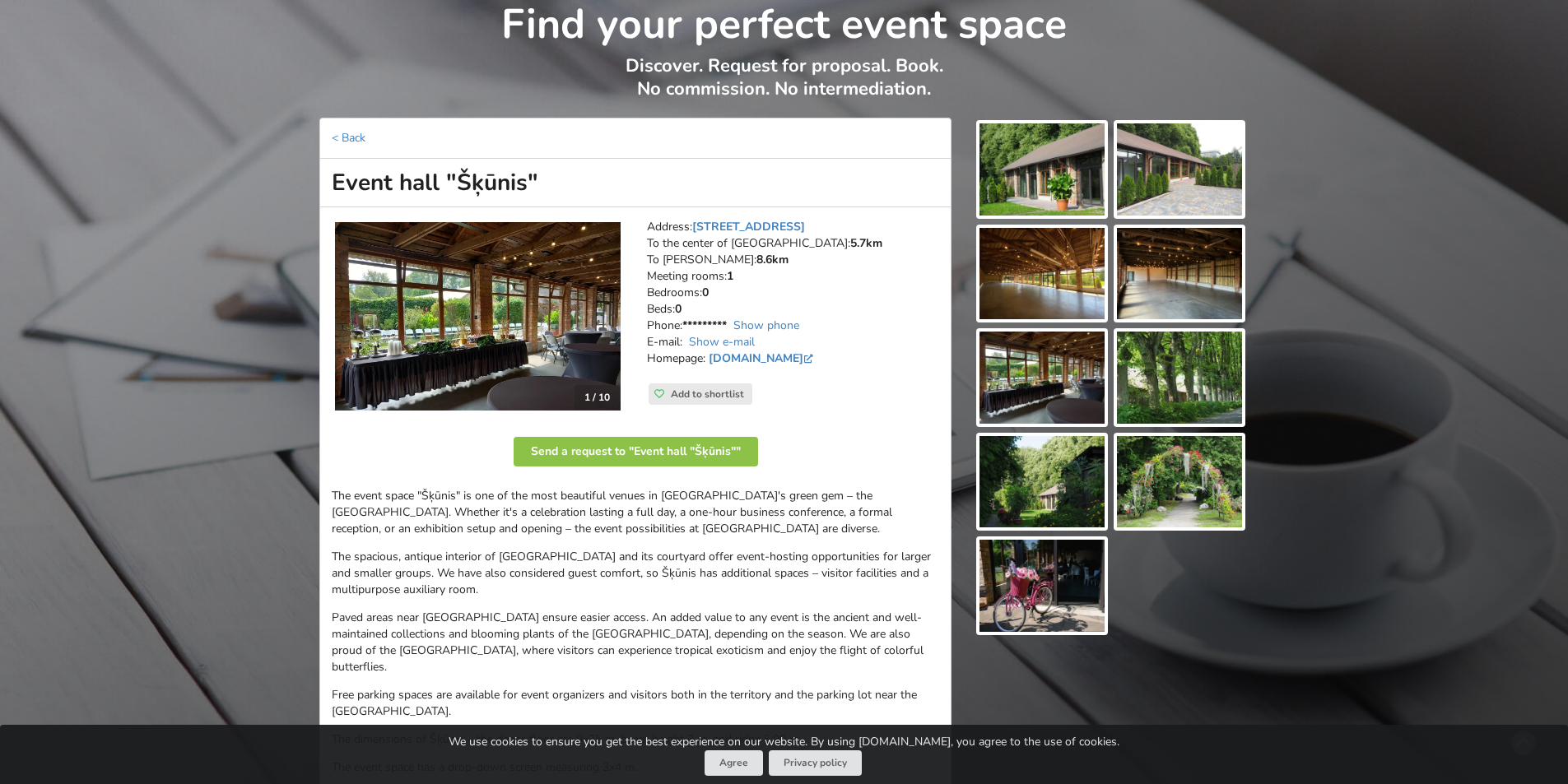
scroll to position [73, 0]
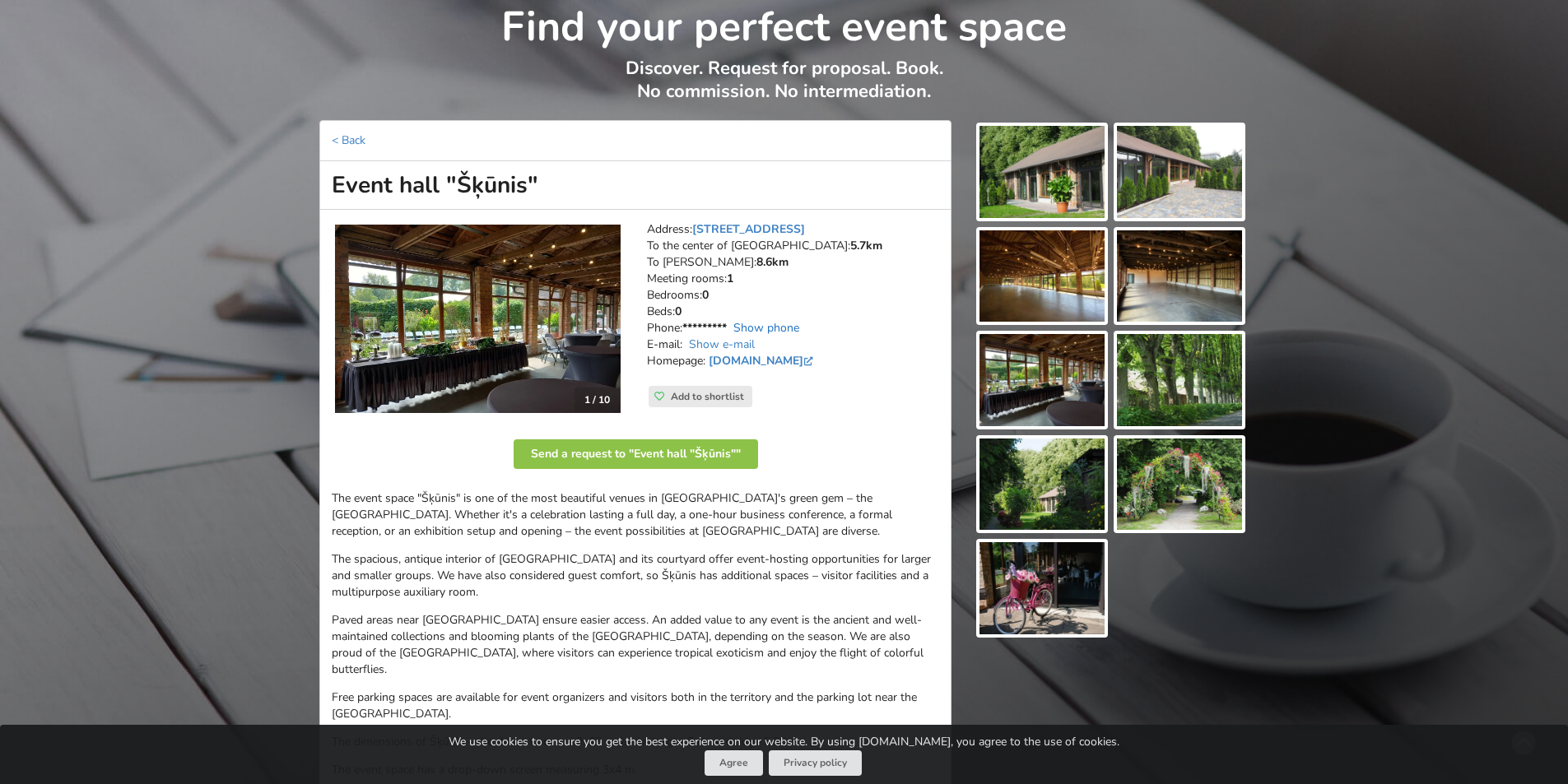
click at [784, 320] on link "Show phone" at bounding box center [766, 328] width 65 height 15
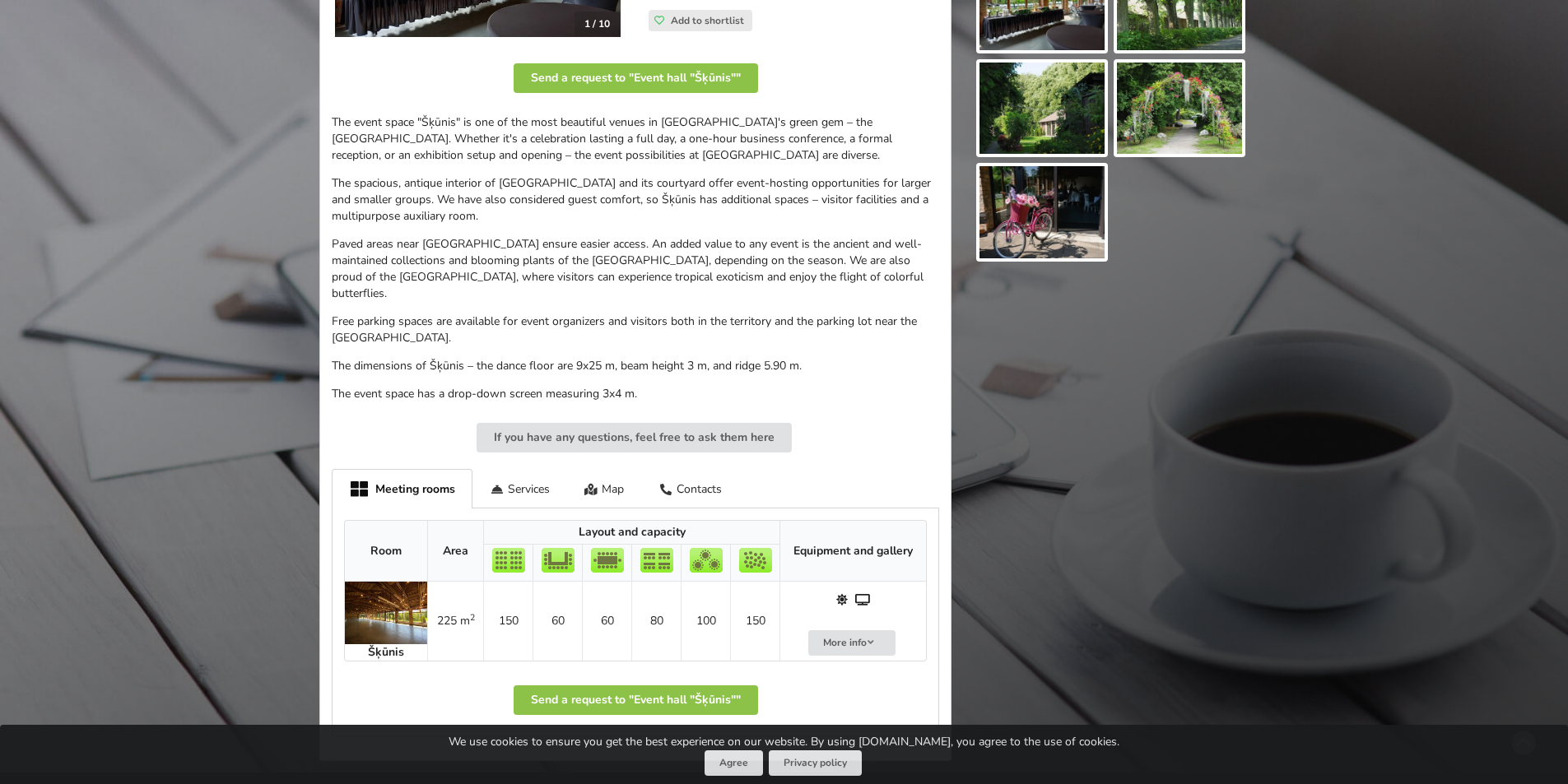
scroll to position [320, 0]
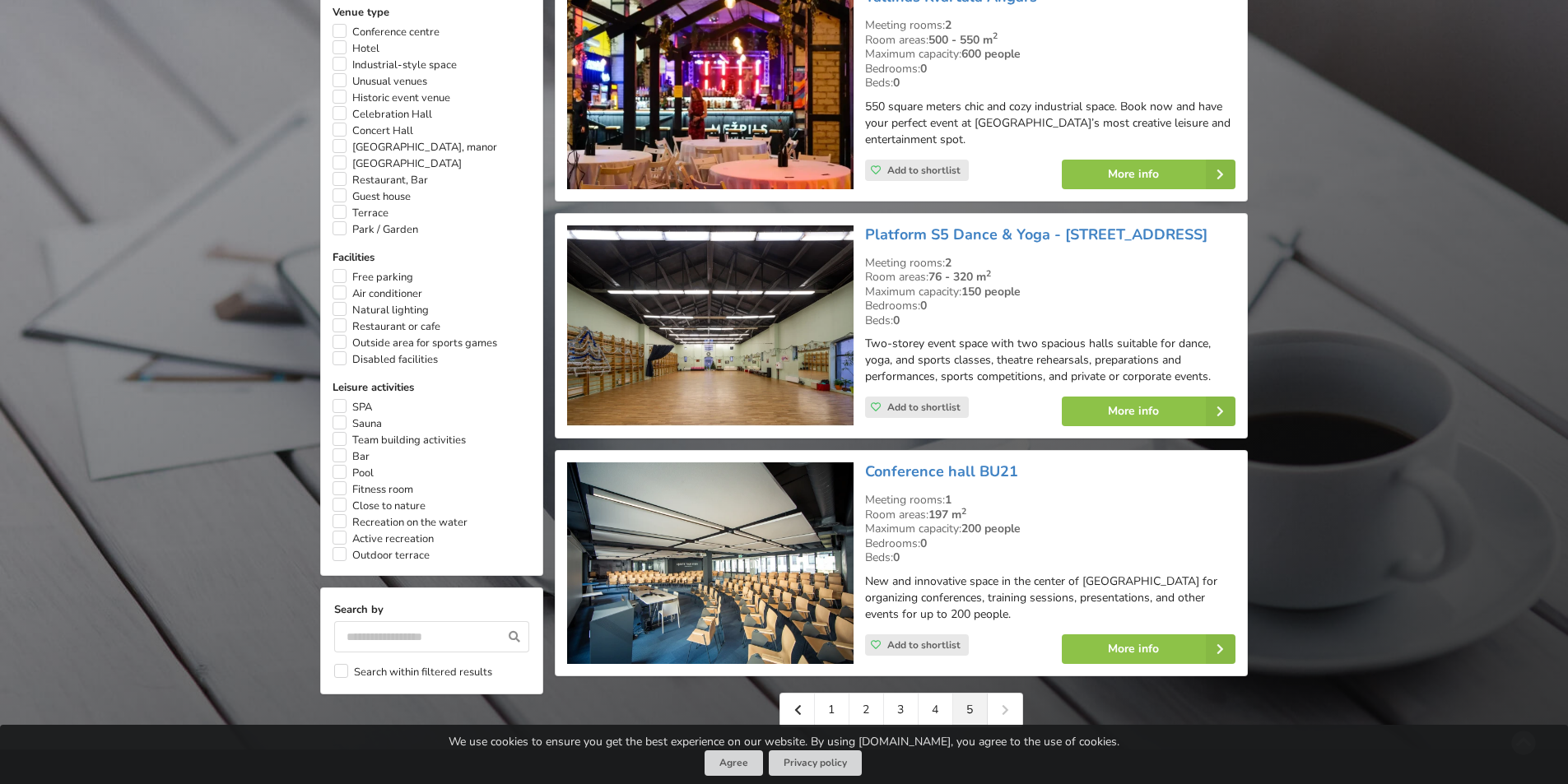
scroll to position [1051, 0]
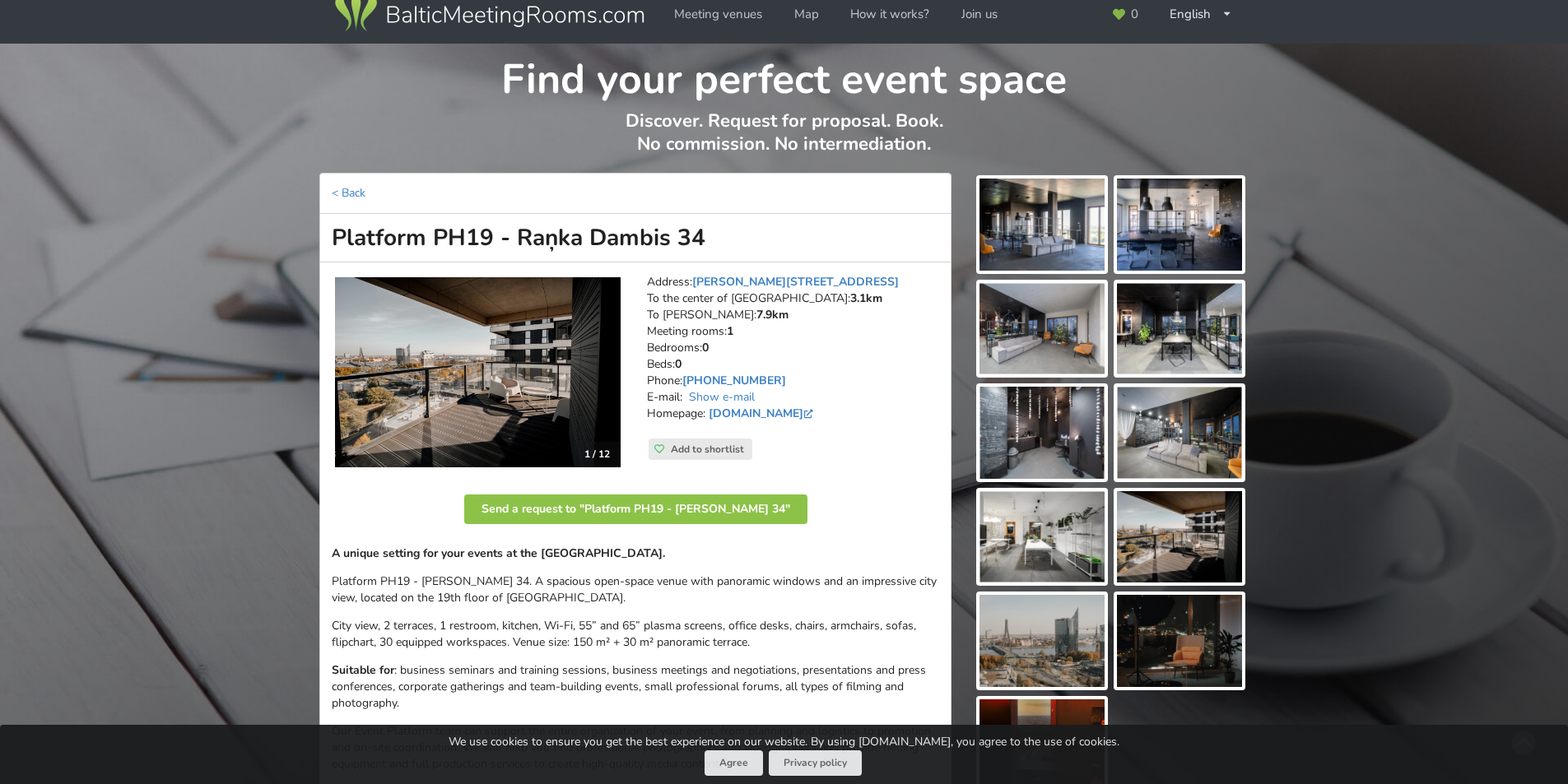
scroll to position [82, 0]
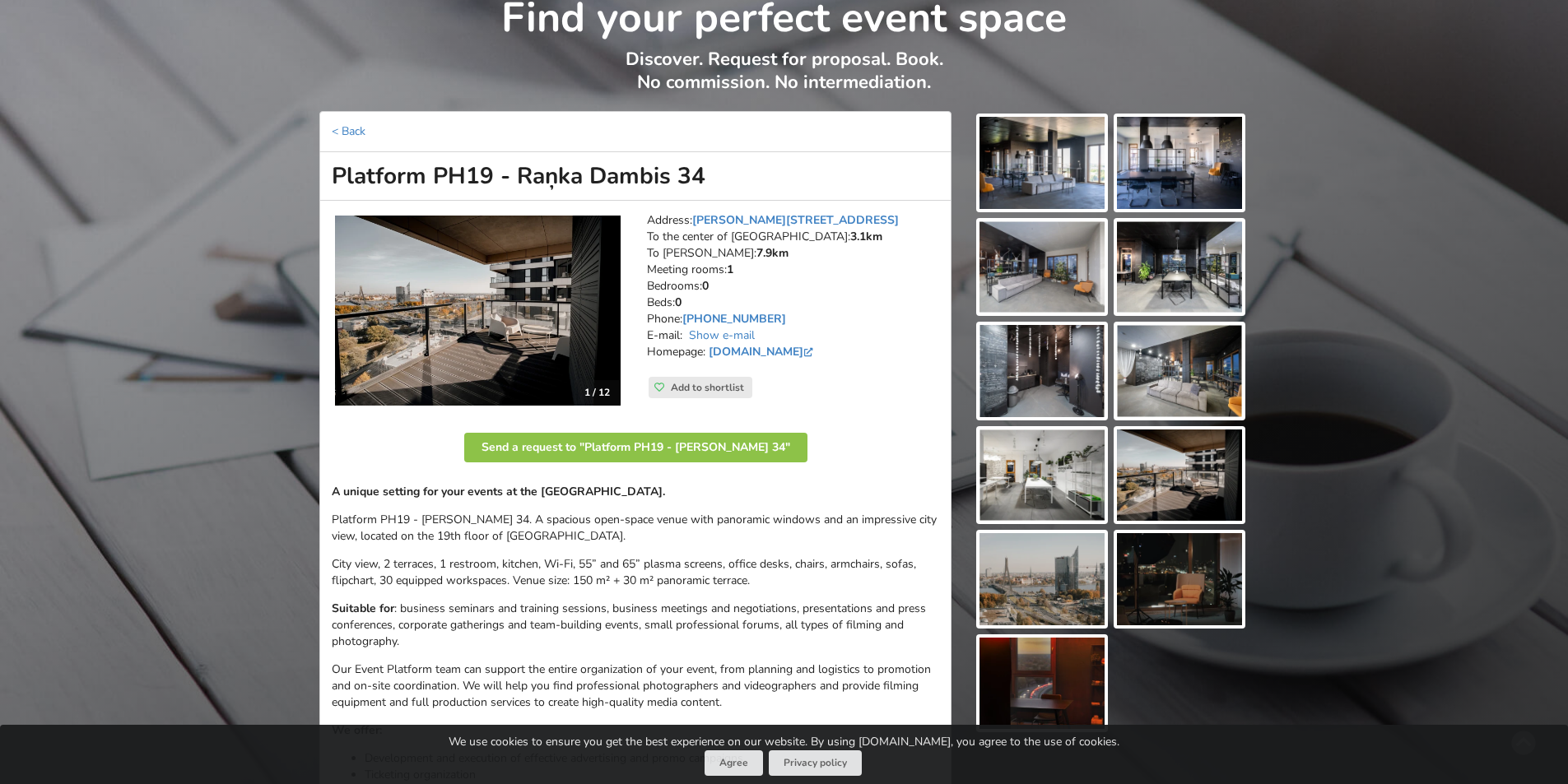
click at [1039, 184] on img at bounding box center [1042, 162] width 125 height 92
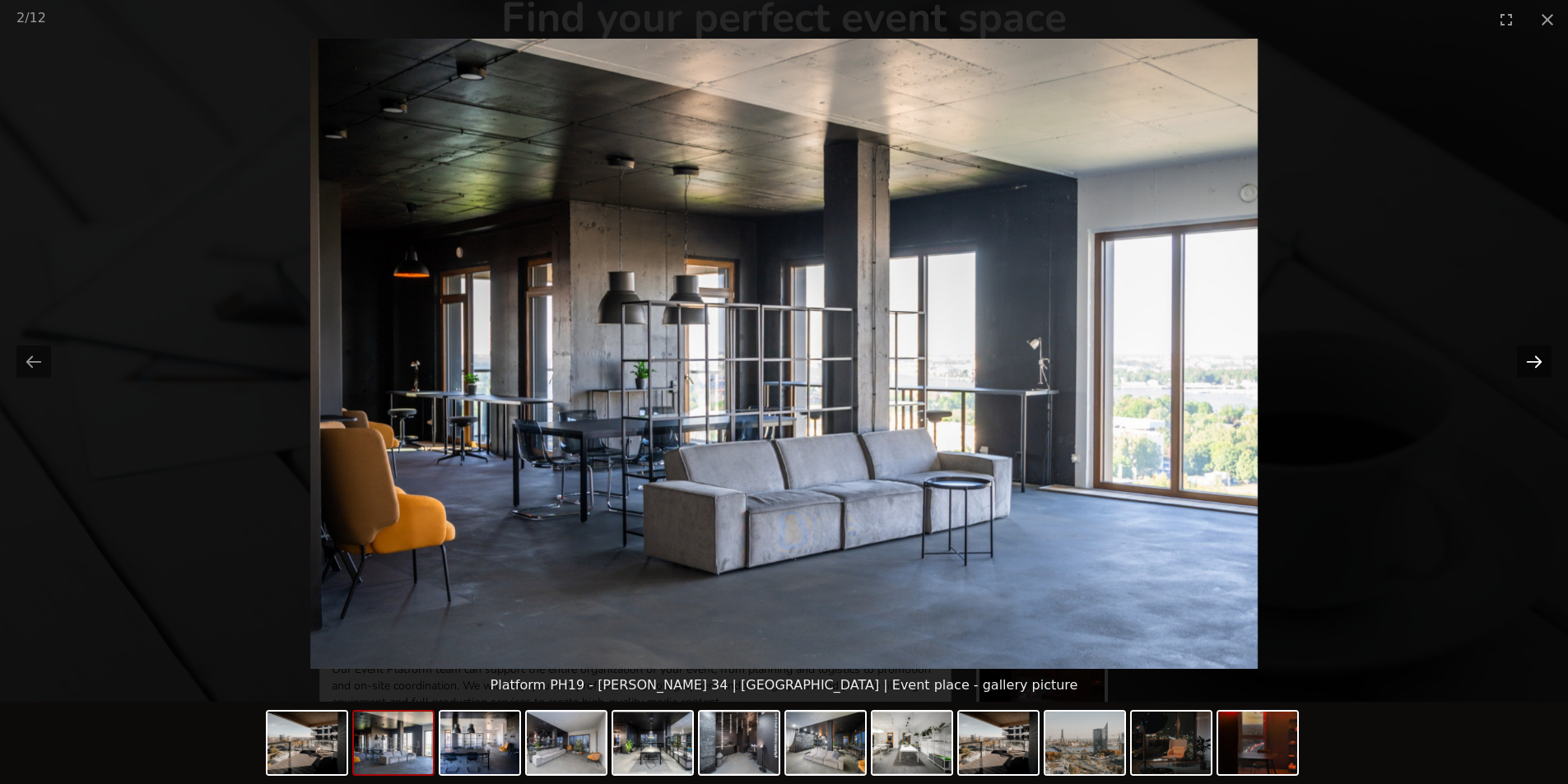
click at [1523, 367] on button "Next slide" at bounding box center [1534, 361] width 34 height 32
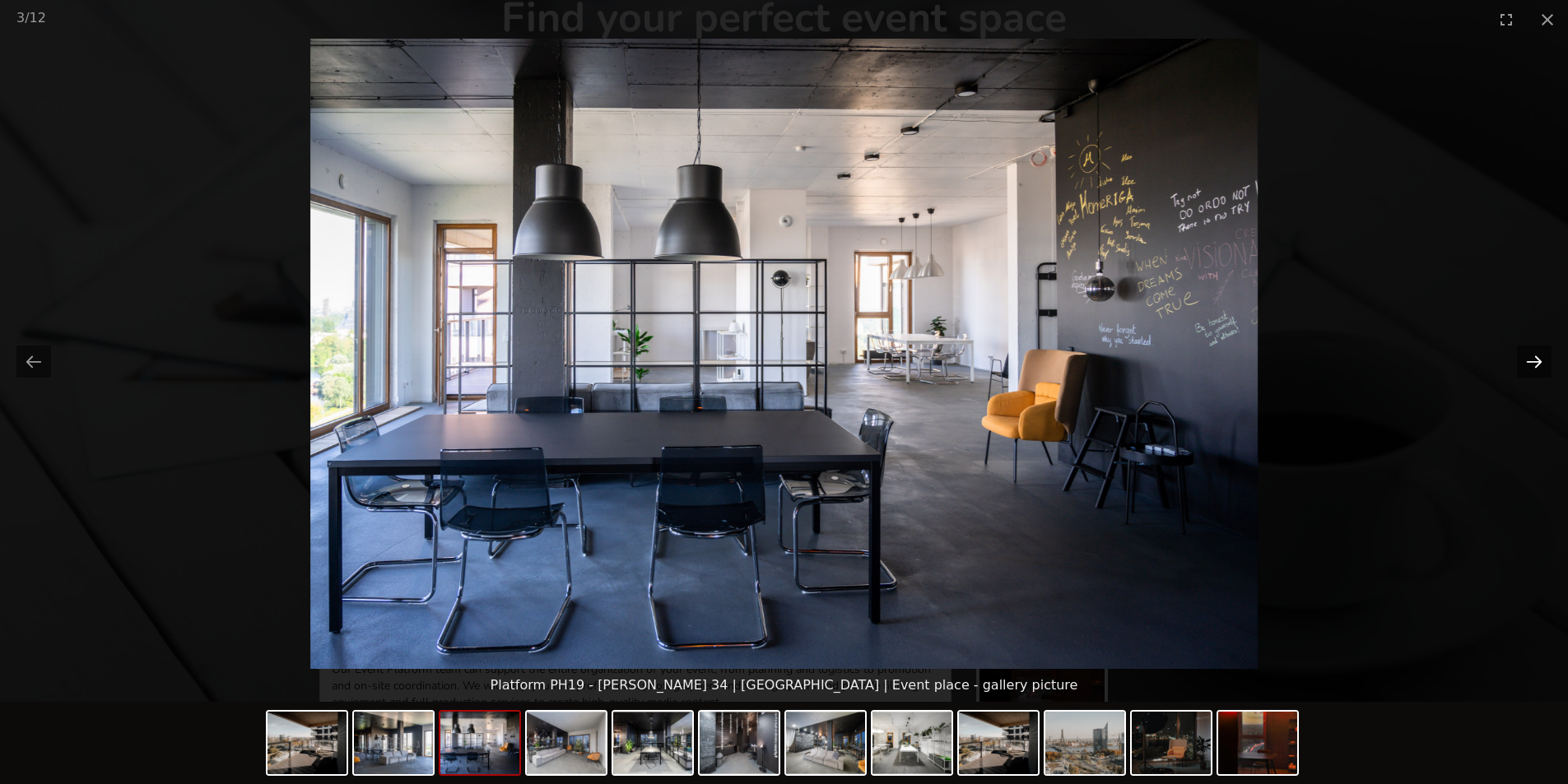
click at [1535, 360] on button "Next slide" at bounding box center [1534, 361] width 34 height 32
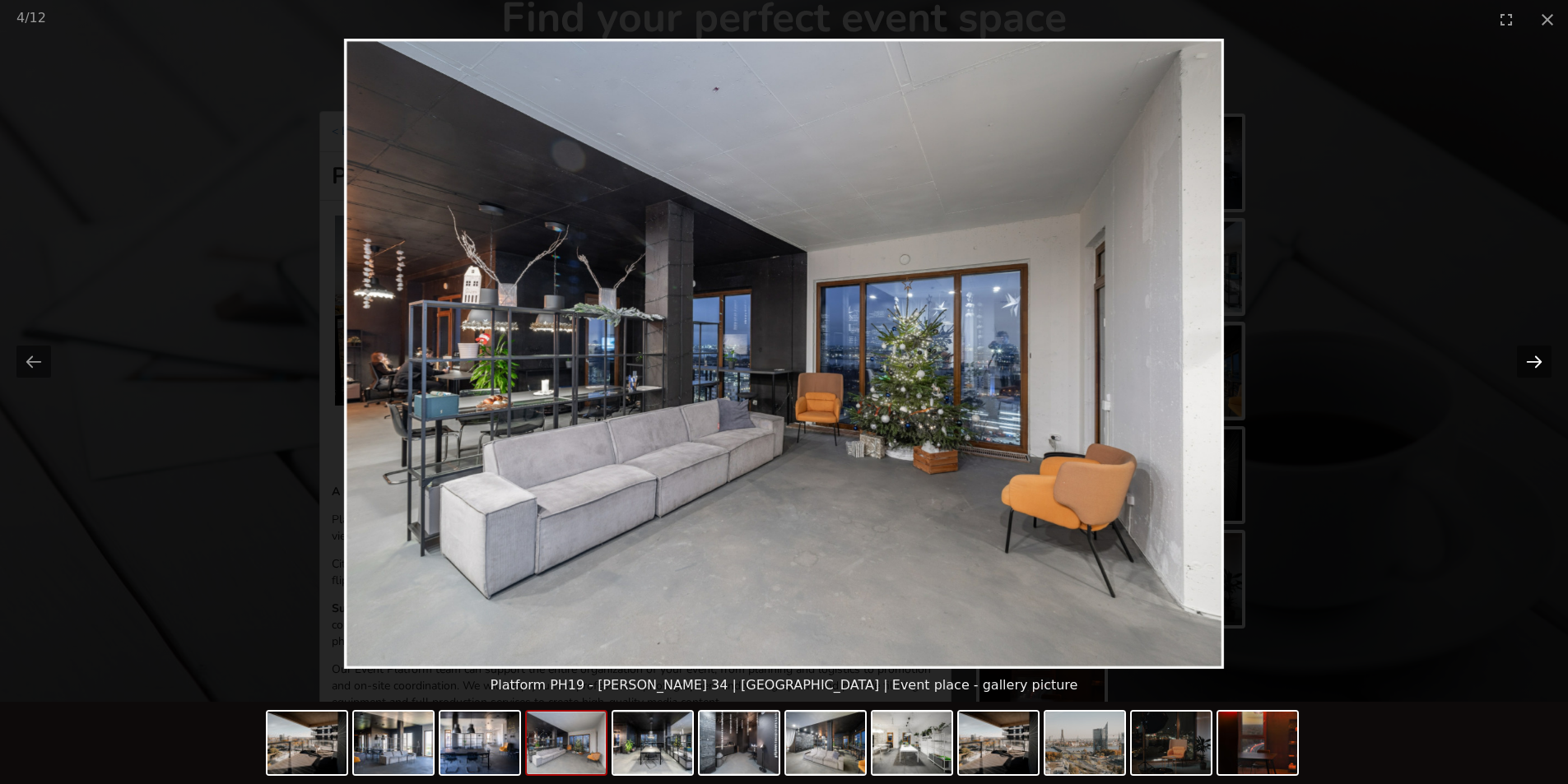
click at [1535, 360] on button "Next slide" at bounding box center [1534, 361] width 34 height 32
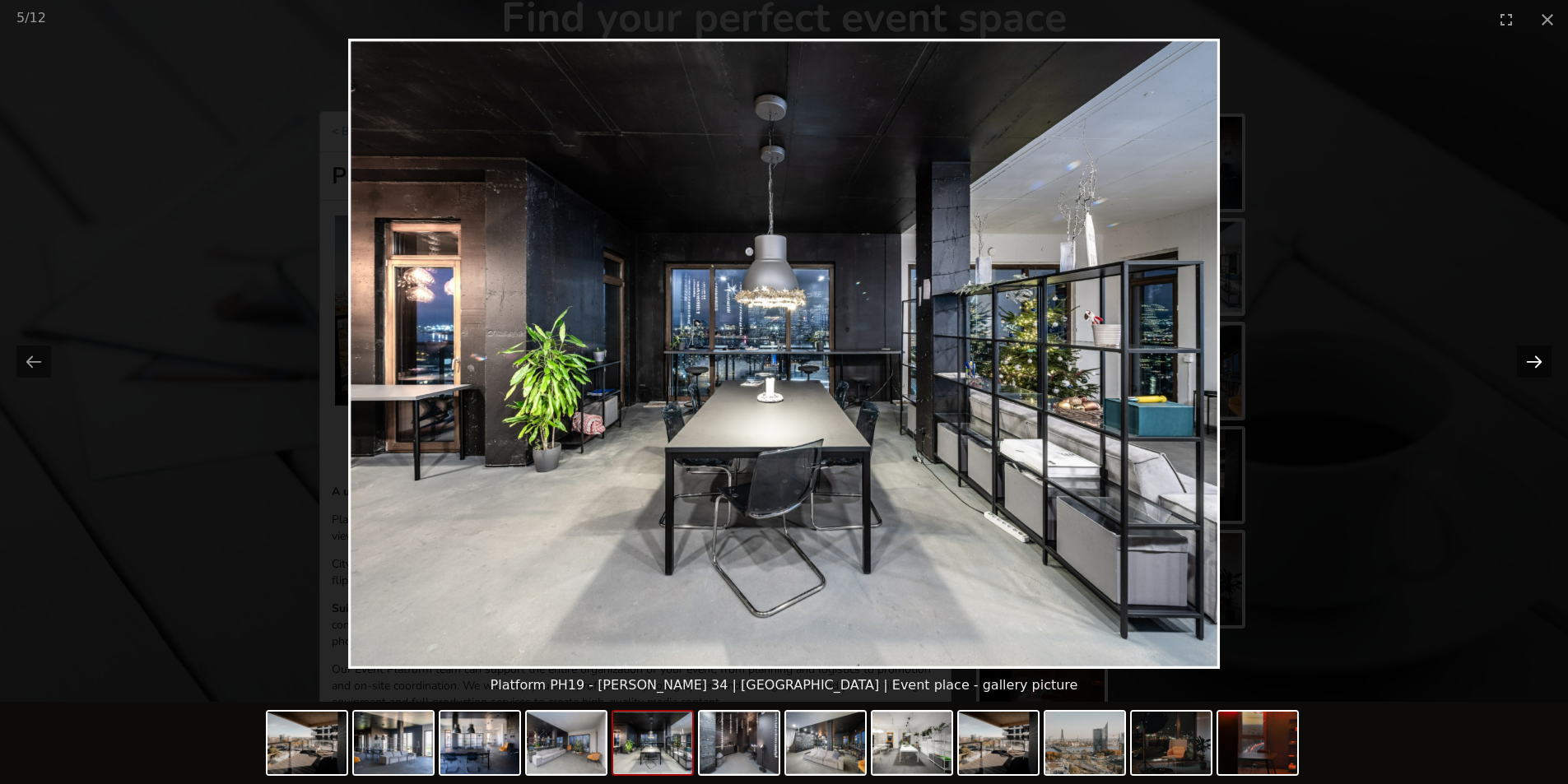
click at [1535, 360] on button "Next slide" at bounding box center [1534, 361] width 34 height 32
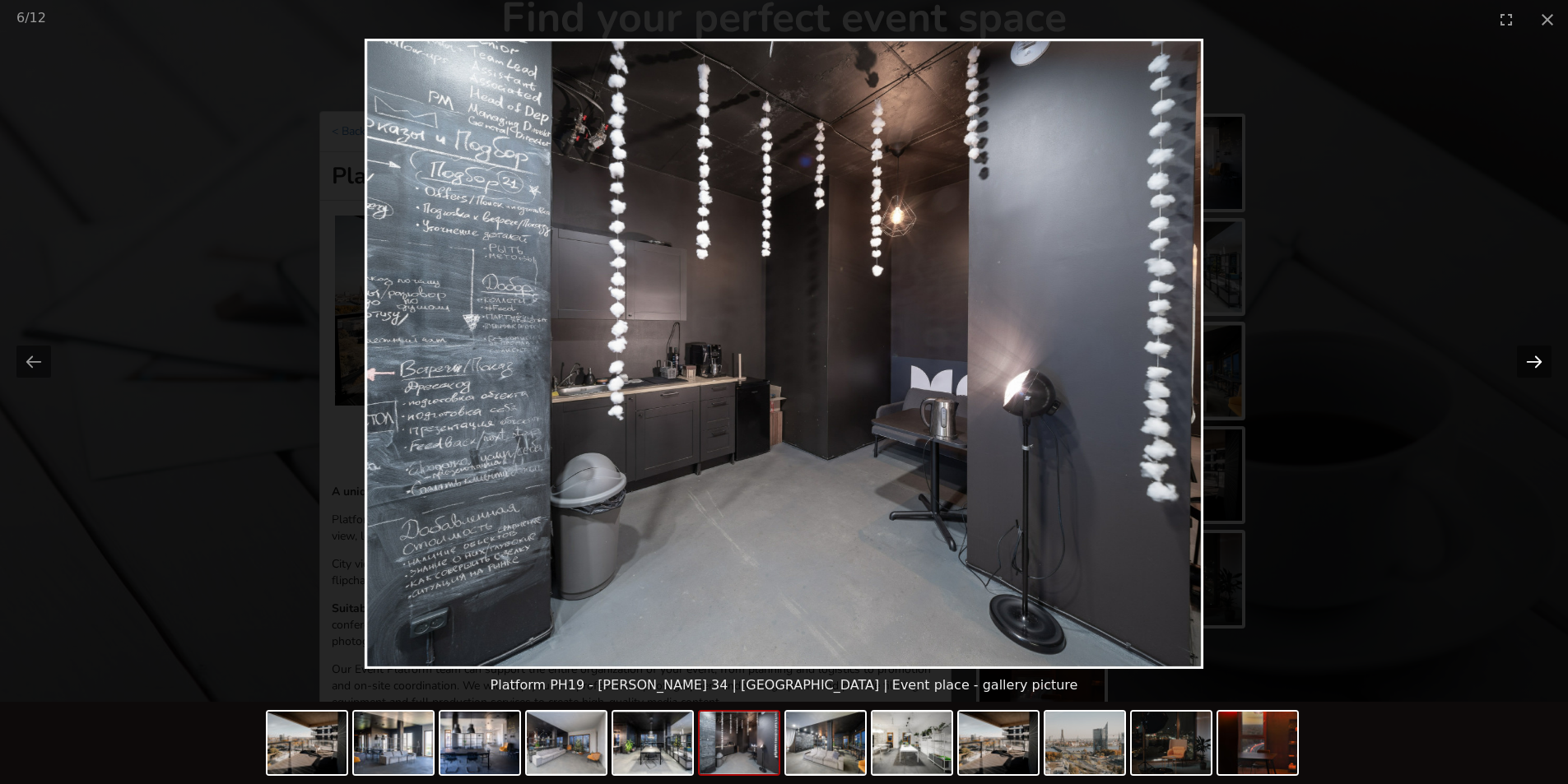
click at [1535, 360] on button "Next slide" at bounding box center [1534, 361] width 34 height 32
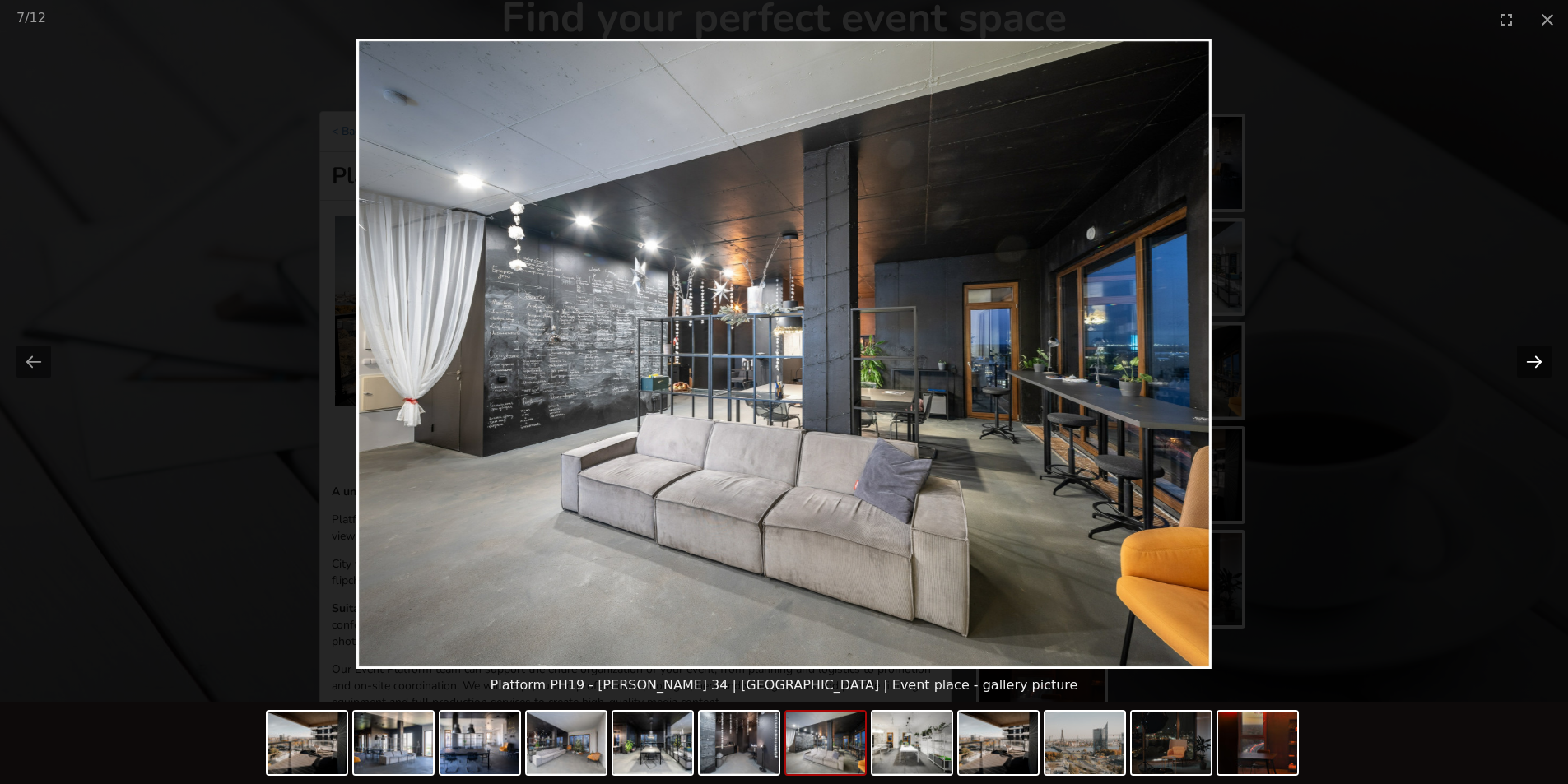
click at [1535, 360] on button "Next slide" at bounding box center [1534, 361] width 34 height 32
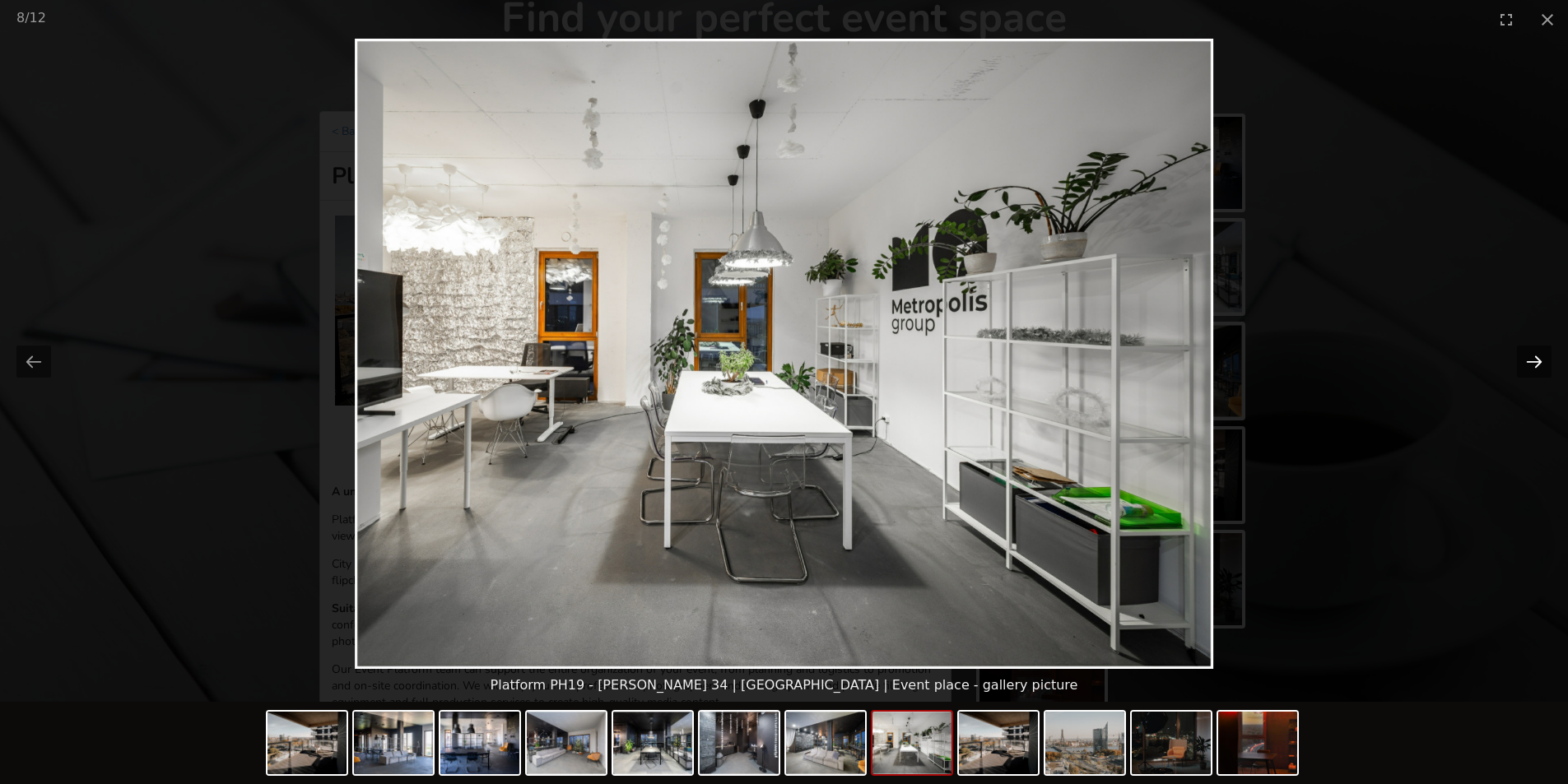
click at [1535, 360] on button "Next slide" at bounding box center [1534, 361] width 34 height 32
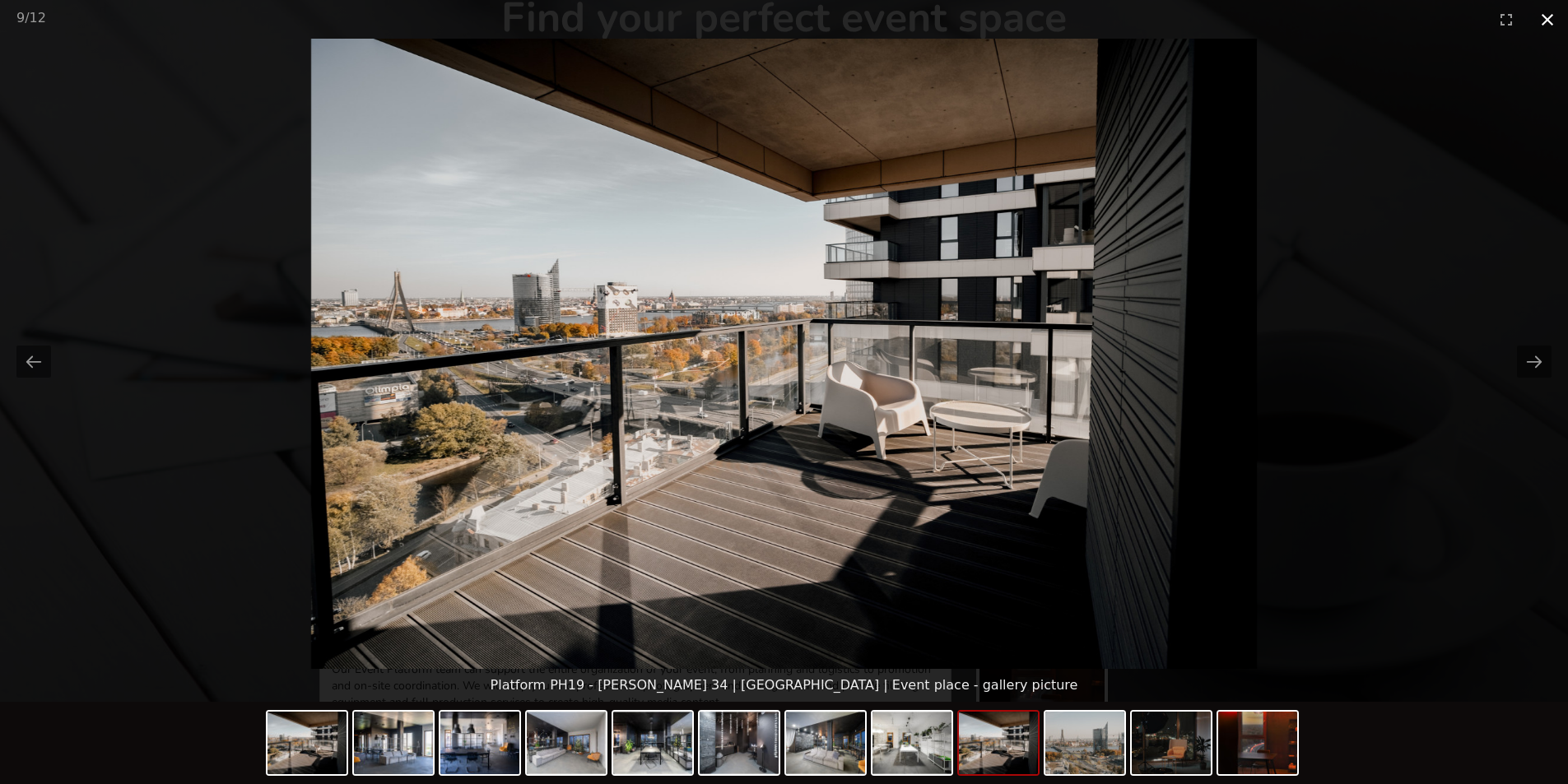
click at [1549, 18] on button "Close gallery" at bounding box center [1547, 19] width 41 height 39
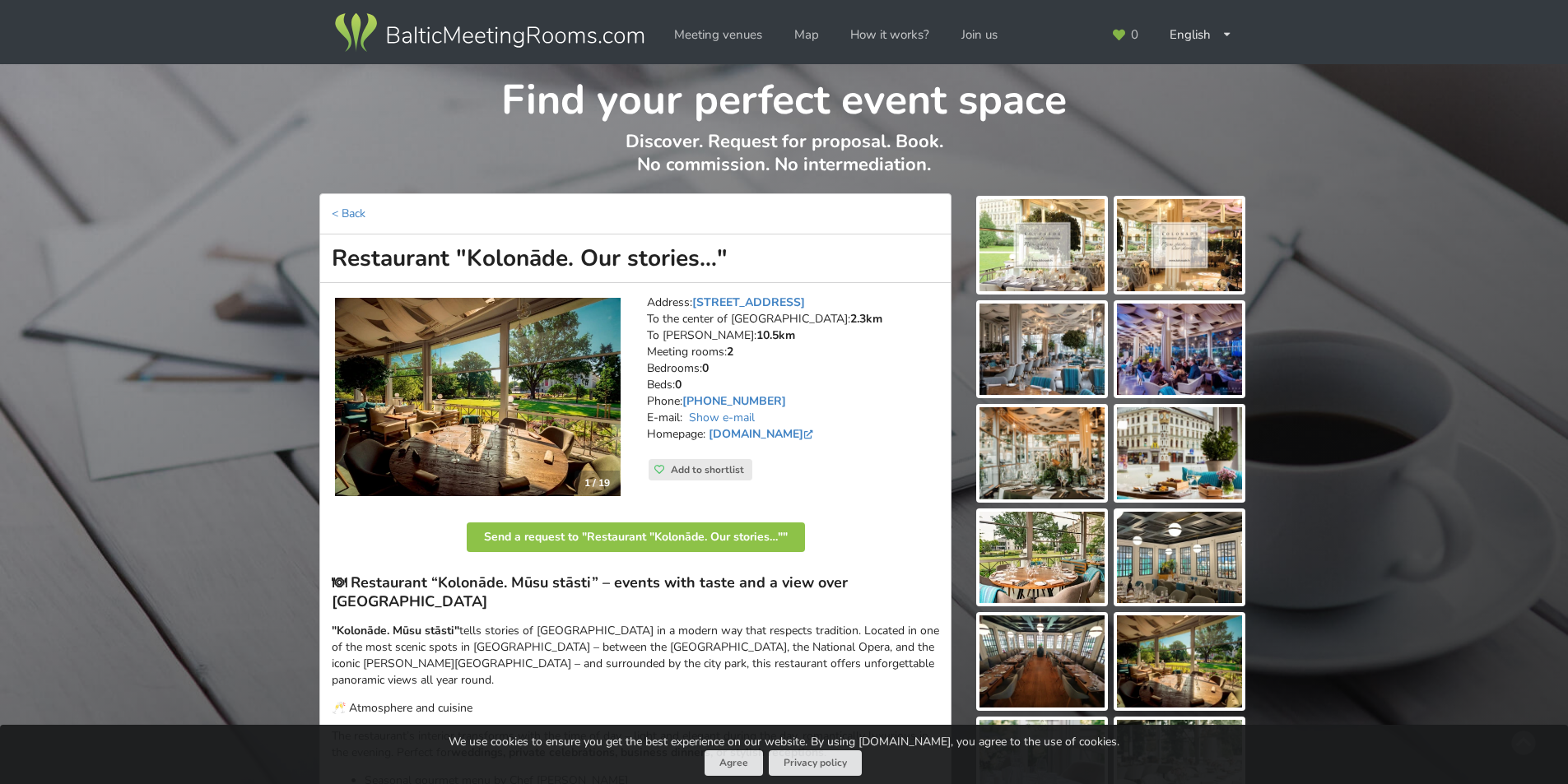
scroll to position [82, 0]
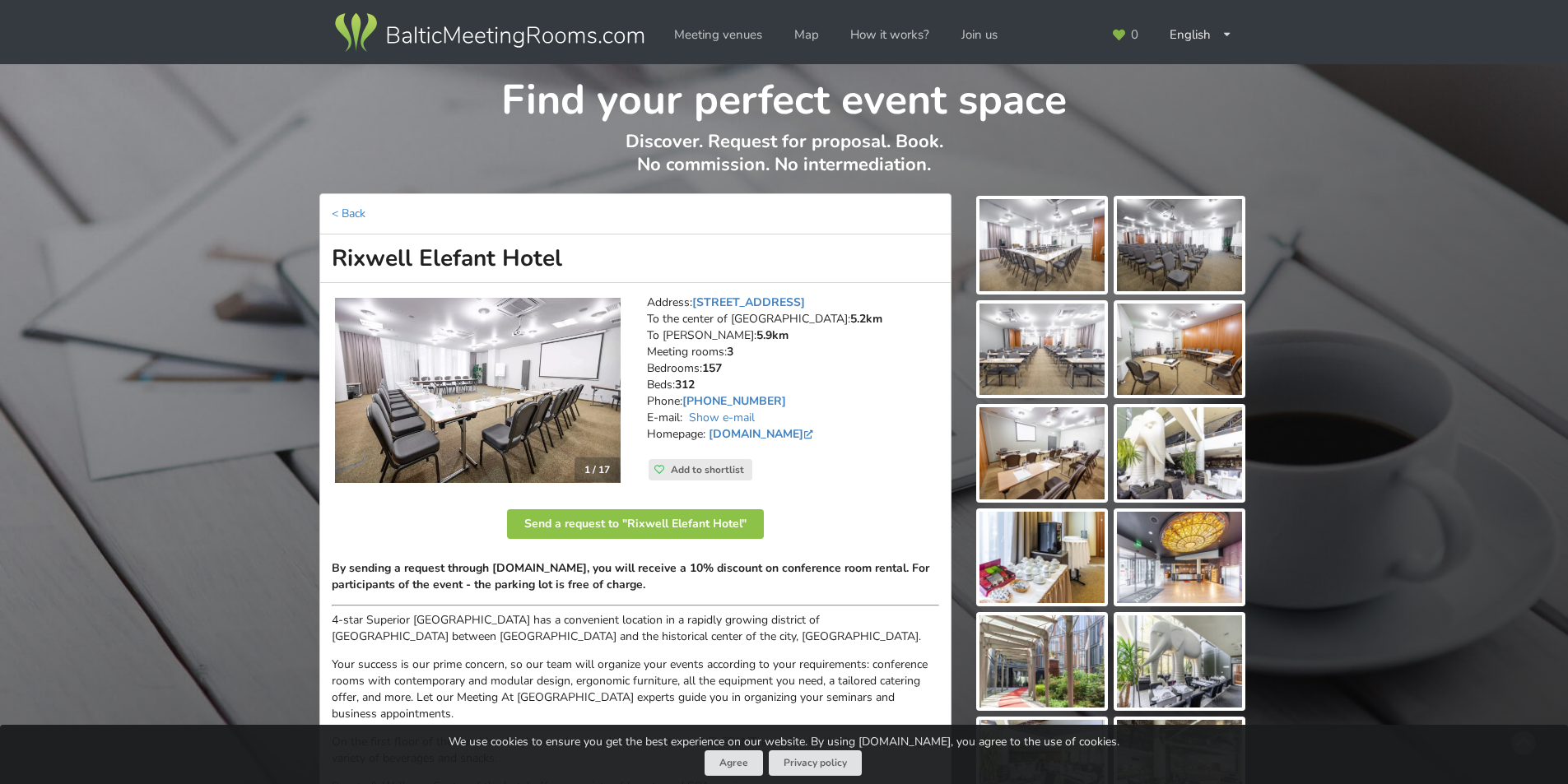
scroll to position [165, 0]
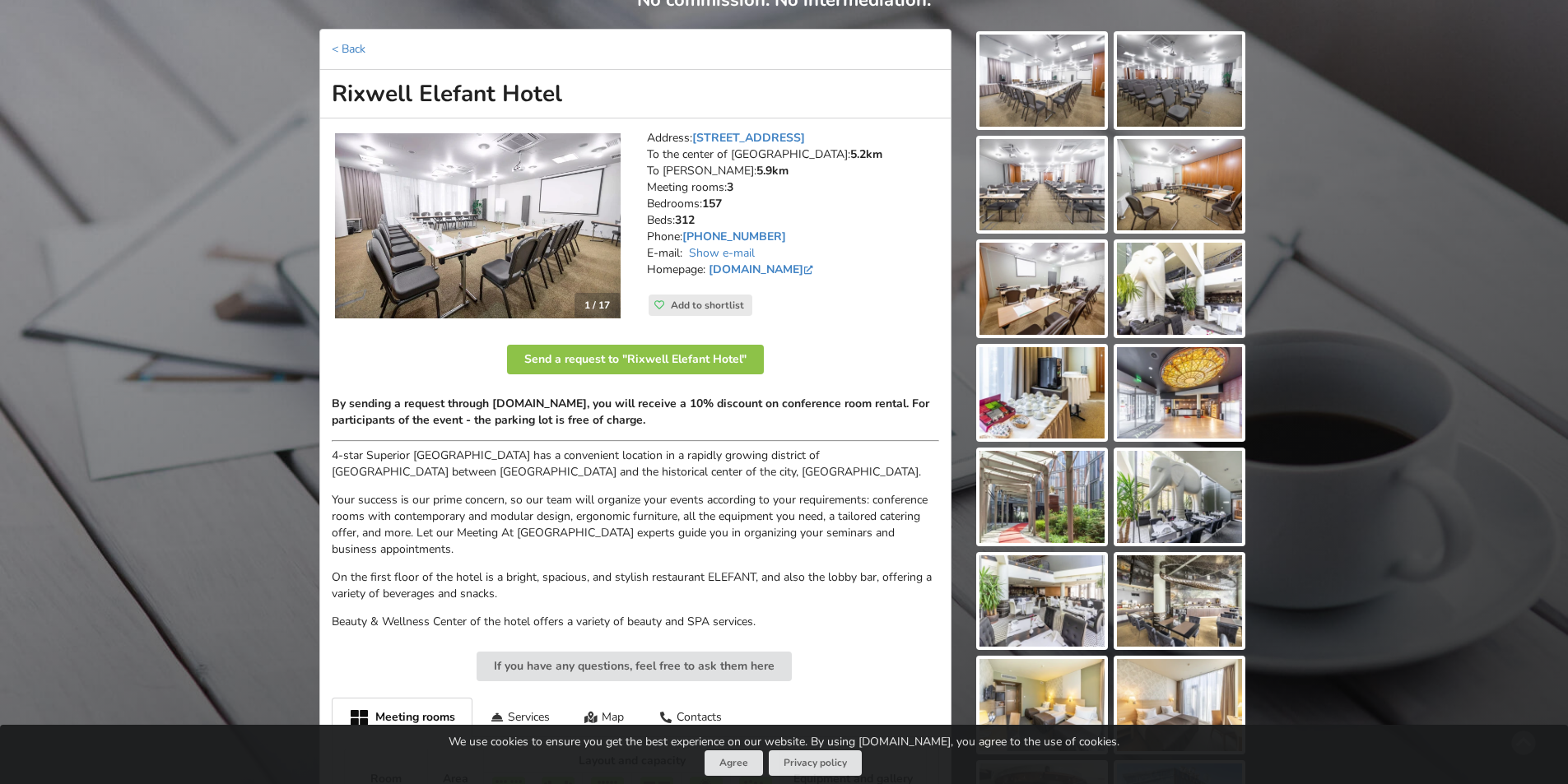
click at [875, 196] on address "Address: [STREET_ADDRESS] To the center of [GEOGRAPHIC_DATA]: 5.2km To [PERSON_…" at bounding box center [793, 212] width 292 height 165
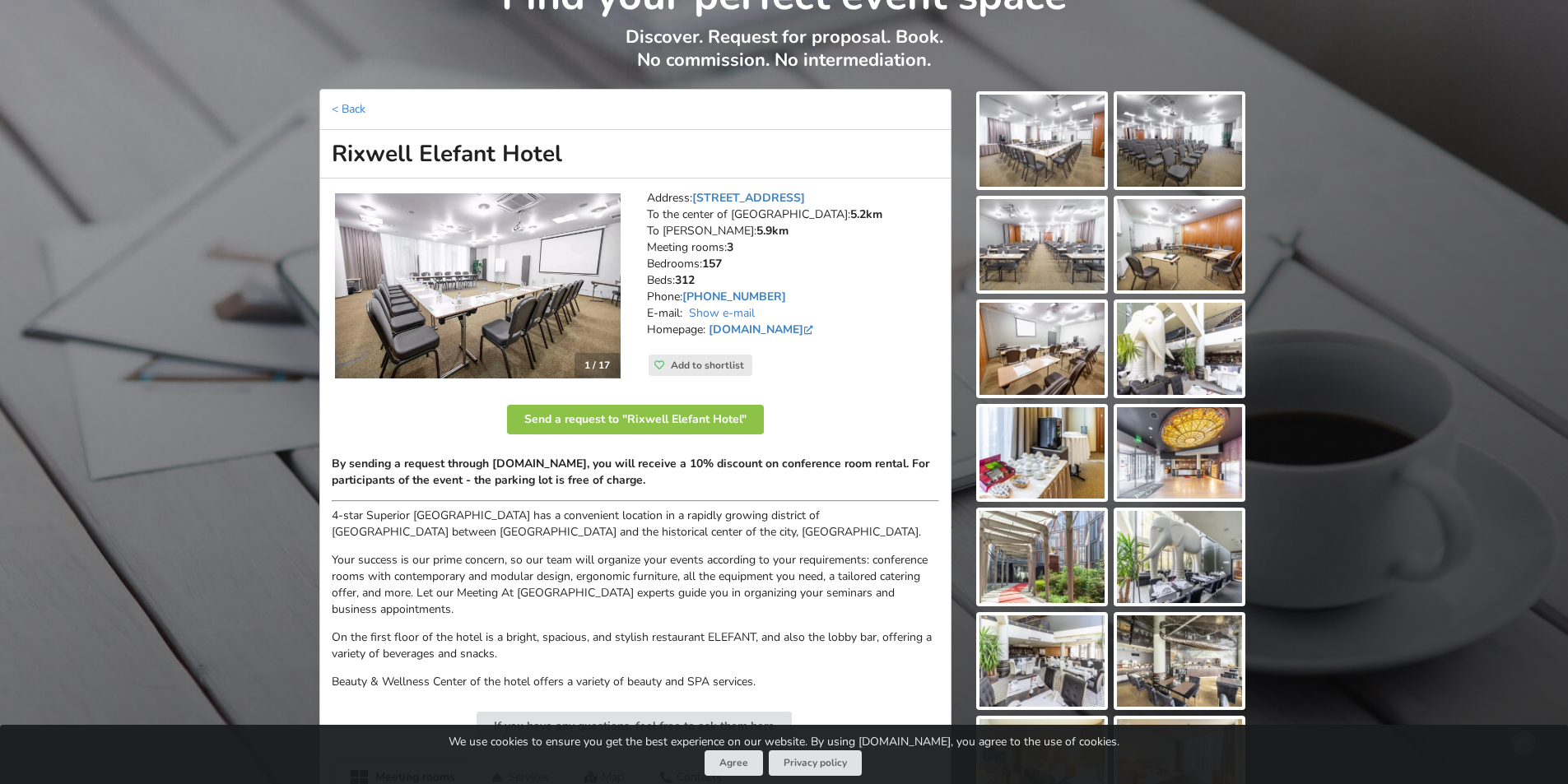
scroll to position [82, 0]
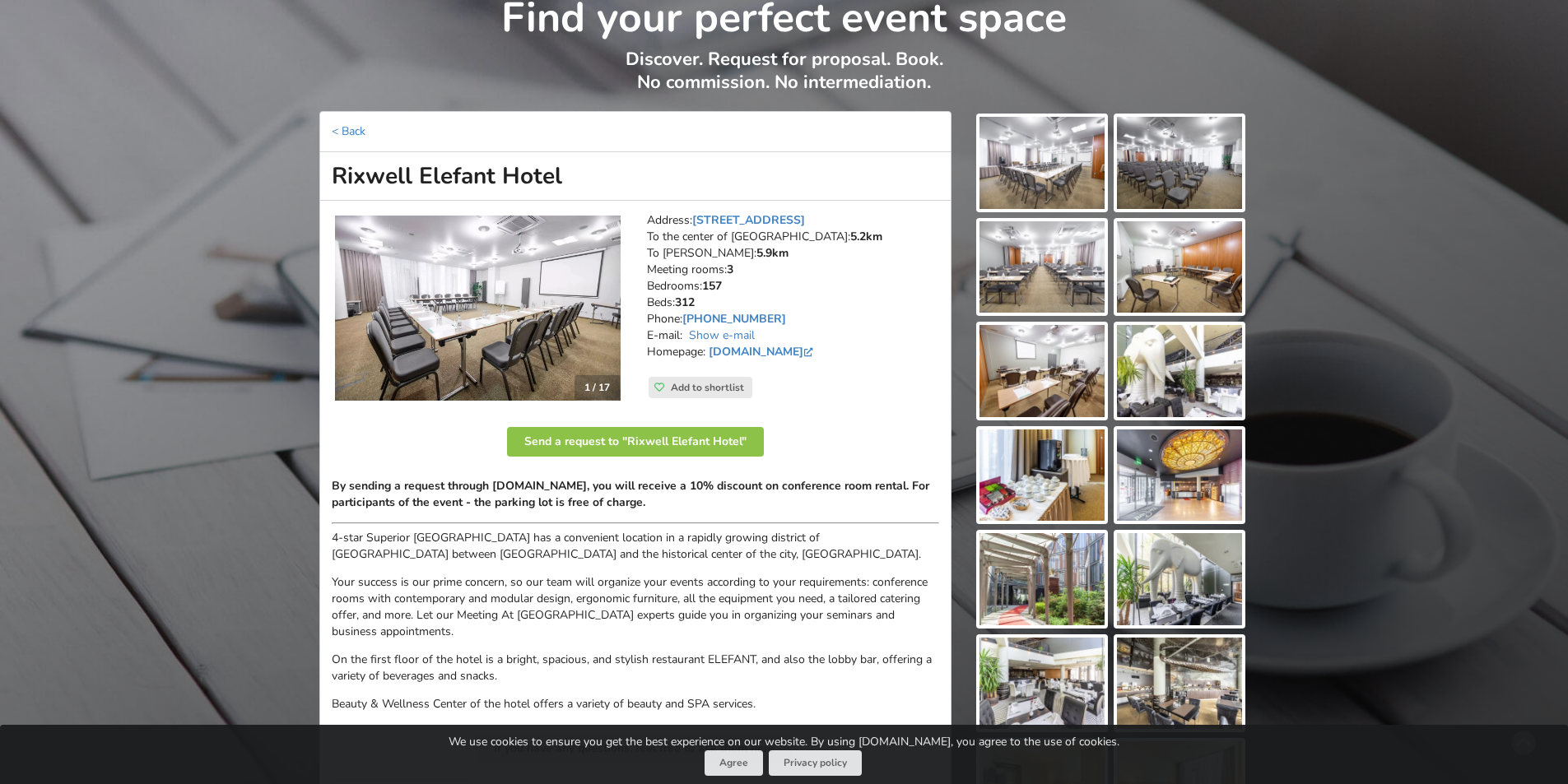
click at [413, 181] on h1 "Rixwell​ Elefant Hotel" at bounding box center [636, 176] width 632 height 48
click at [469, 179] on h1 "Rixwell​ Elefant Hotel" at bounding box center [636, 176] width 632 height 48
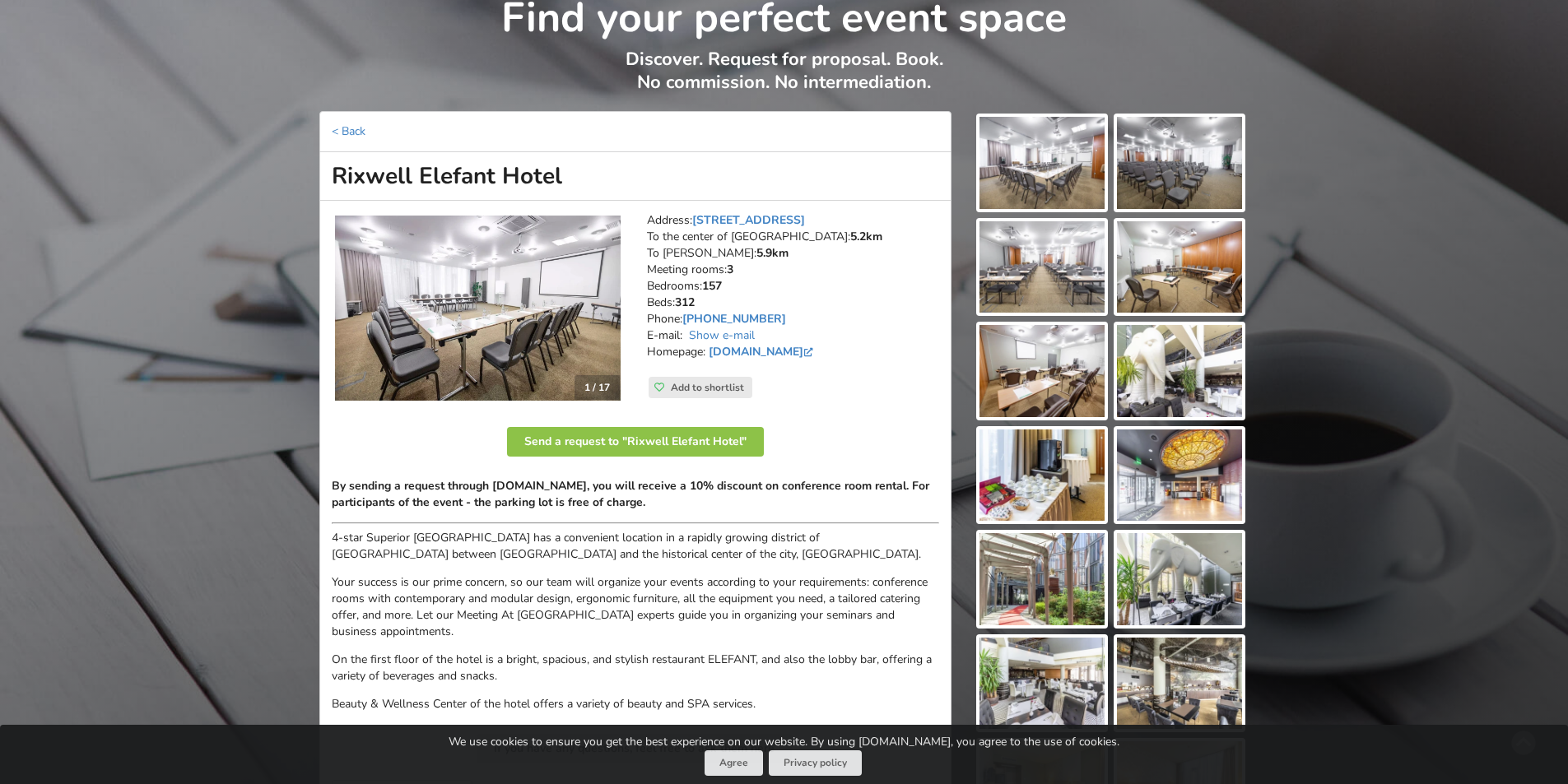
click at [469, 179] on h1 "Rixwell​ Elefant Hotel" at bounding box center [636, 176] width 632 height 48
click at [556, 178] on h1 "Rixwell​ Elefant Hotel" at bounding box center [636, 176] width 632 height 48
click at [527, 183] on h1 "Rixwell​ Elefant Hotel" at bounding box center [636, 176] width 632 height 48
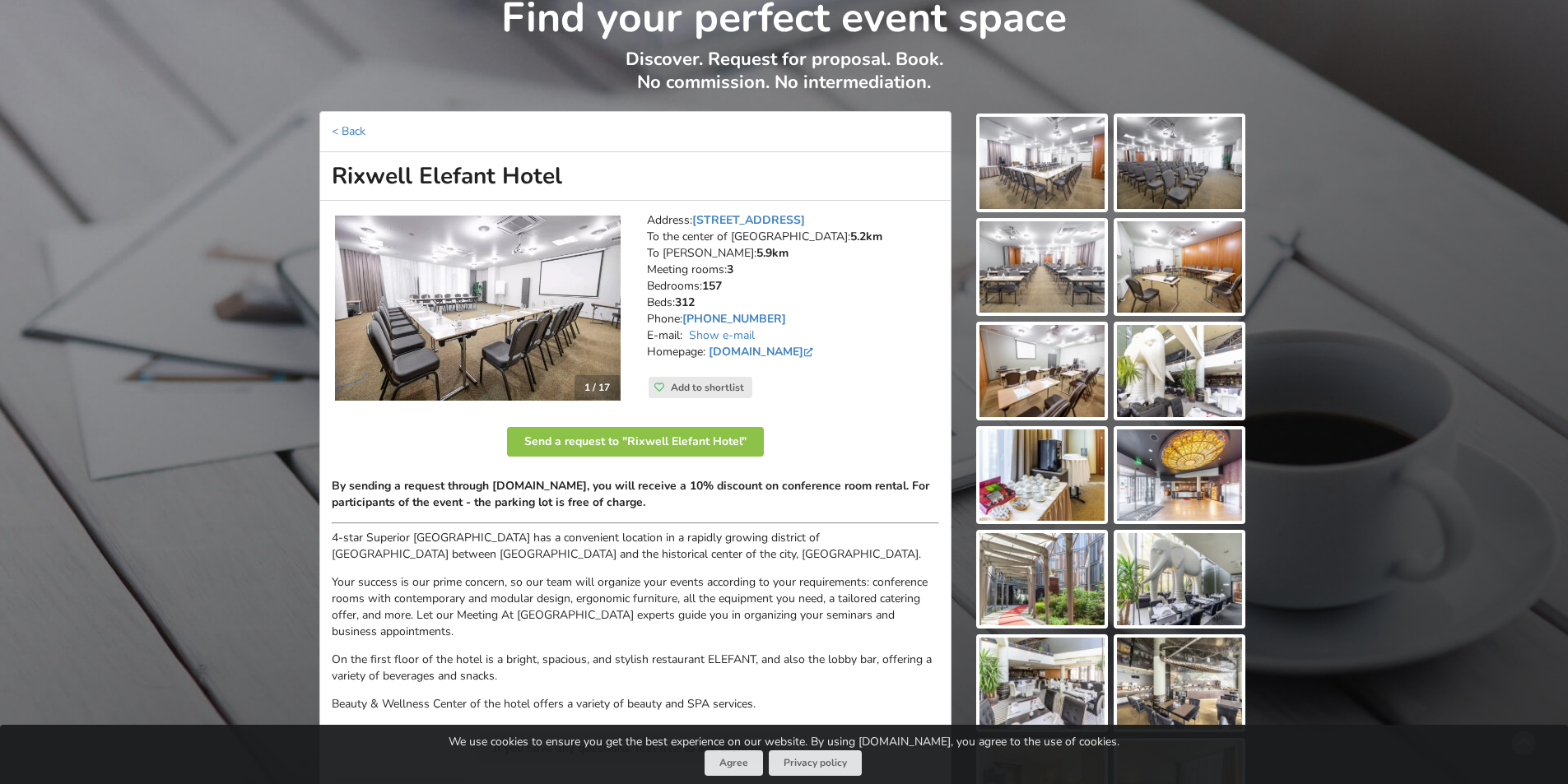
click at [627, 171] on h1 "Rixwell​ Elefant Hotel" at bounding box center [636, 176] width 632 height 48
click at [1344, 138] on div "Find your perfect event space Discover. Request for proposal. Book. No commissi…" at bounding box center [784, 626] width 1568 height 1288
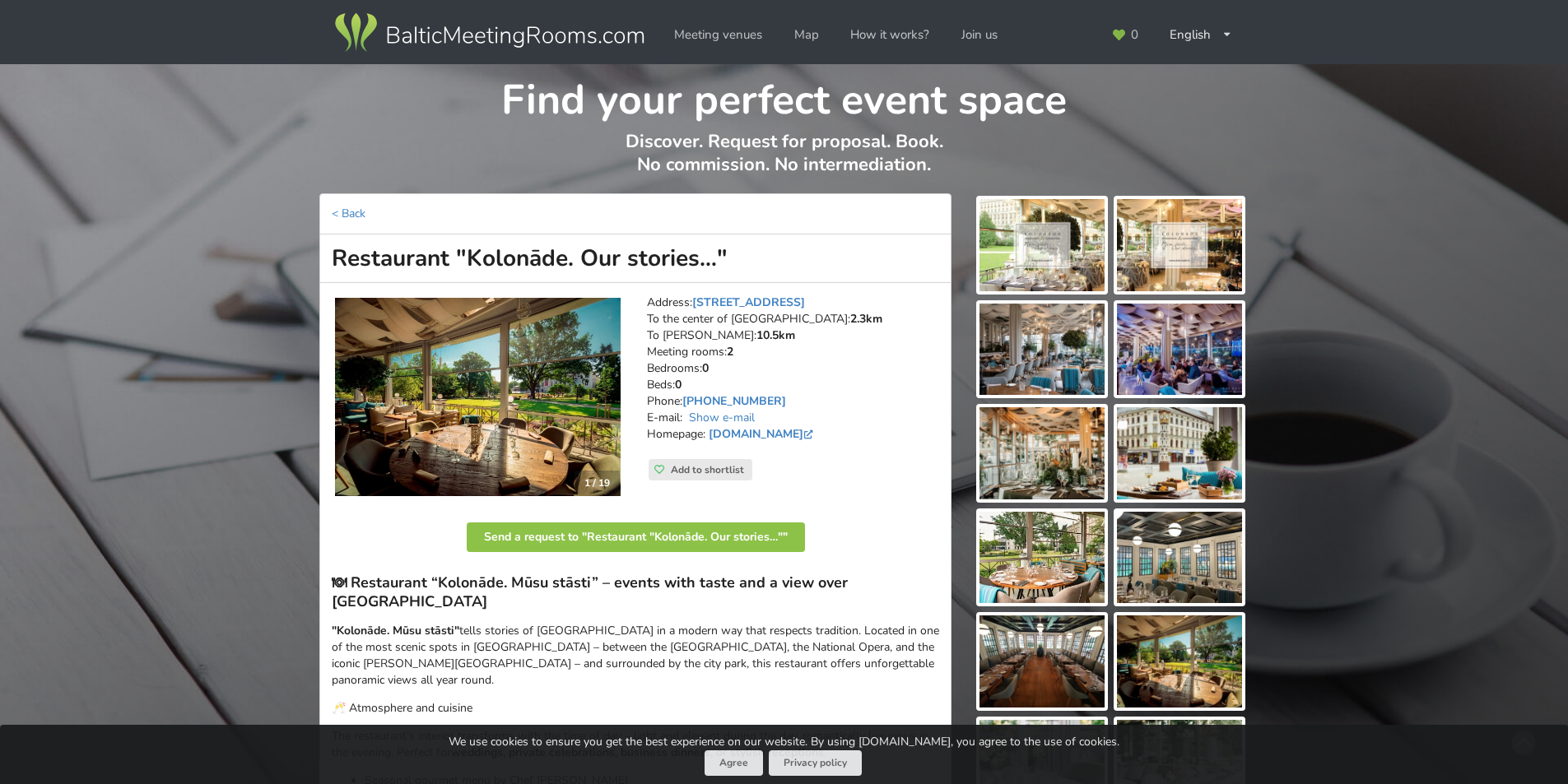
scroll to position [82, 0]
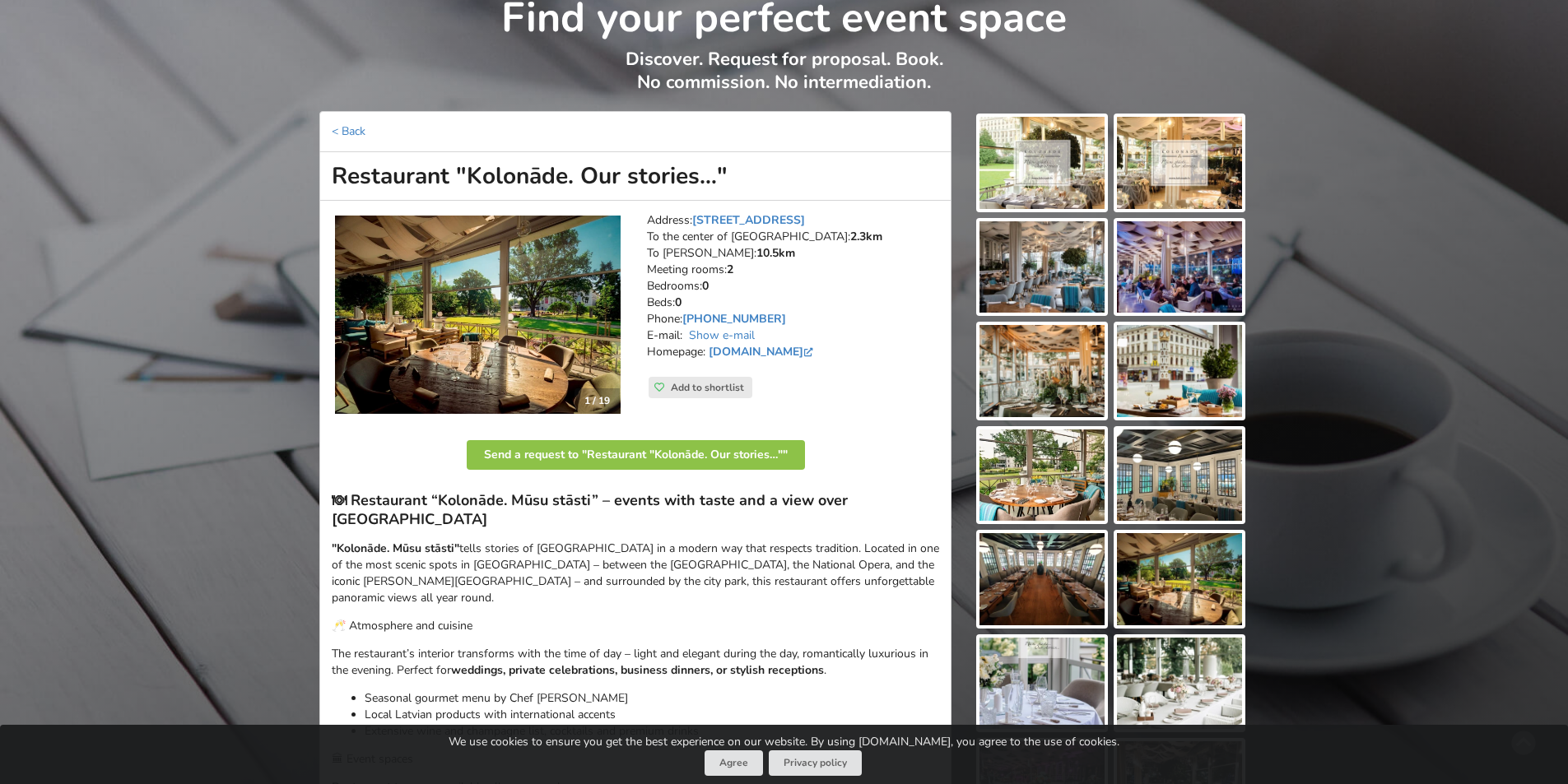
click at [1070, 259] on img at bounding box center [1042, 266] width 125 height 92
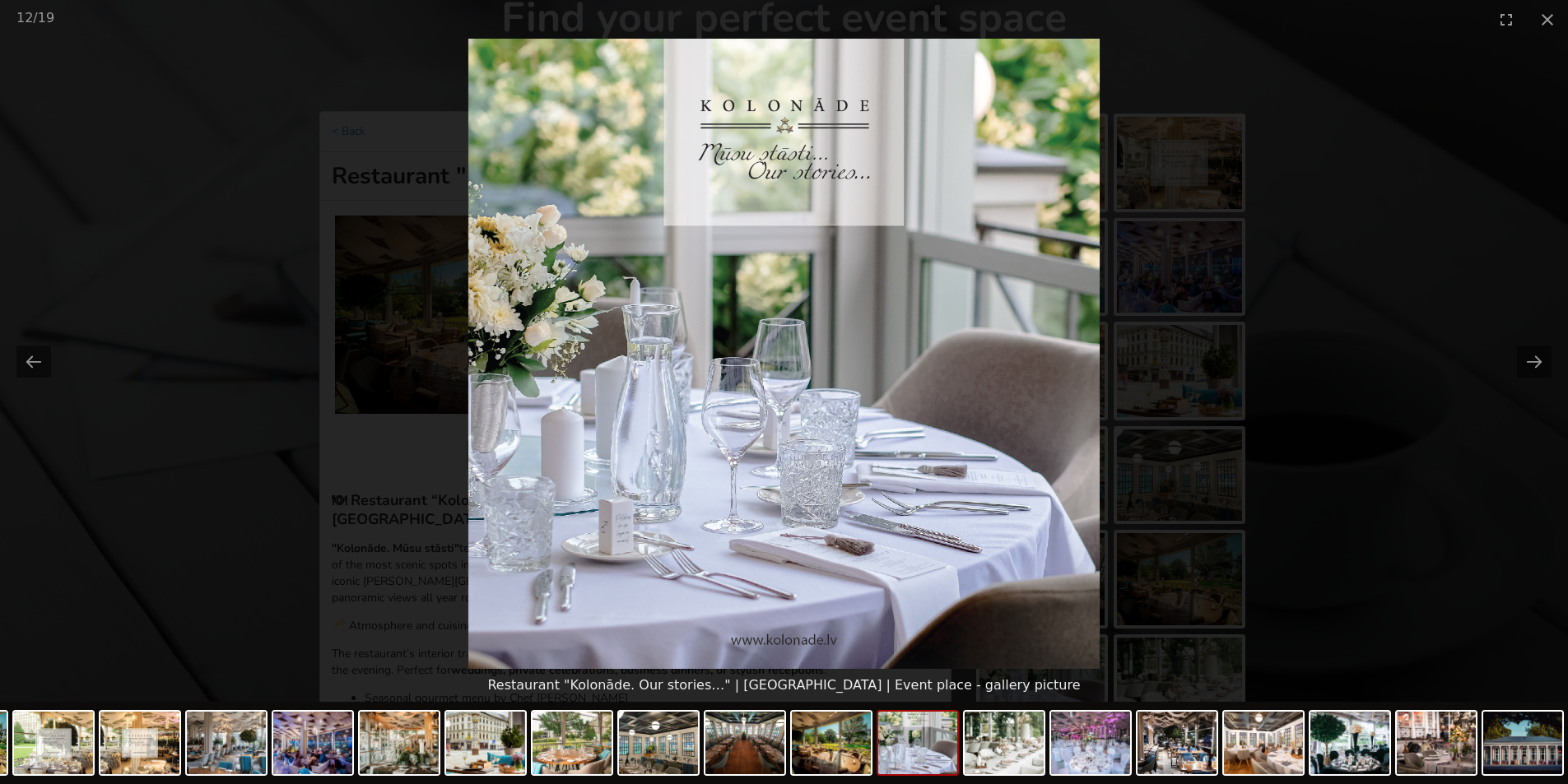
click at [1486, 252] on picture at bounding box center [784, 354] width 1568 height 630
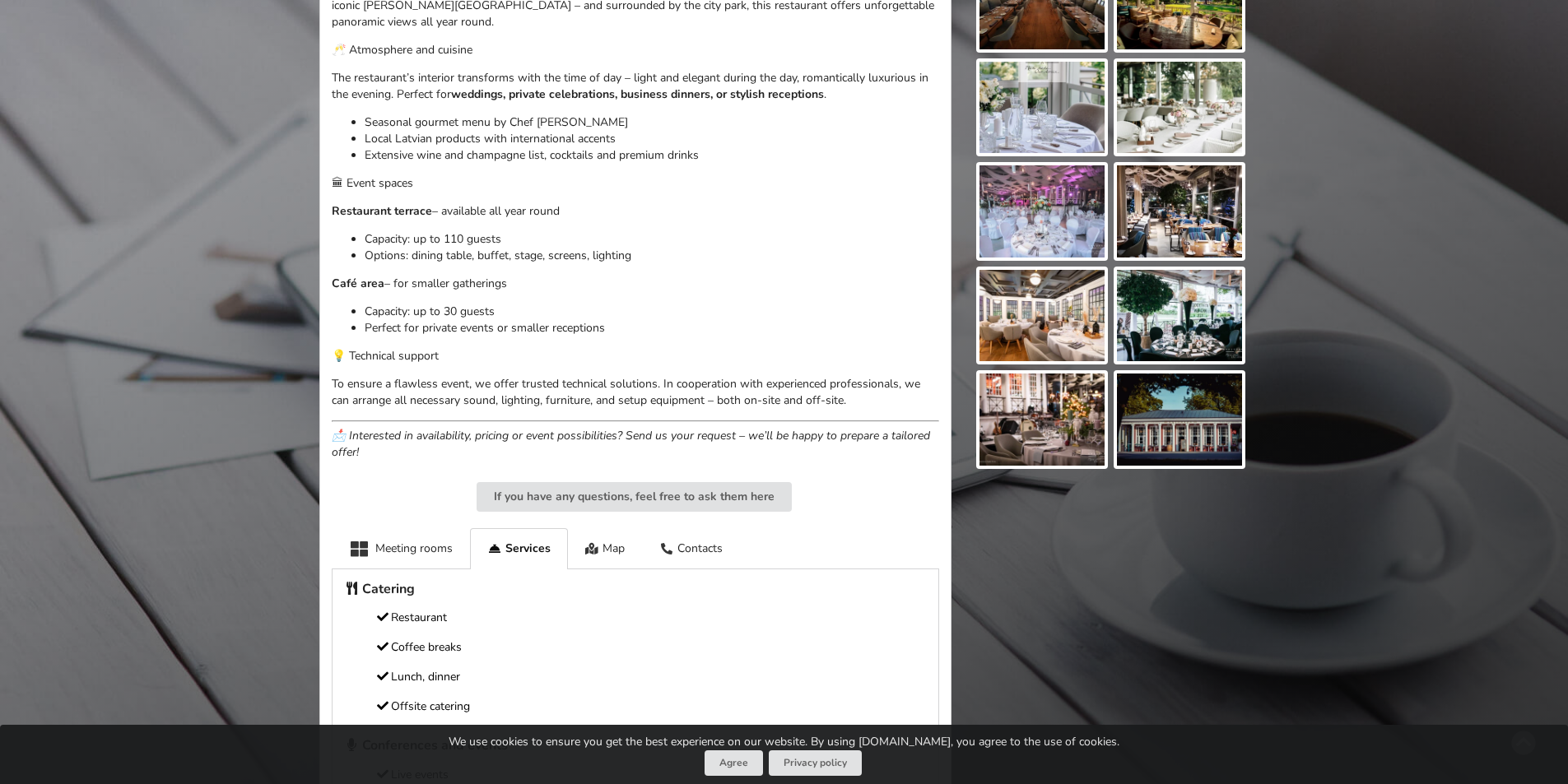
scroll to position [905, 0]
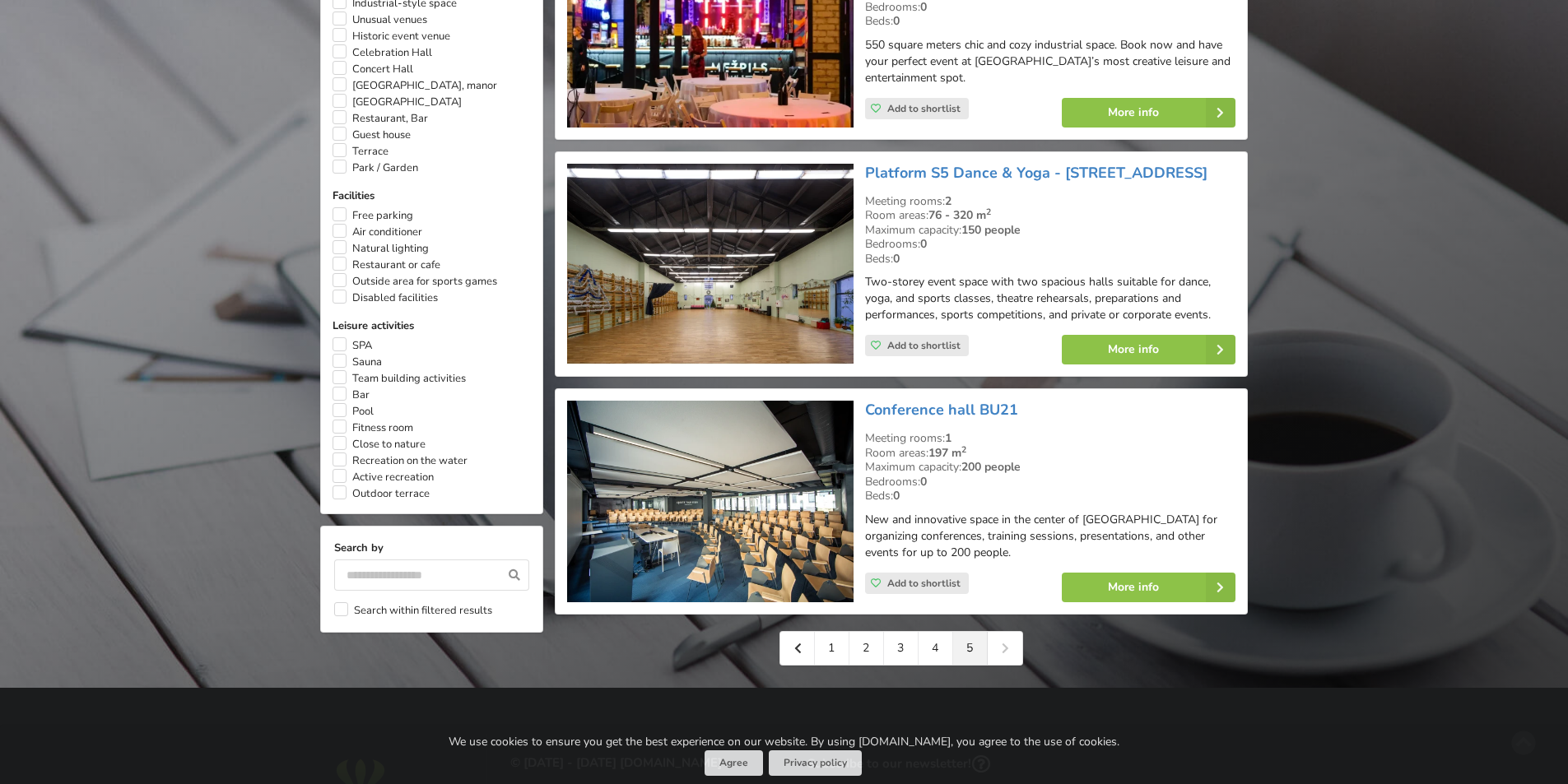
scroll to position [1134, 0]
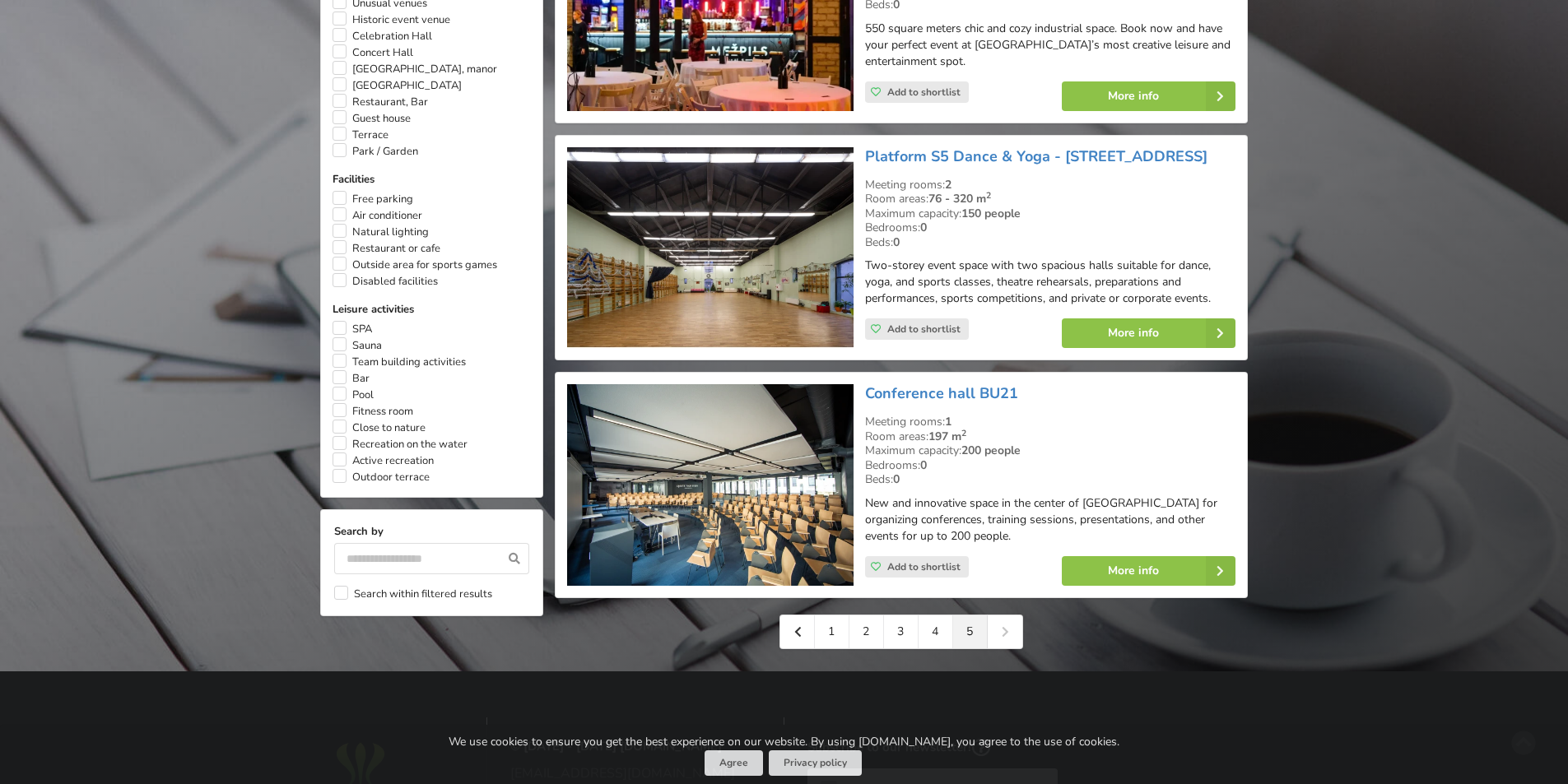
click at [1008, 615] on div "1 2 3 4 5" at bounding box center [901, 631] width 244 height 34
click at [840, 617] on link "1" at bounding box center [832, 631] width 34 height 33
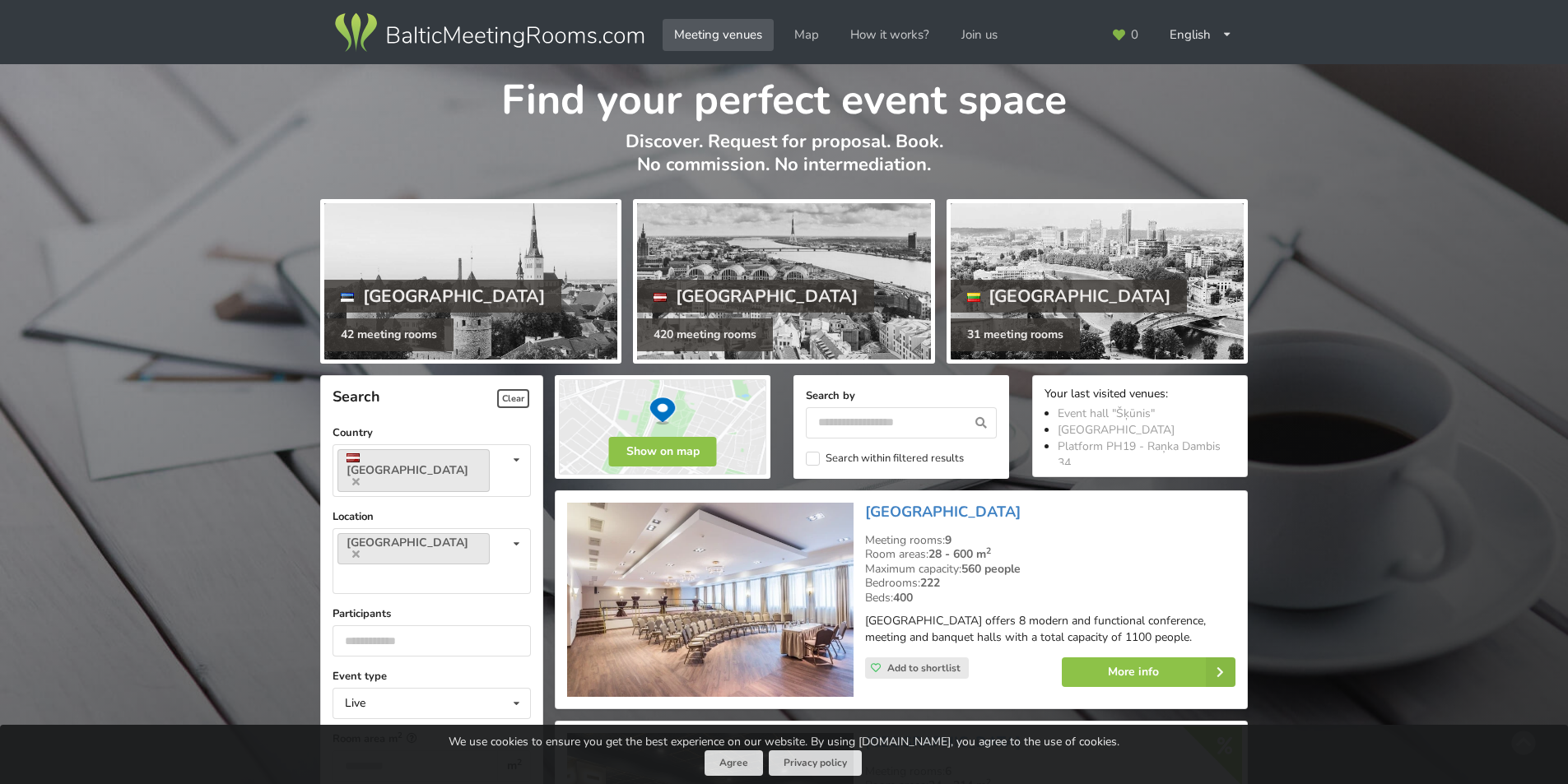
scroll to position [329, 0]
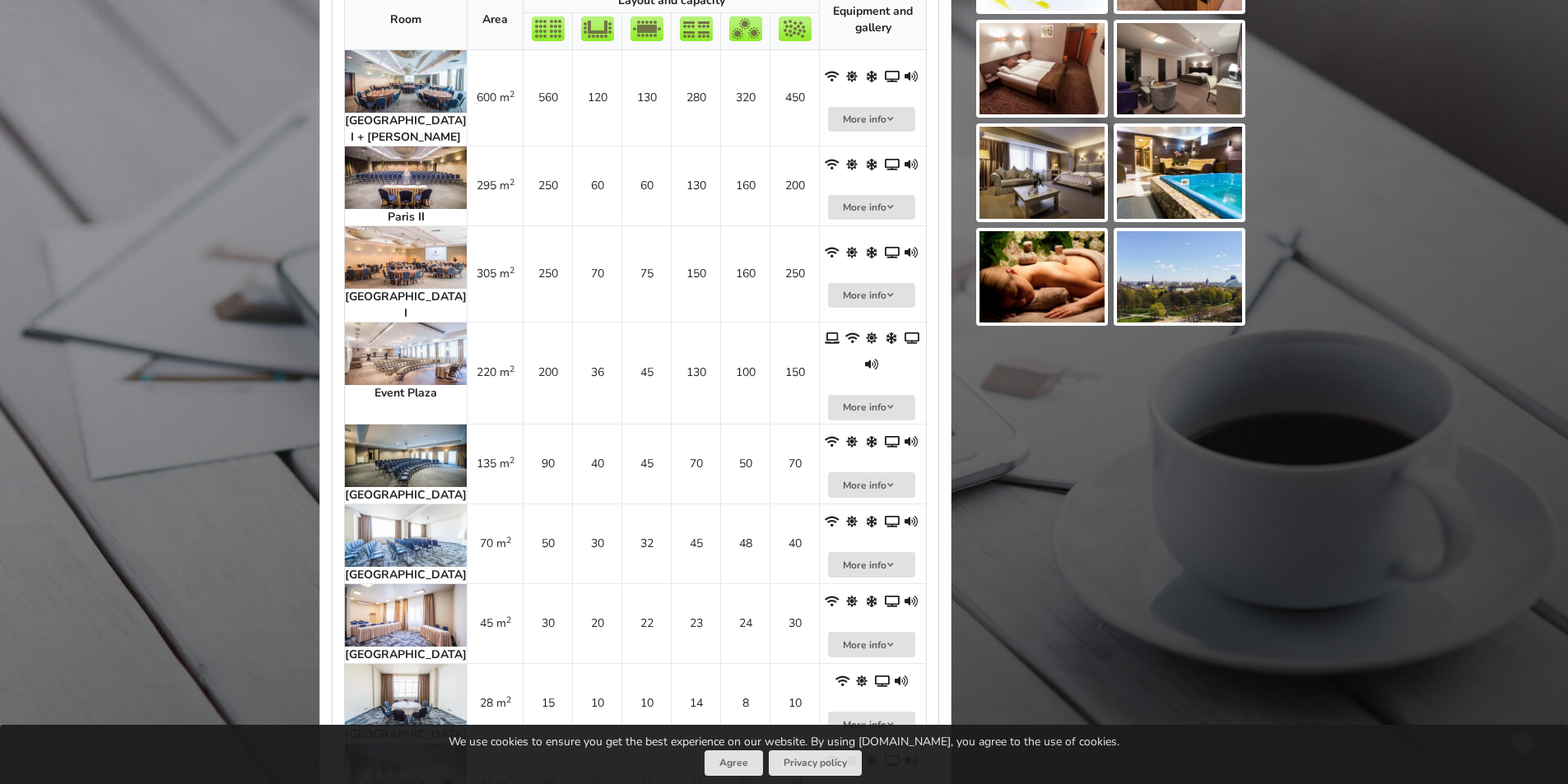
scroll to position [1152, 0]
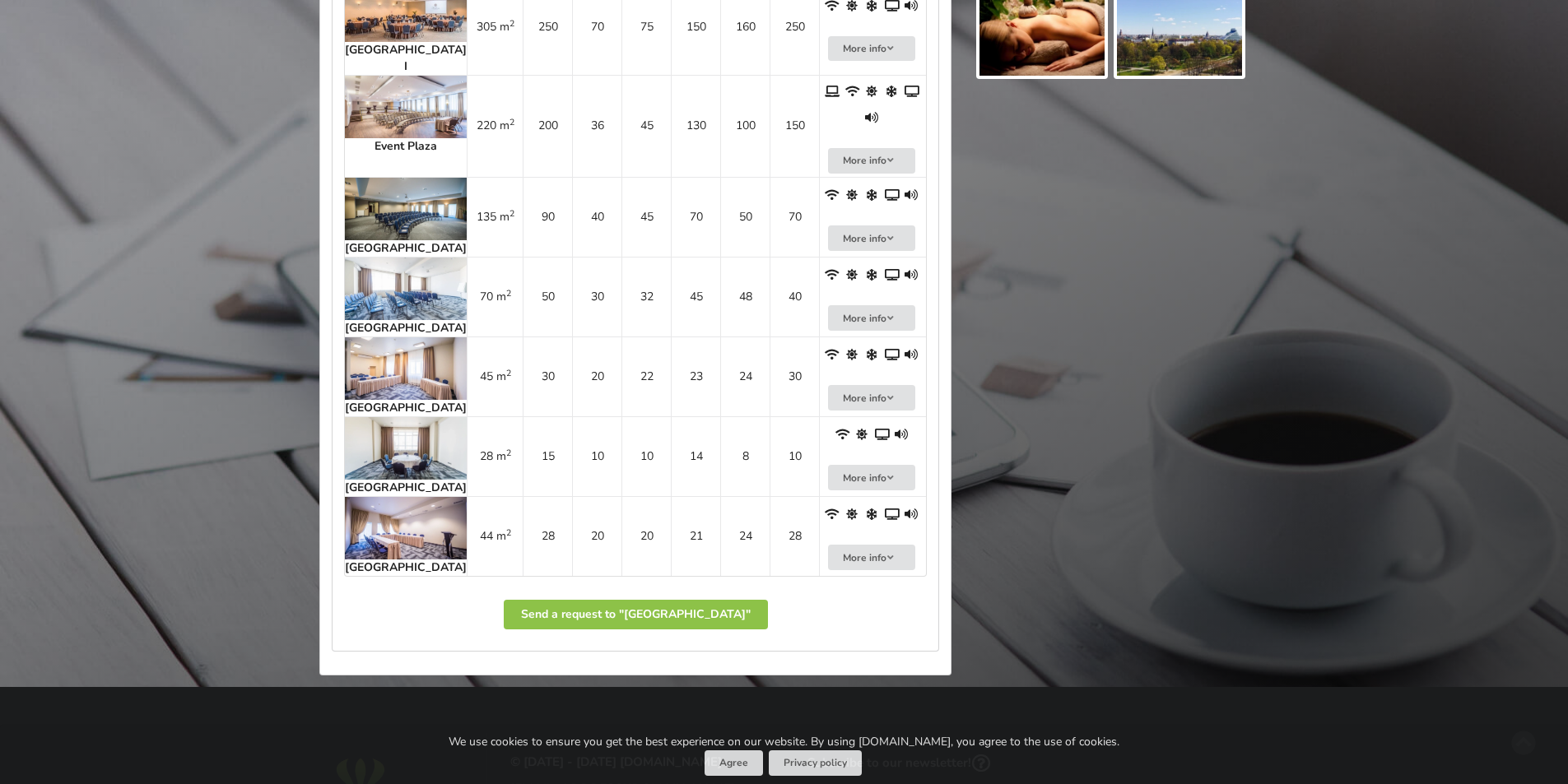
click at [371, 417] on img at bounding box center [406, 448] width 121 height 63
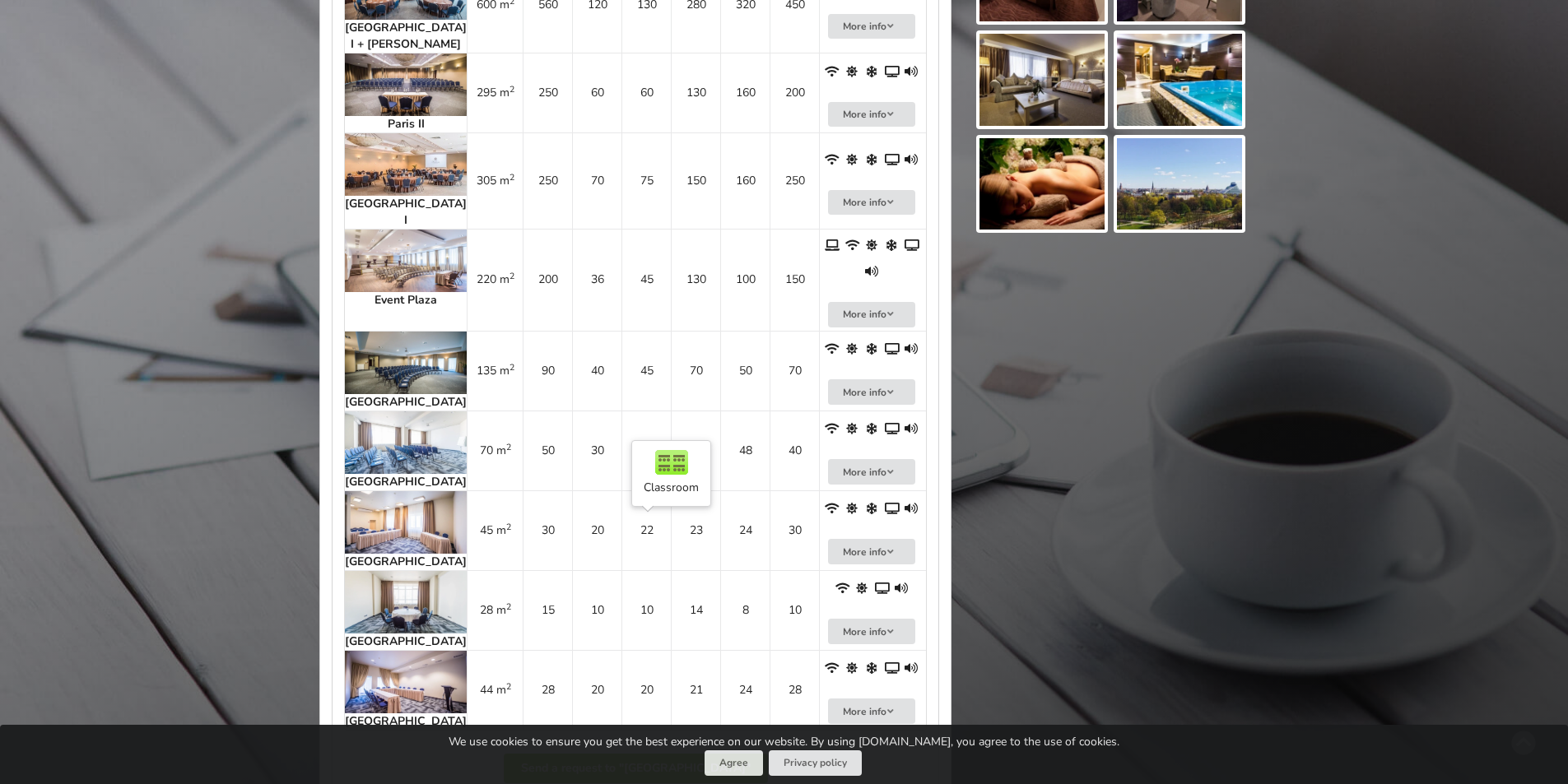
scroll to position [987, 0]
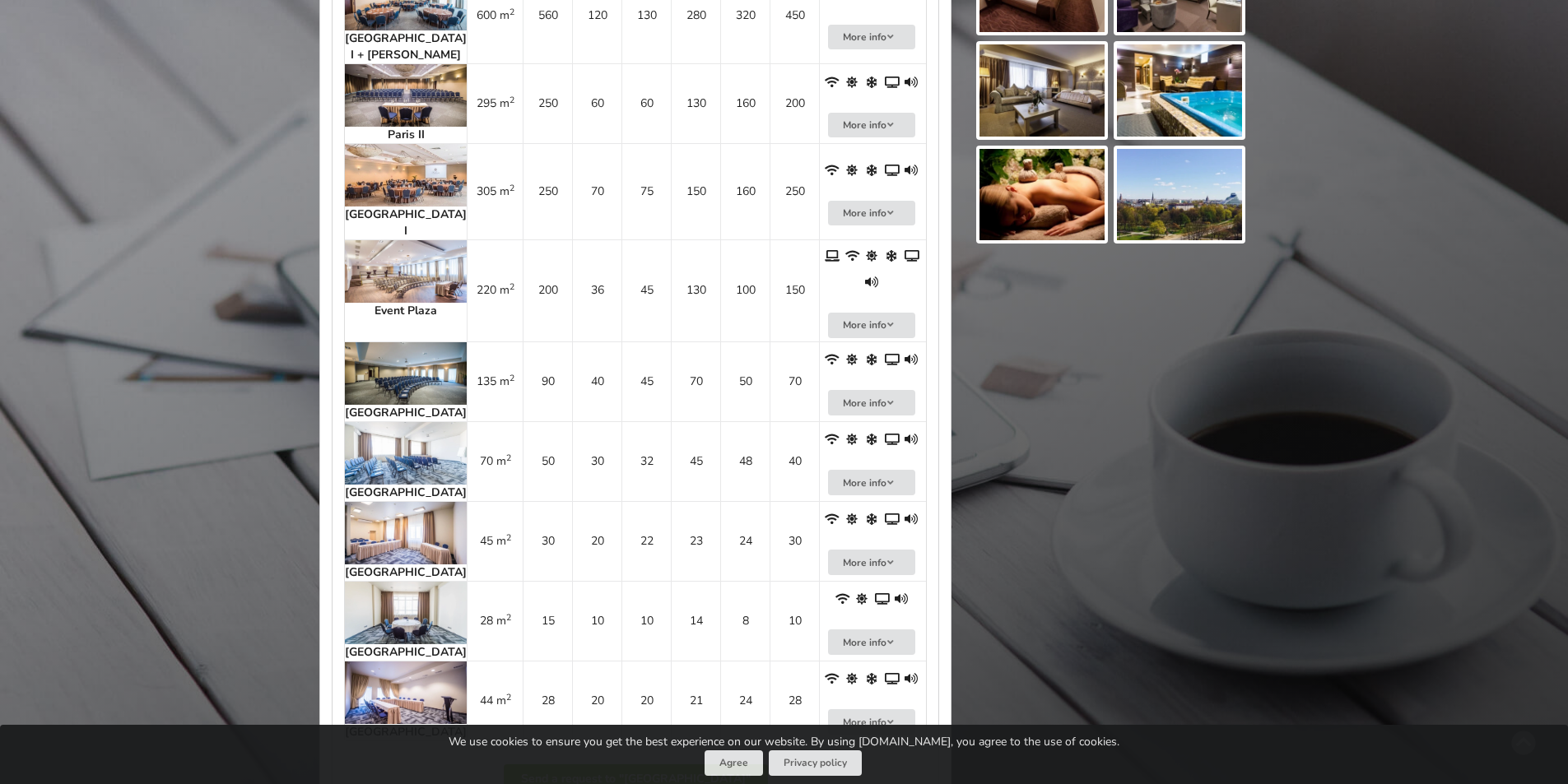
click at [373, 501] on img at bounding box center [406, 533] width 121 height 63
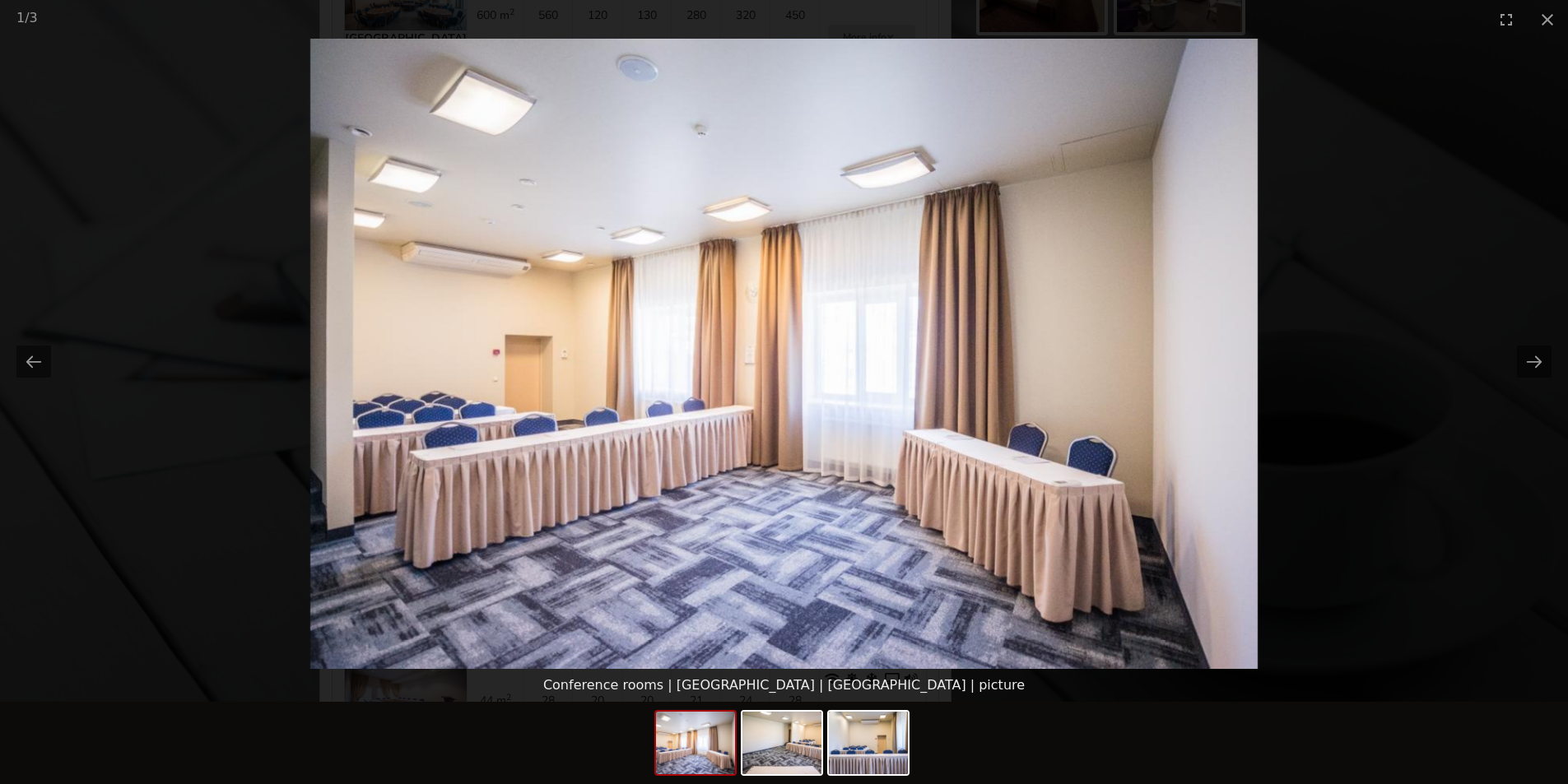
click at [1464, 153] on picture at bounding box center [784, 354] width 1568 height 630
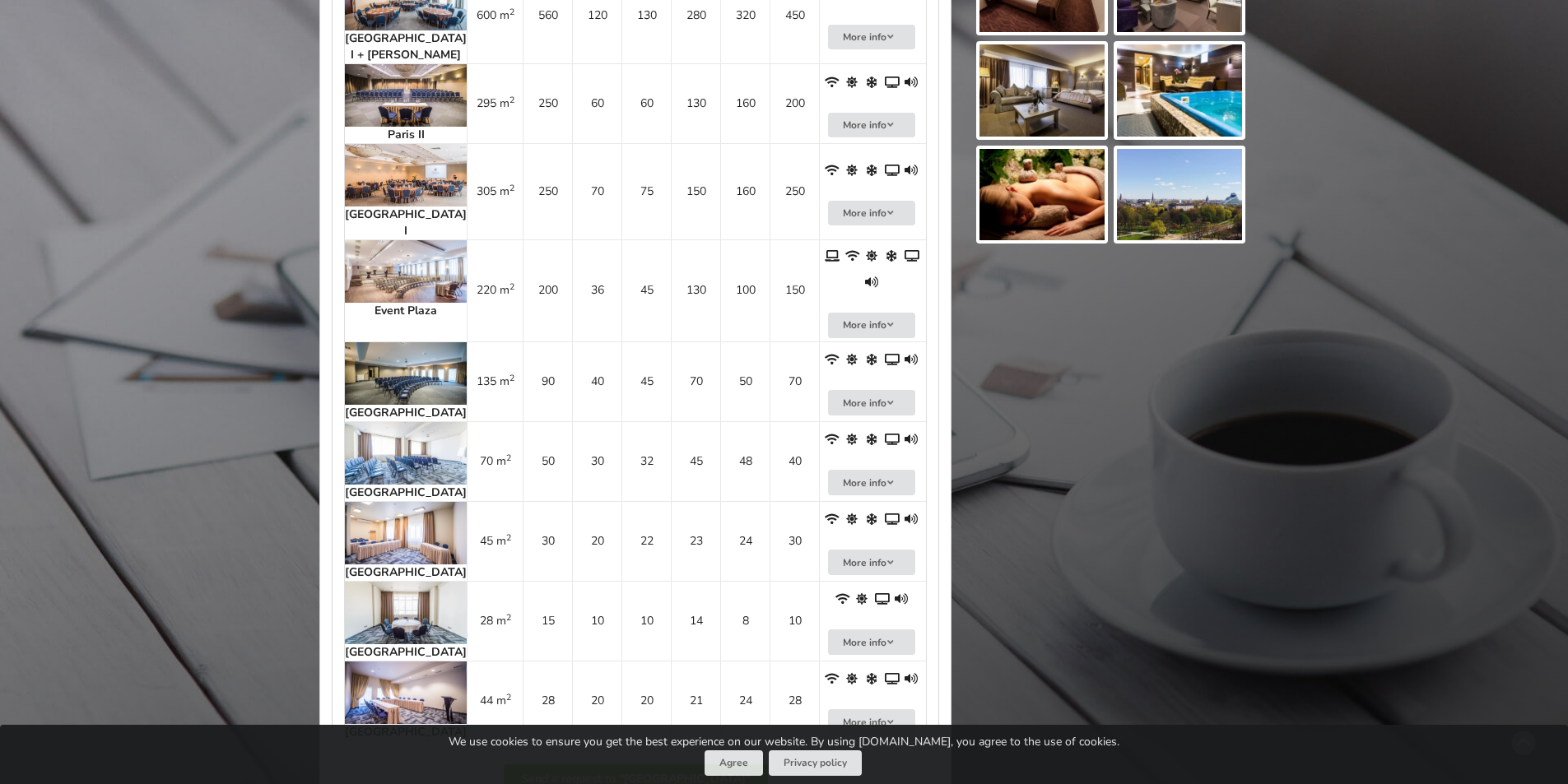
click at [368, 662] on img at bounding box center [406, 693] width 121 height 63
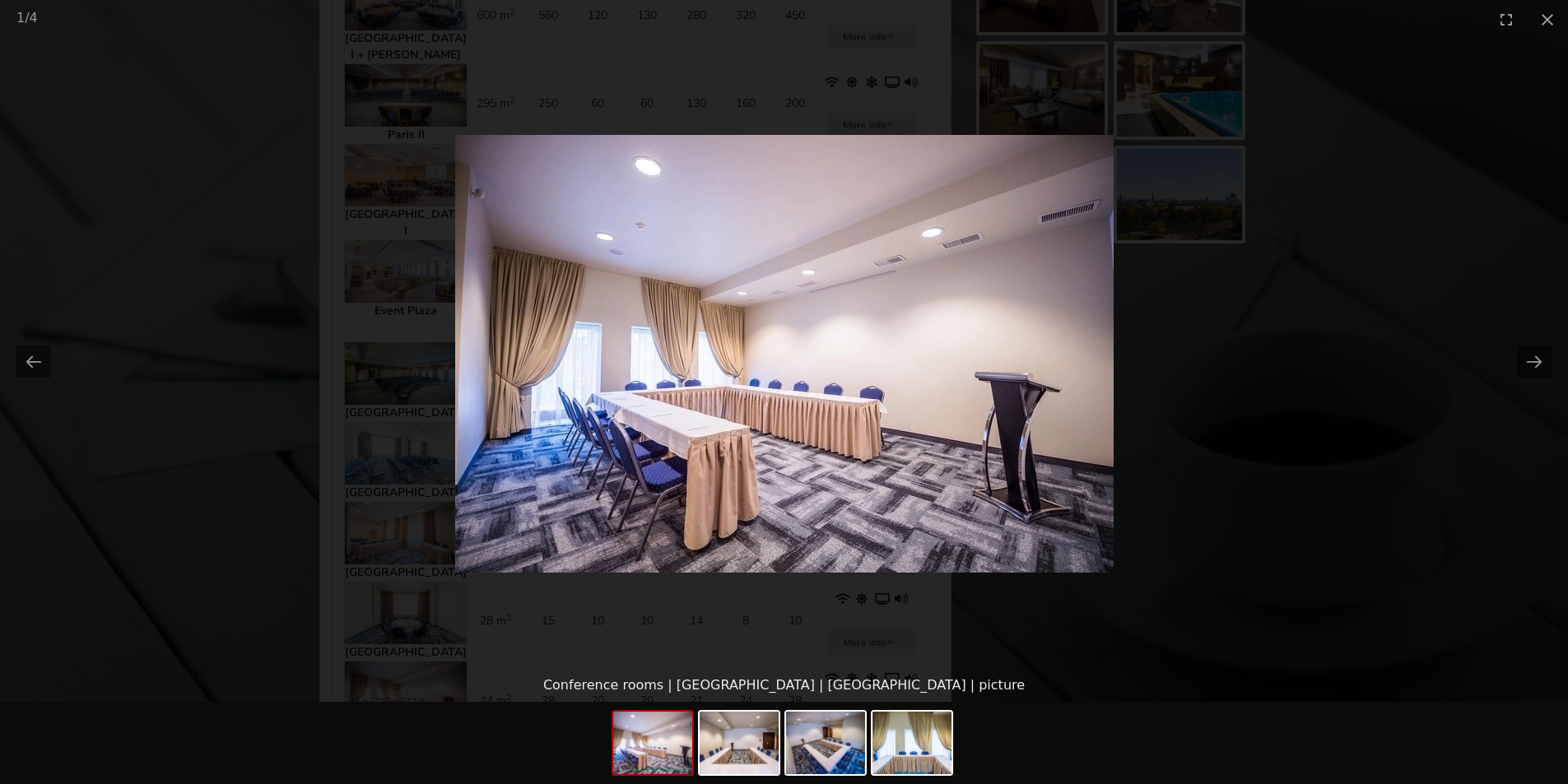
click at [1374, 274] on picture at bounding box center [784, 354] width 1568 height 630
